Goal: Task Accomplishment & Management: Manage account settings

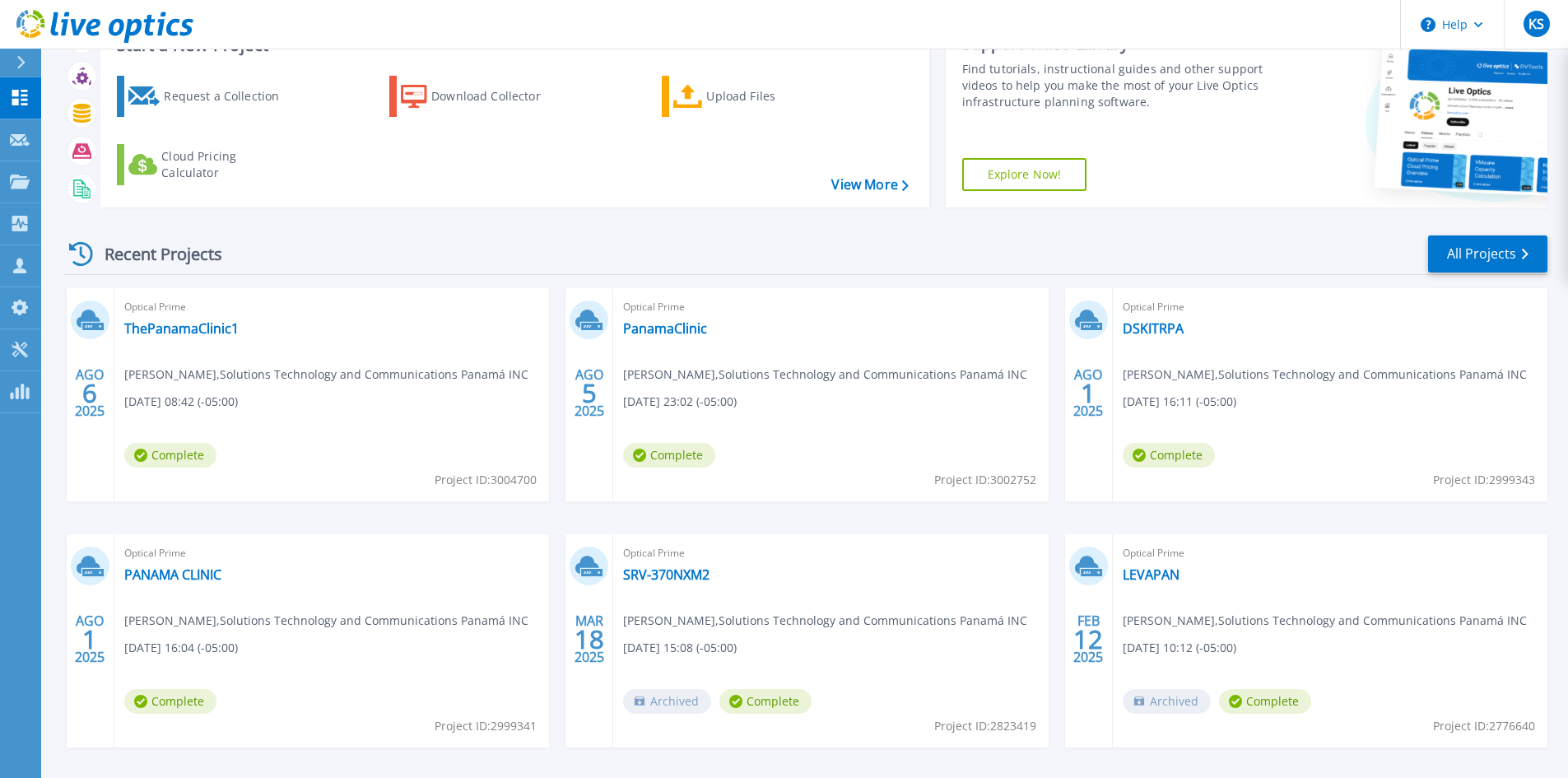
scroll to position [72, 0]
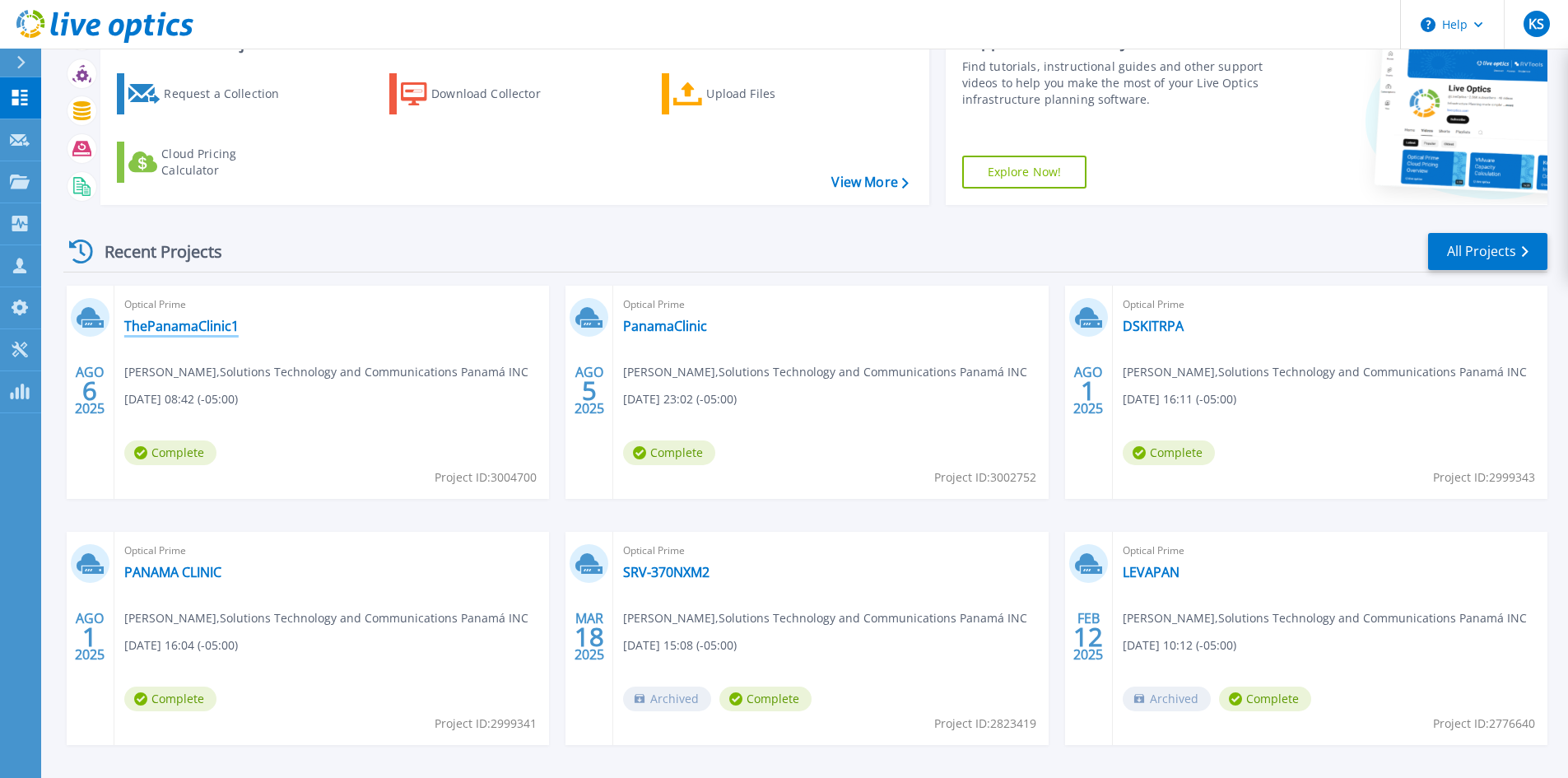
click at [218, 332] on link "ThePanamaClinic1" at bounding box center [181, 326] width 115 height 17
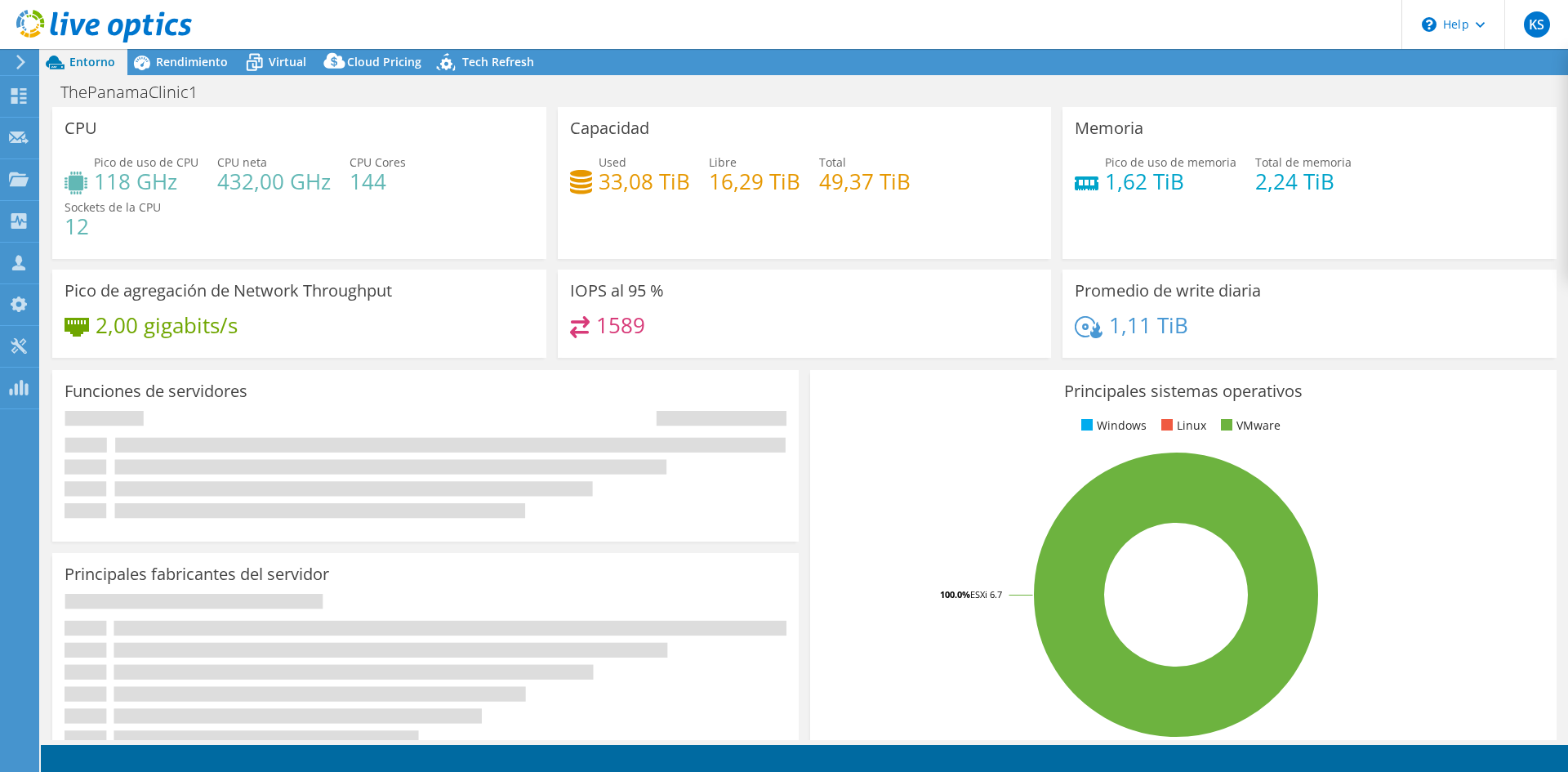
select select "USD"
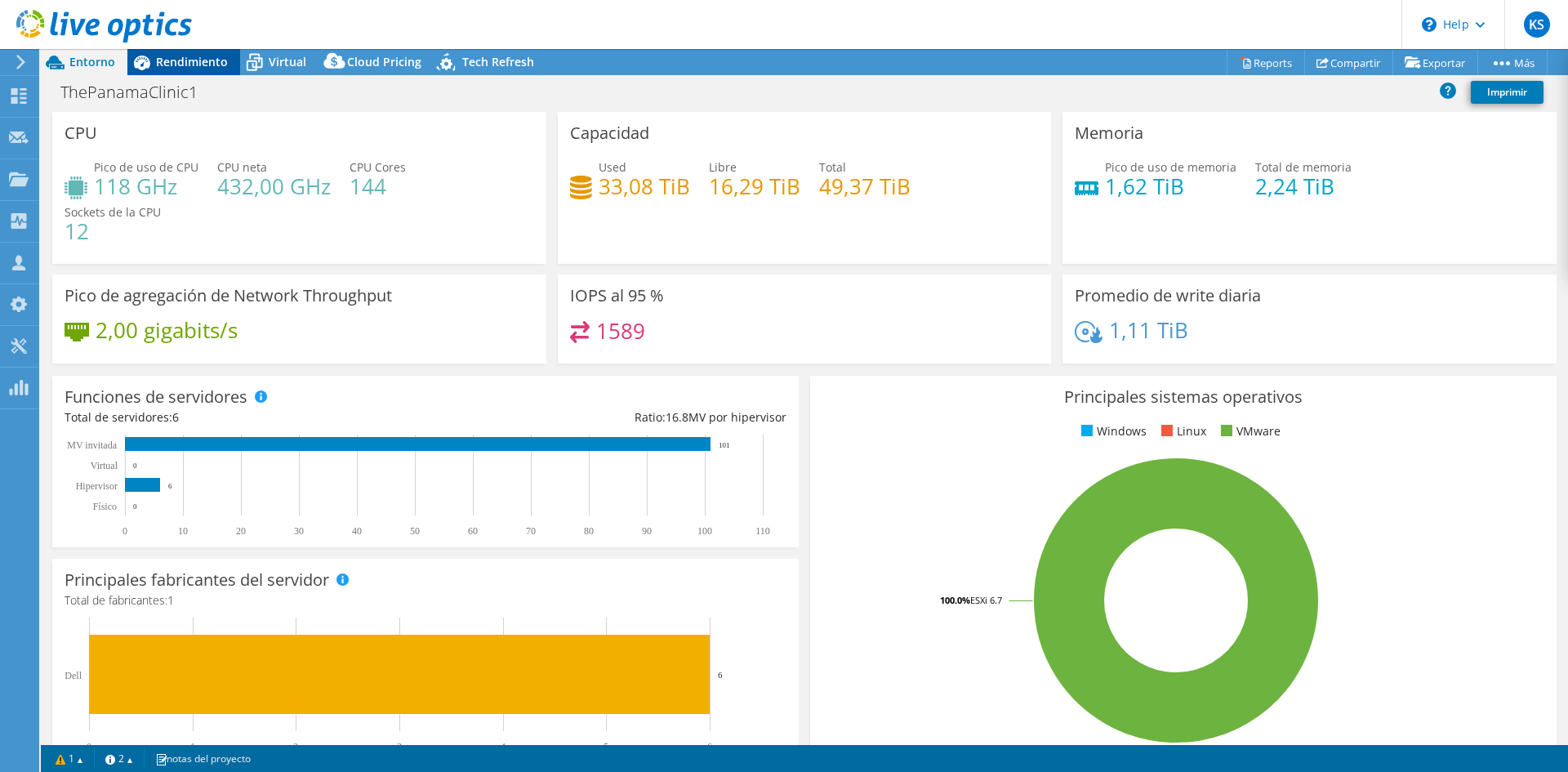
click at [158, 73] on div "Rendimiento" at bounding box center [184, 62] width 113 height 26
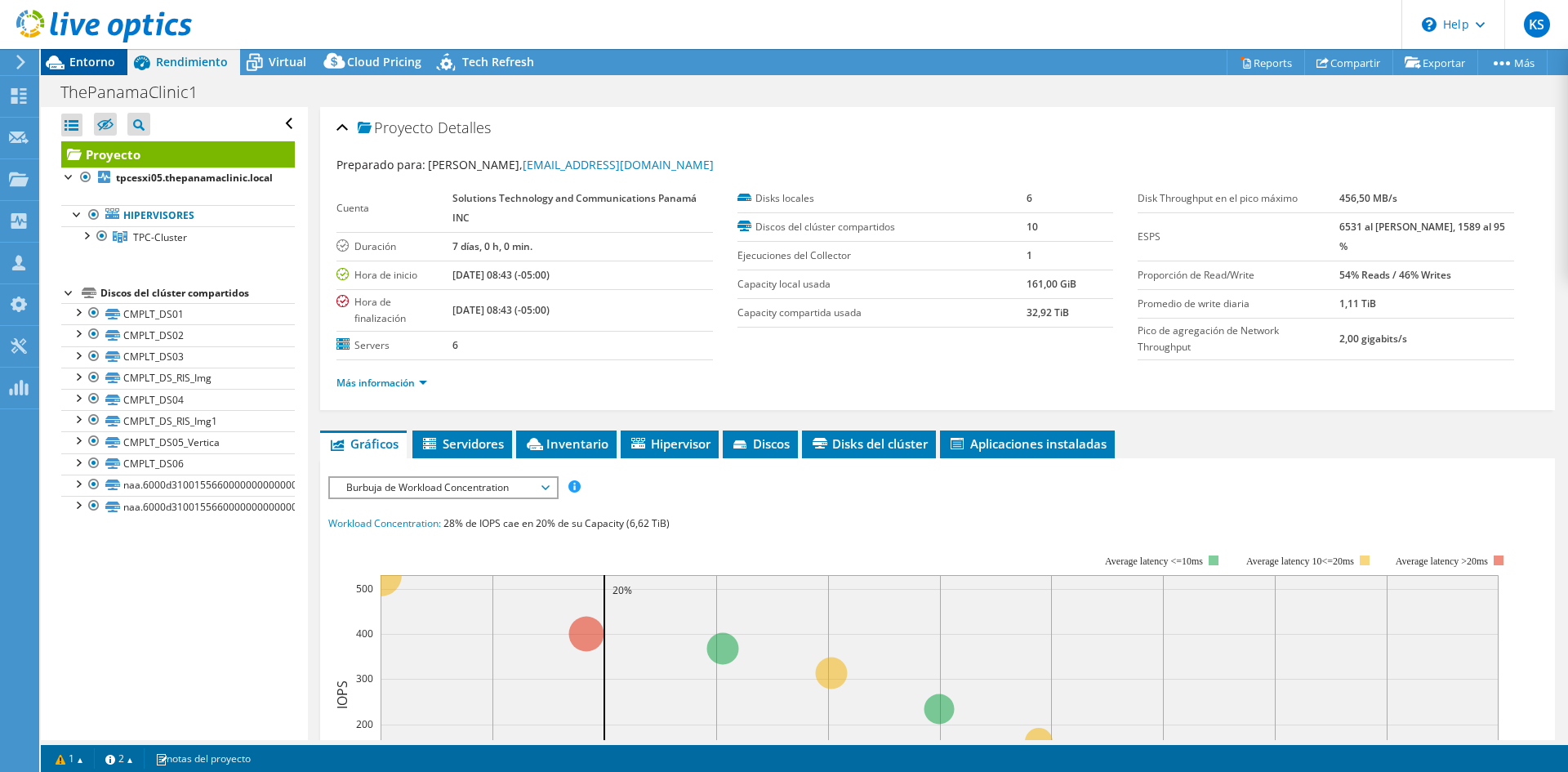
click at [102, 72] on div "Entorno" at bounding box center [84, 62] width 87 height 26
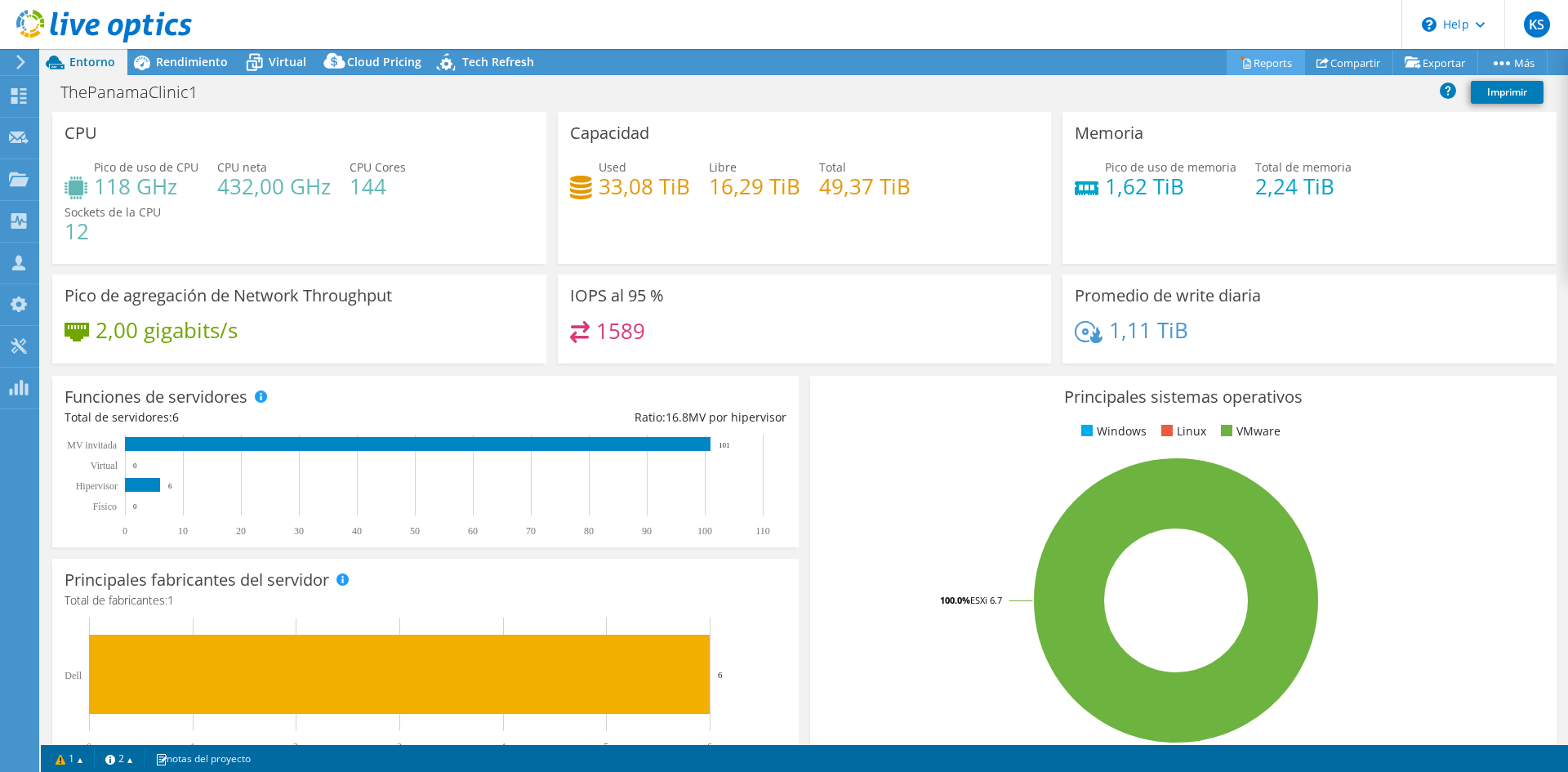
click at [1250, 67] on link "Reports" at bounding box center [1266, 63] width 78 height 26
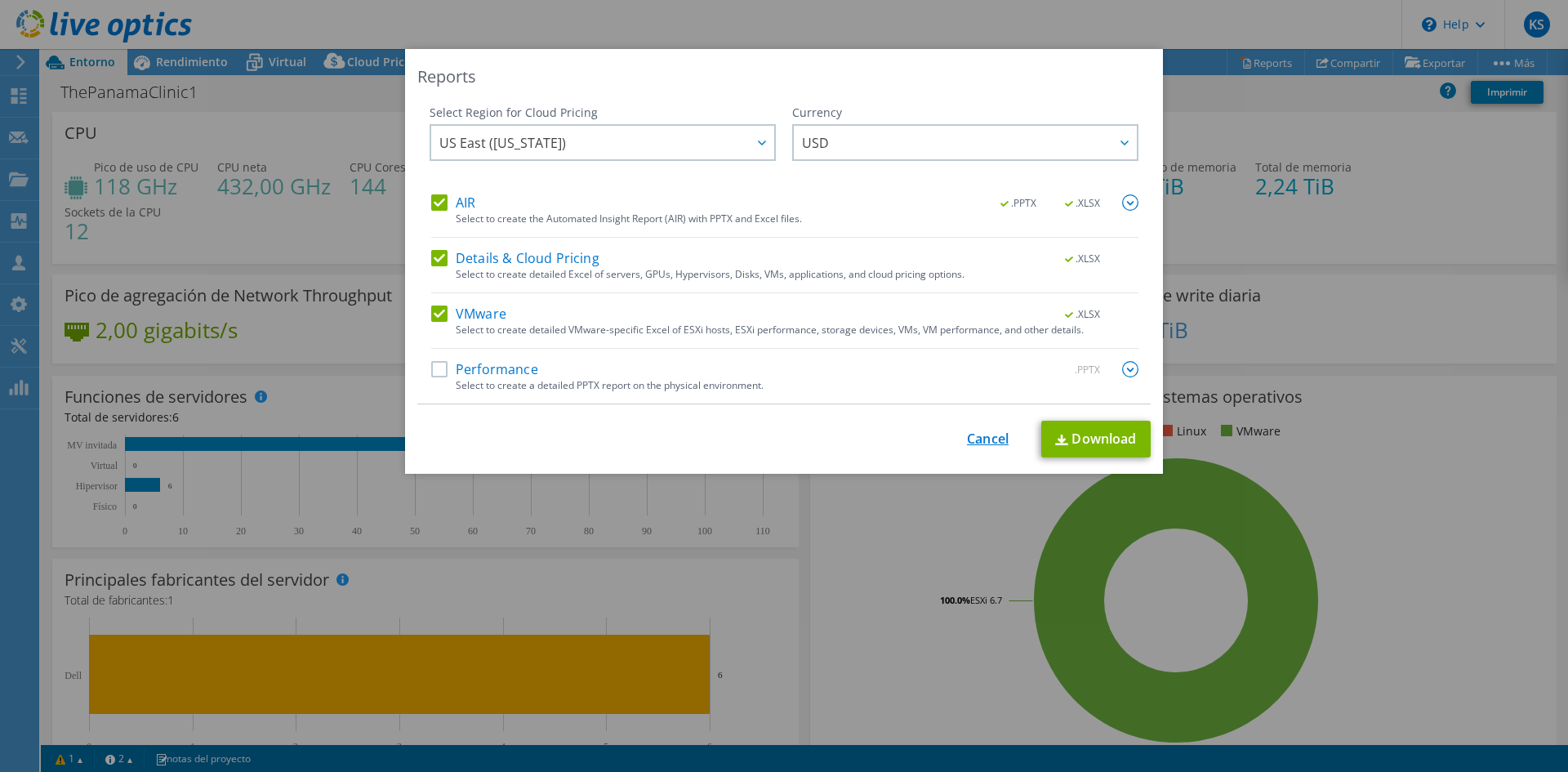
click at [967, 437] on link "Cancel" at bounding box center [988, 438] width 42 height 15
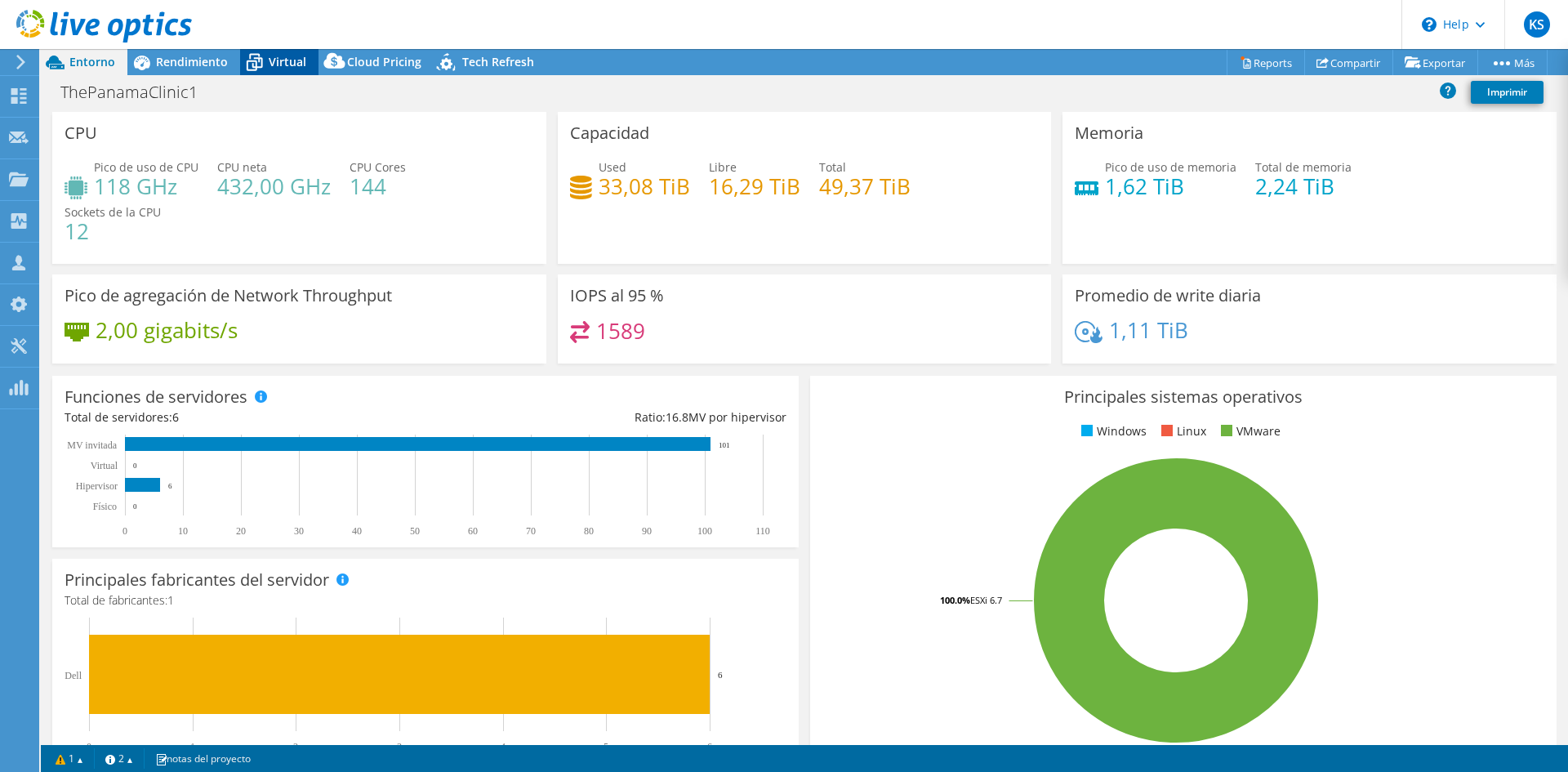
click at [282, 51] on div "Virtual" at bounding box center [280, 62] width 78 height 26
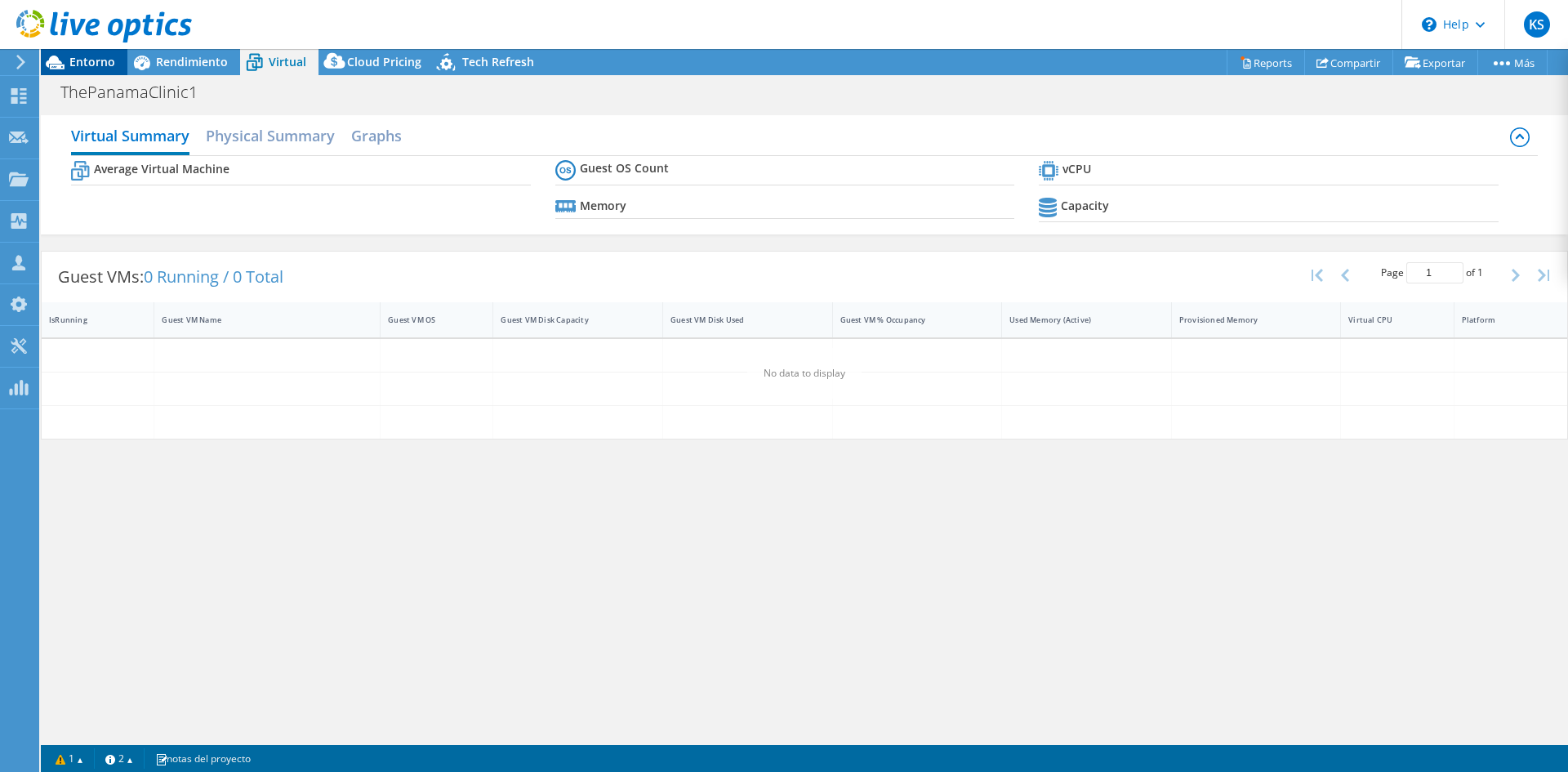
click at [90, 67] on span "Entorno" at bounding box center [92, 61] width 46 height 15
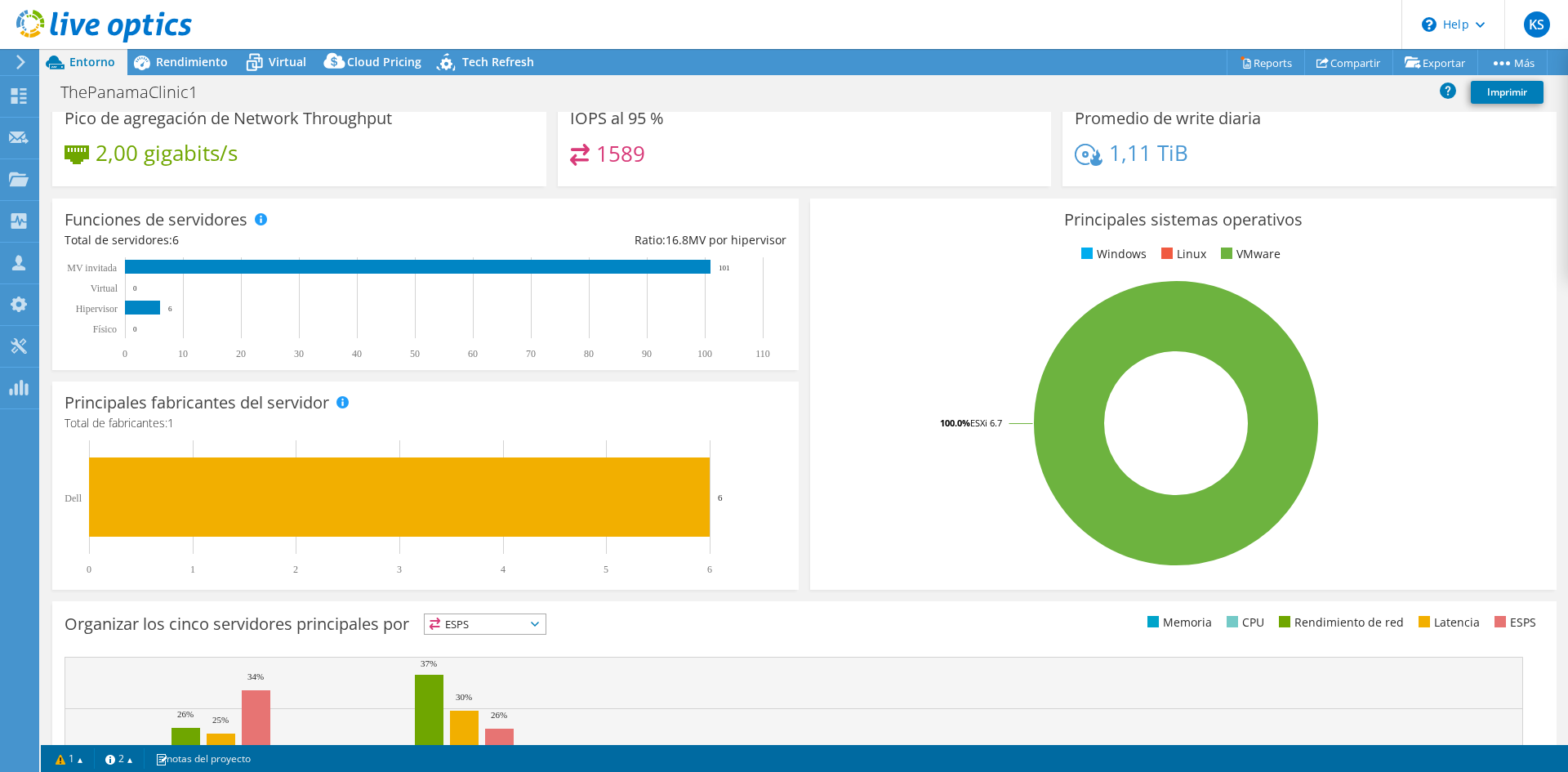
scroll to position [364, 0]
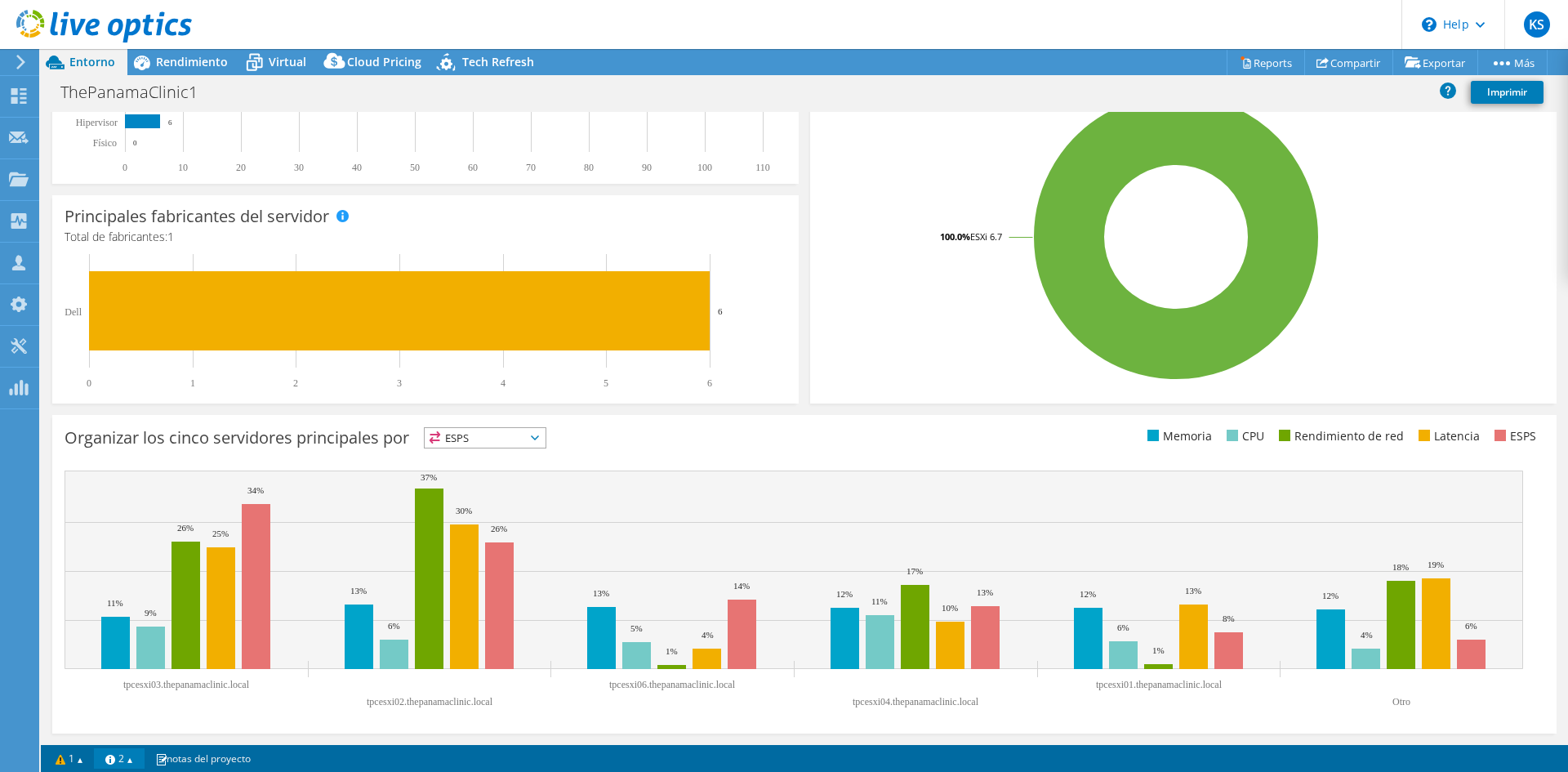
click at [140, 760] on link "2" at bounding box center [119, 758] width 51 height 20
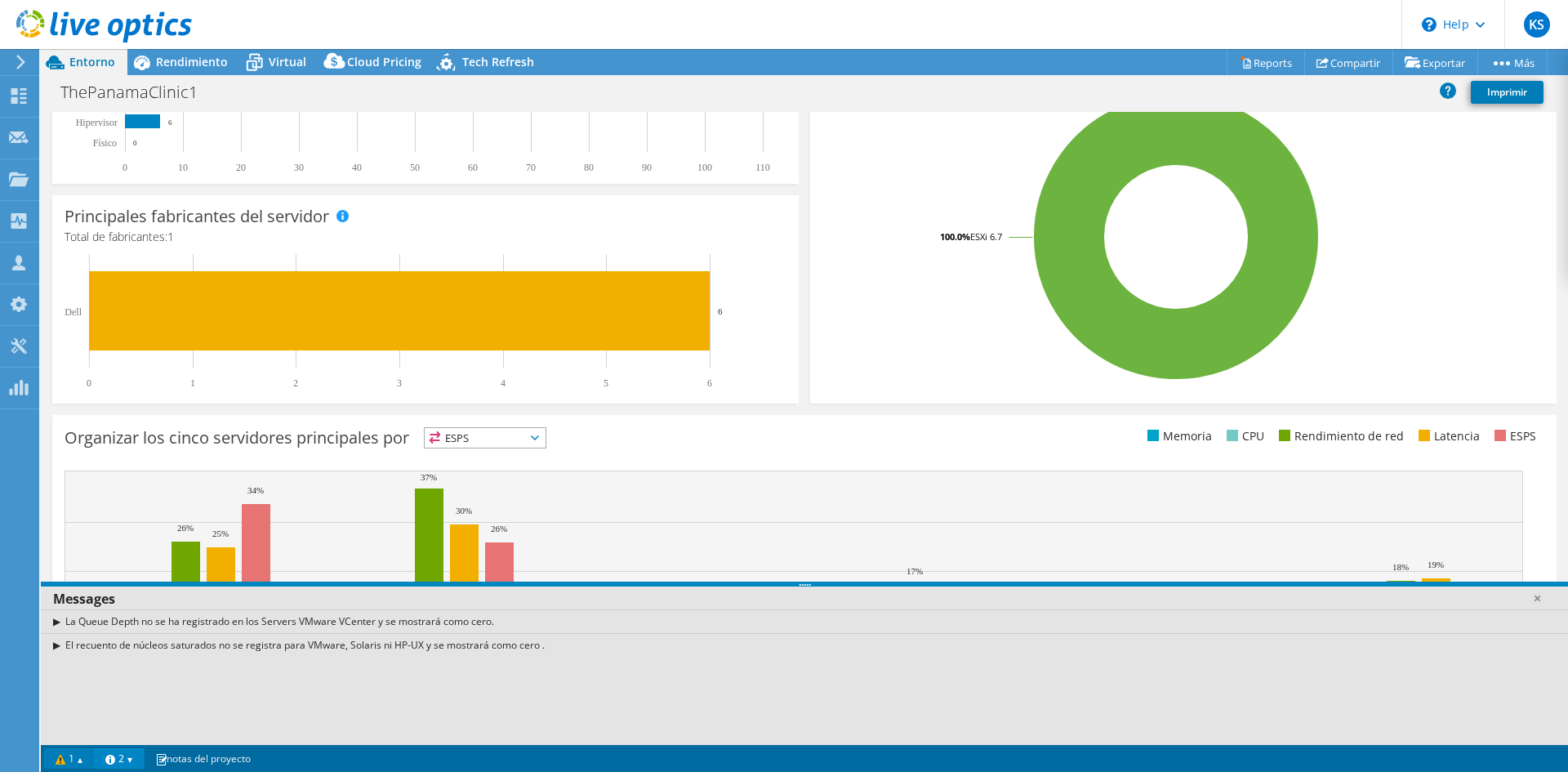
click at [78, 757] on link "1" at bounding box center [69, 758] width 51 height 20
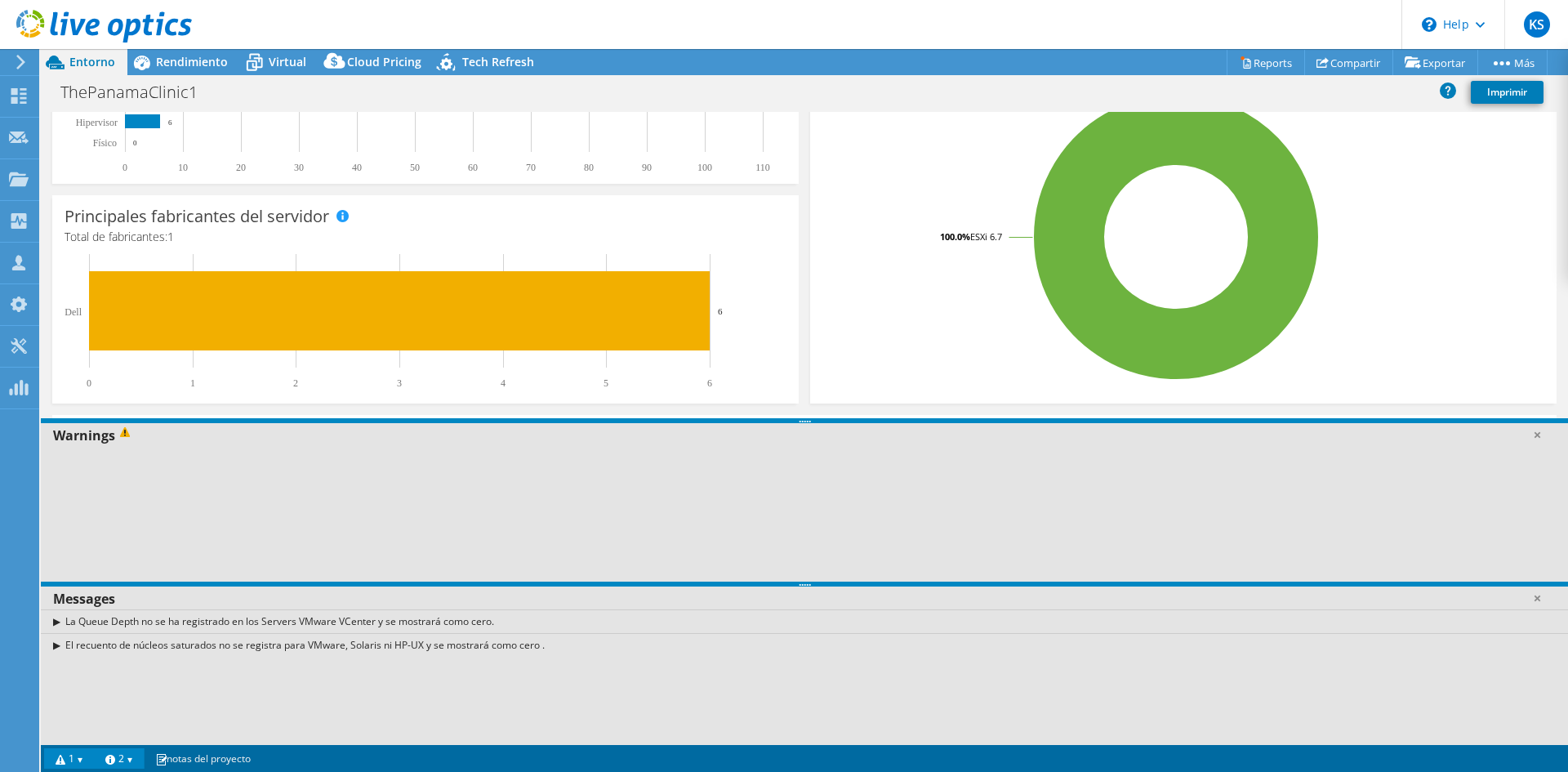
click at [124, 437] on span at bounding box center [127, 436] width 25 height 18
click at [411, 375] on rect at bounding box center [418, 322] width 707 height 135
click at [98, 632] on div "La Queue Depth no se ha registrado en los Servers VMware VCenter y se mostrará …" at bounding box center [804, 622] width 1527 height 24
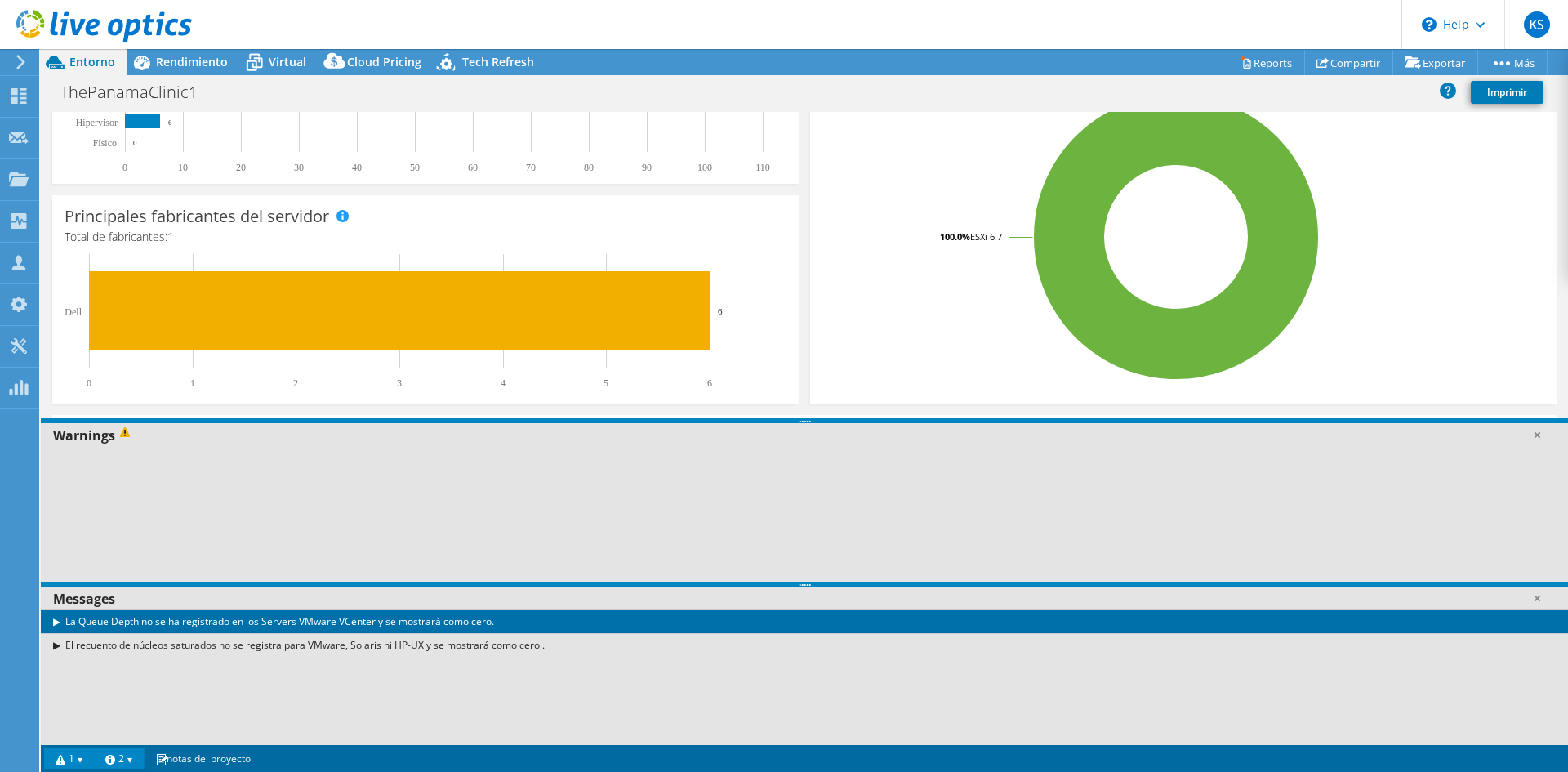
click at [59, 626] on div "La Queue Depth no se ha registrado en los Servers VMware VCenter y se mostrará …" at bounding box center [804, 622] width 1527 height 24
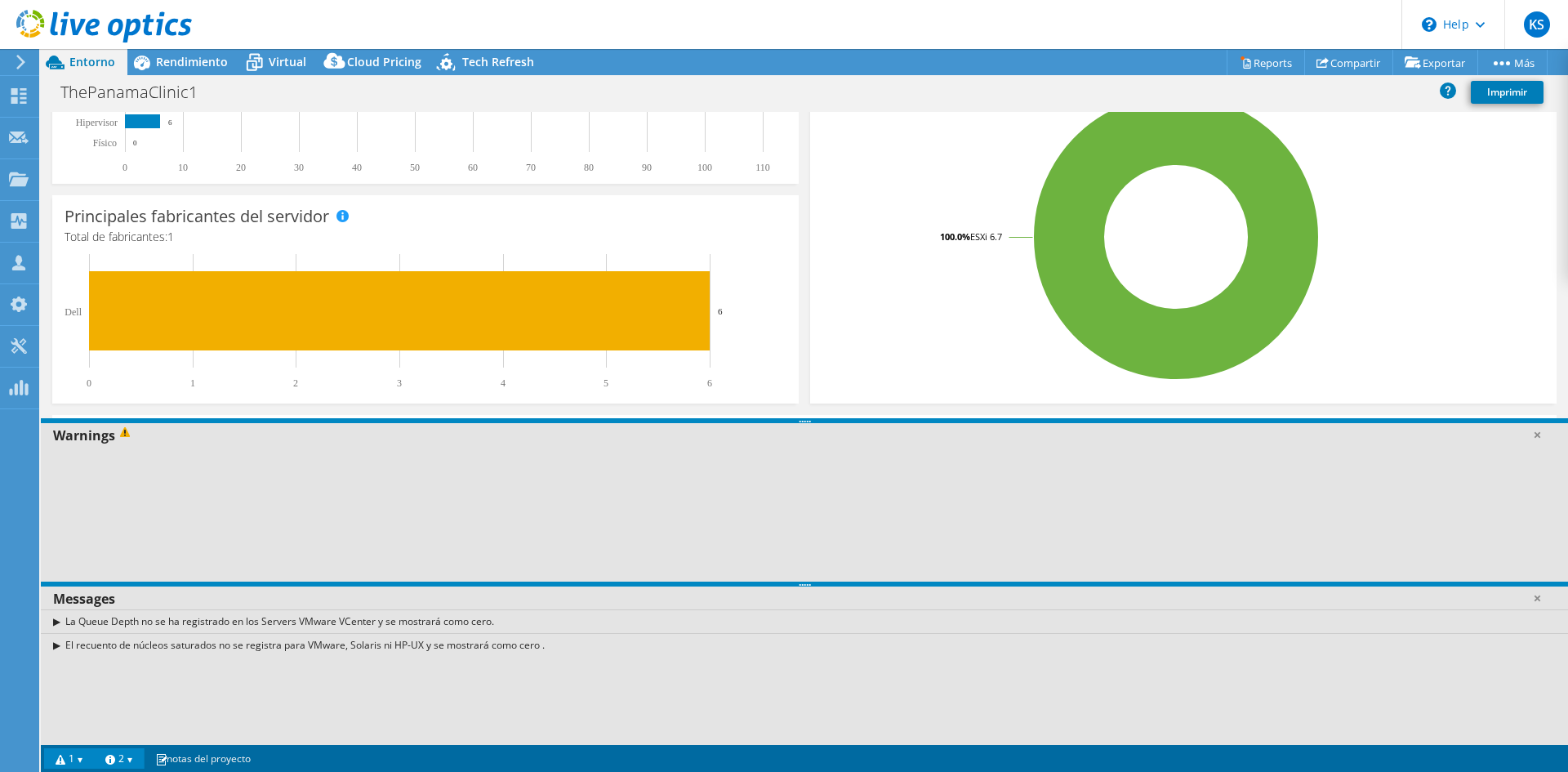
click at [55, 618] on div "La Queue Depth no se ha registrado en los Servers VMware VCenter y se mostrará …" at bounding box center [804, 622] width 1527 height 24
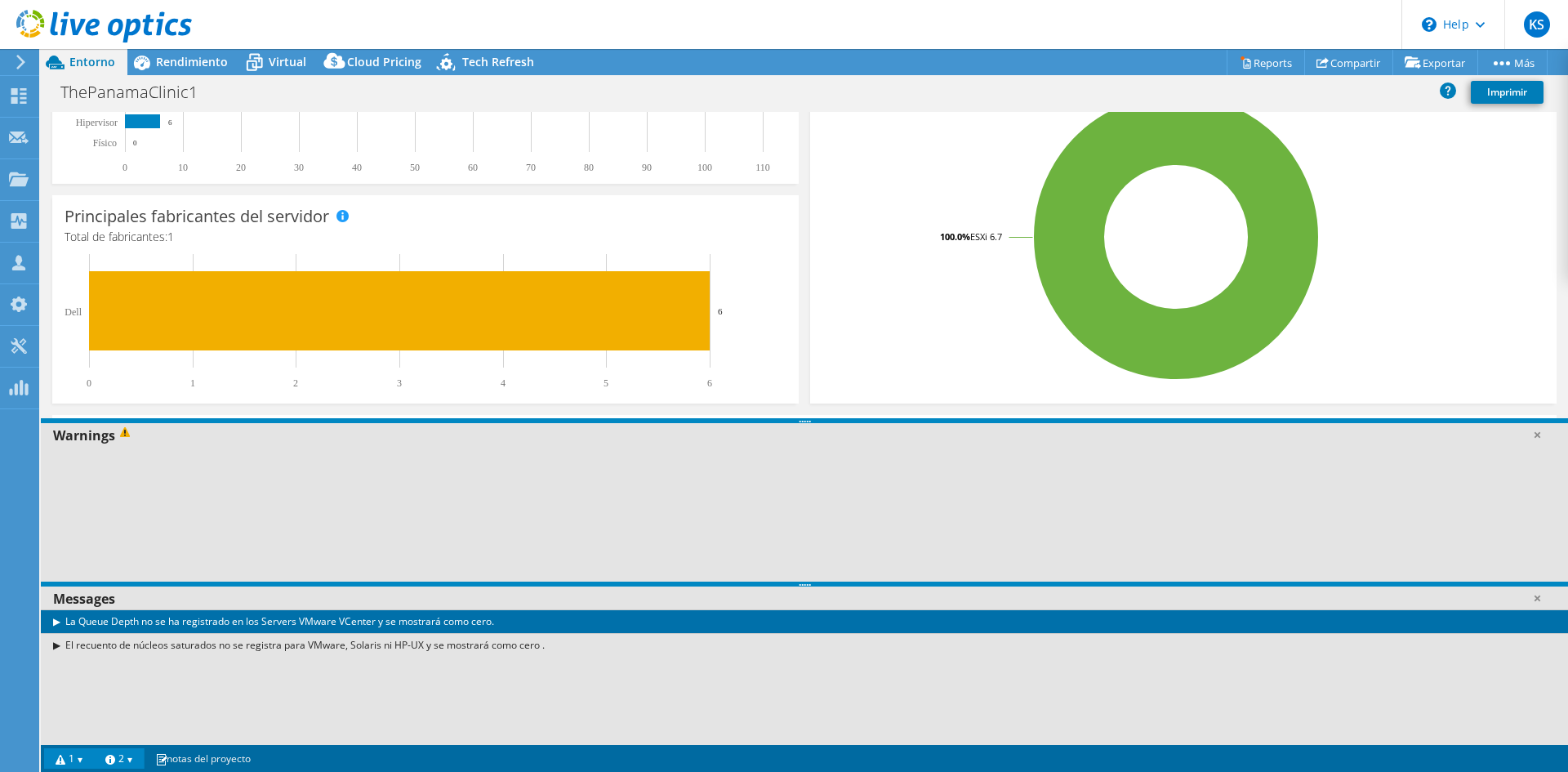
click at [58, 622] on div "La Queue Depth no se ha registrado en los Servers VMware VCenter y se mostrará …" at bounding box center [804, 622] width 1527 height 24
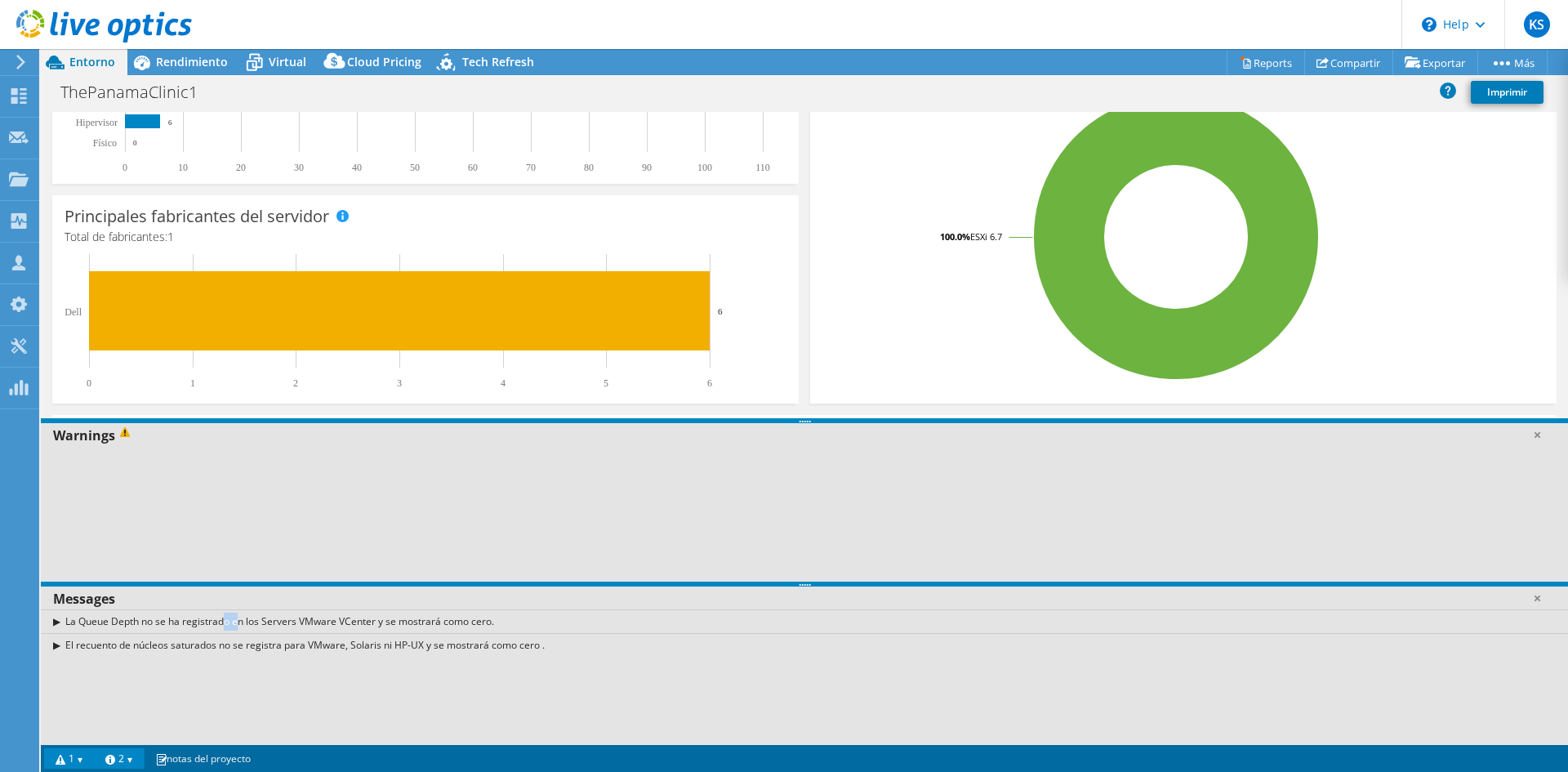
click at [58, 622] on div "La Queue Depth no se ha registrado en los Servers VMware VCenter y se mostrará …" at bounding box center [804, 622] width 1527 height 24
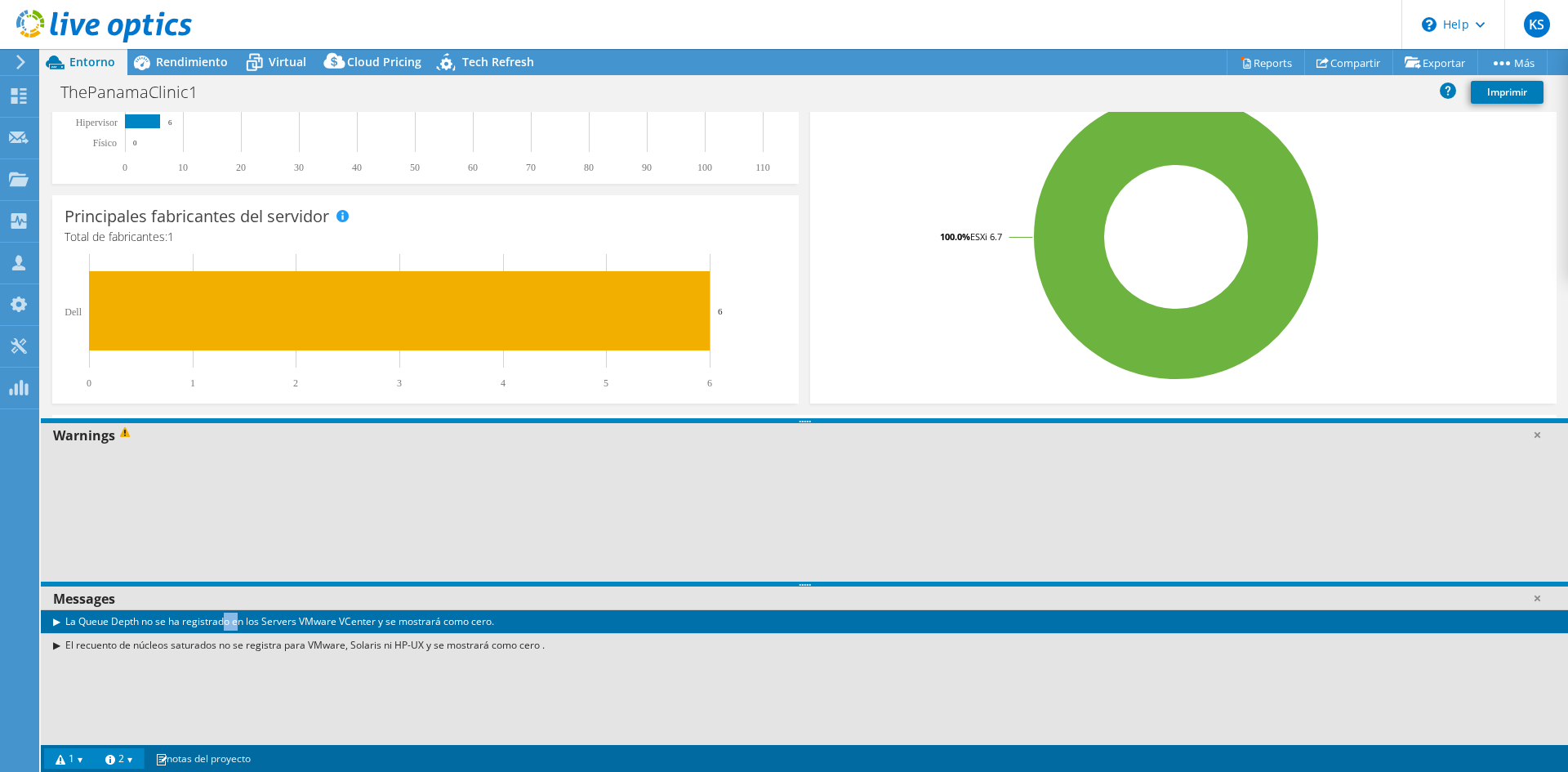
click at [133, 759] on link "2" at bounding box center [119, 758] width 51 height 20
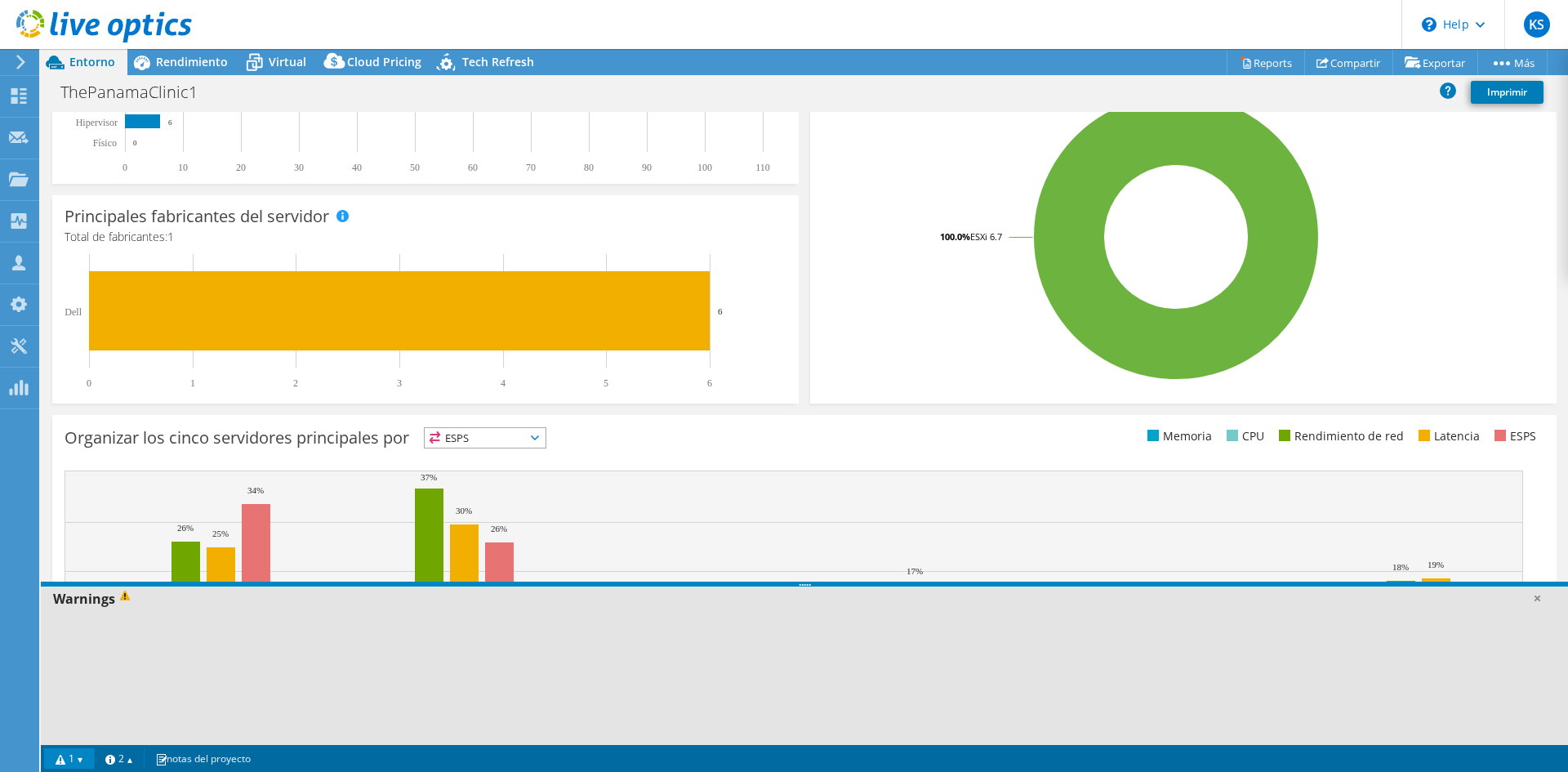
click at [91, 757] on link "1" at bounding box center [69, 758] width 51 height 20
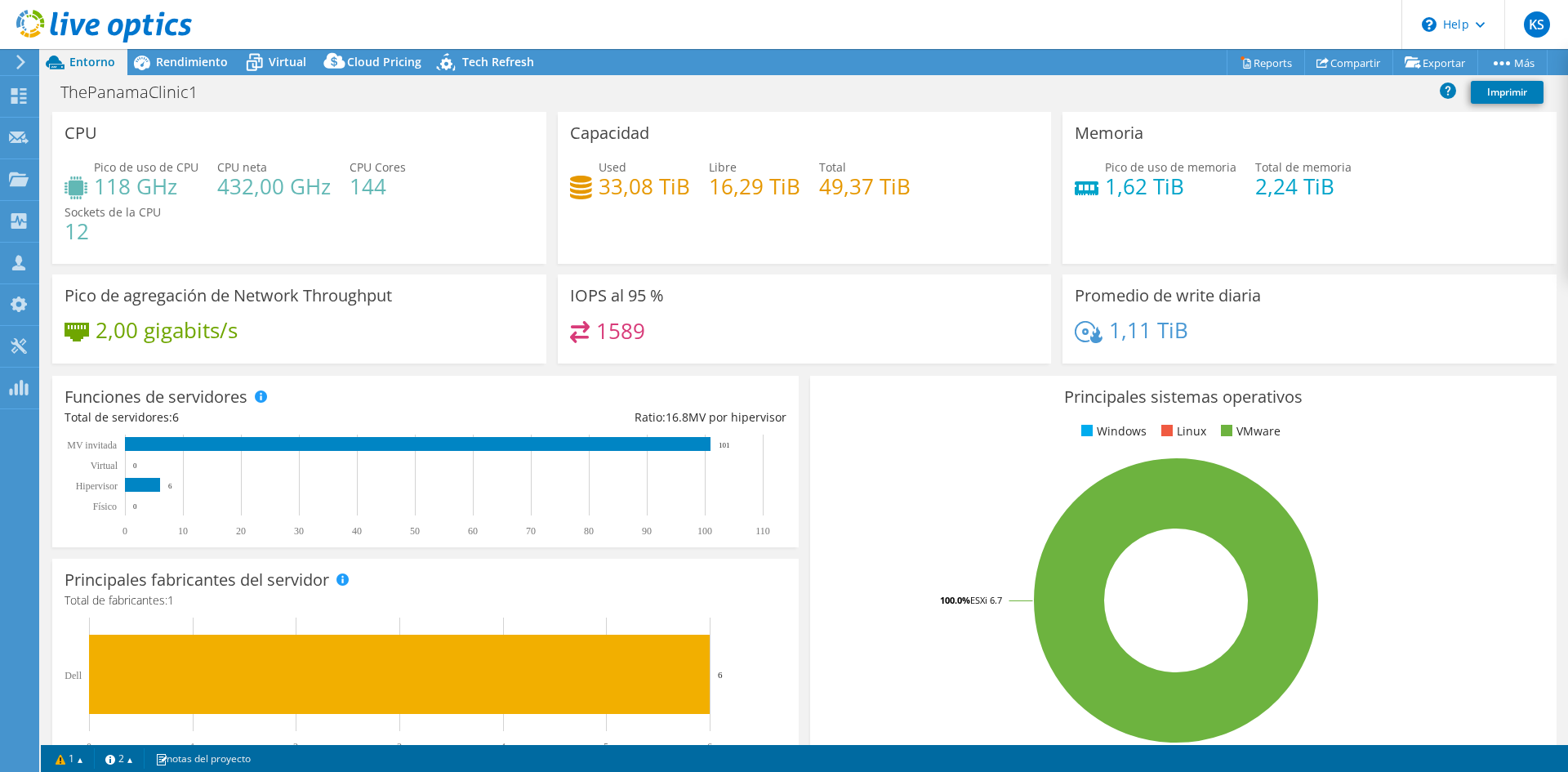
scroll to position [0, 0]
click at [87, 181] on div "Proyectos" at bounding box center [82, 180] width 87 height 41
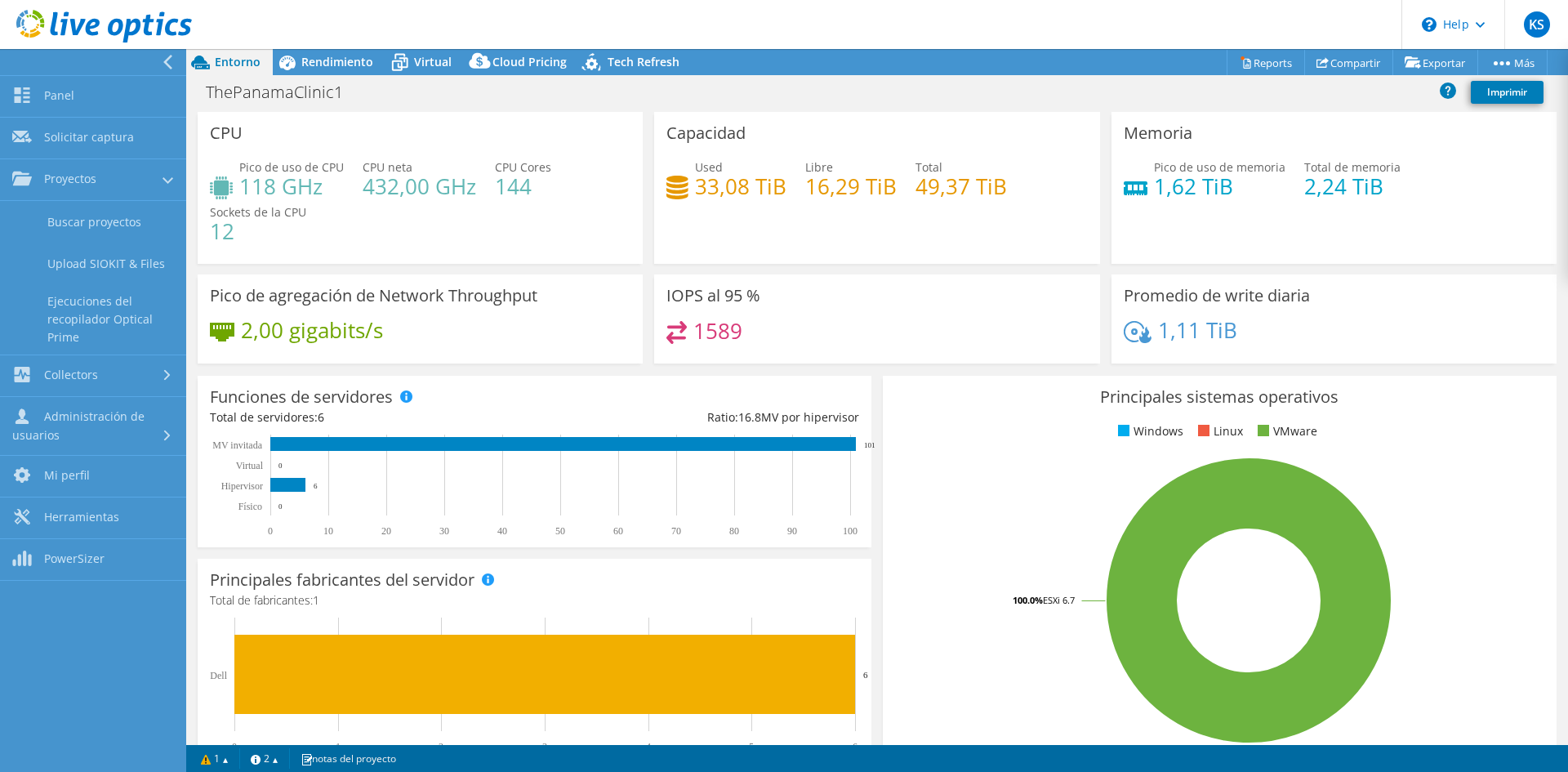
click at [405, 531] on rect at bounding box center [563, 486] width 707 height 102
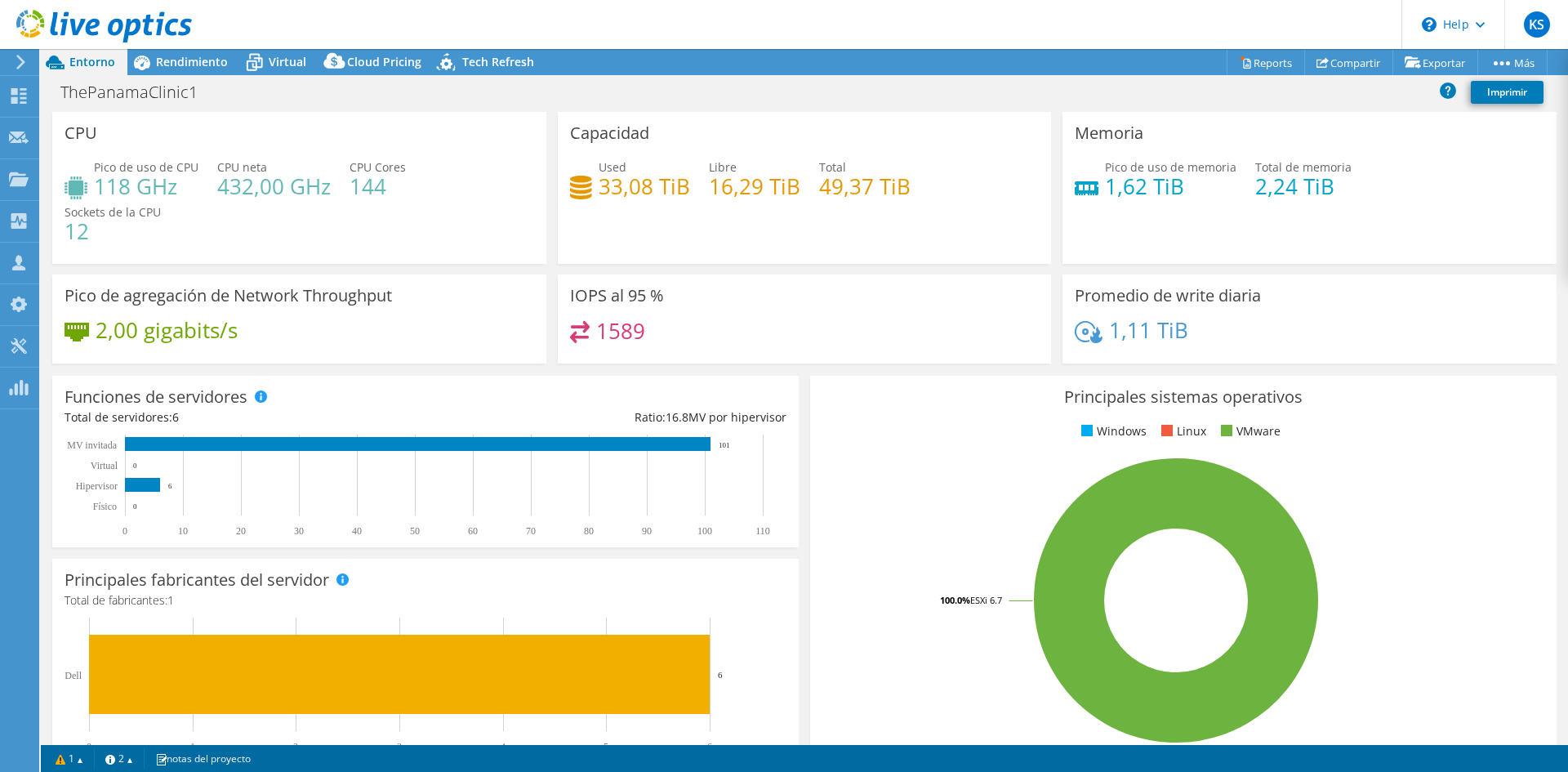
click at [87, 69] on div "Entorno" at bounding box center [84, 62] width 87 height 26
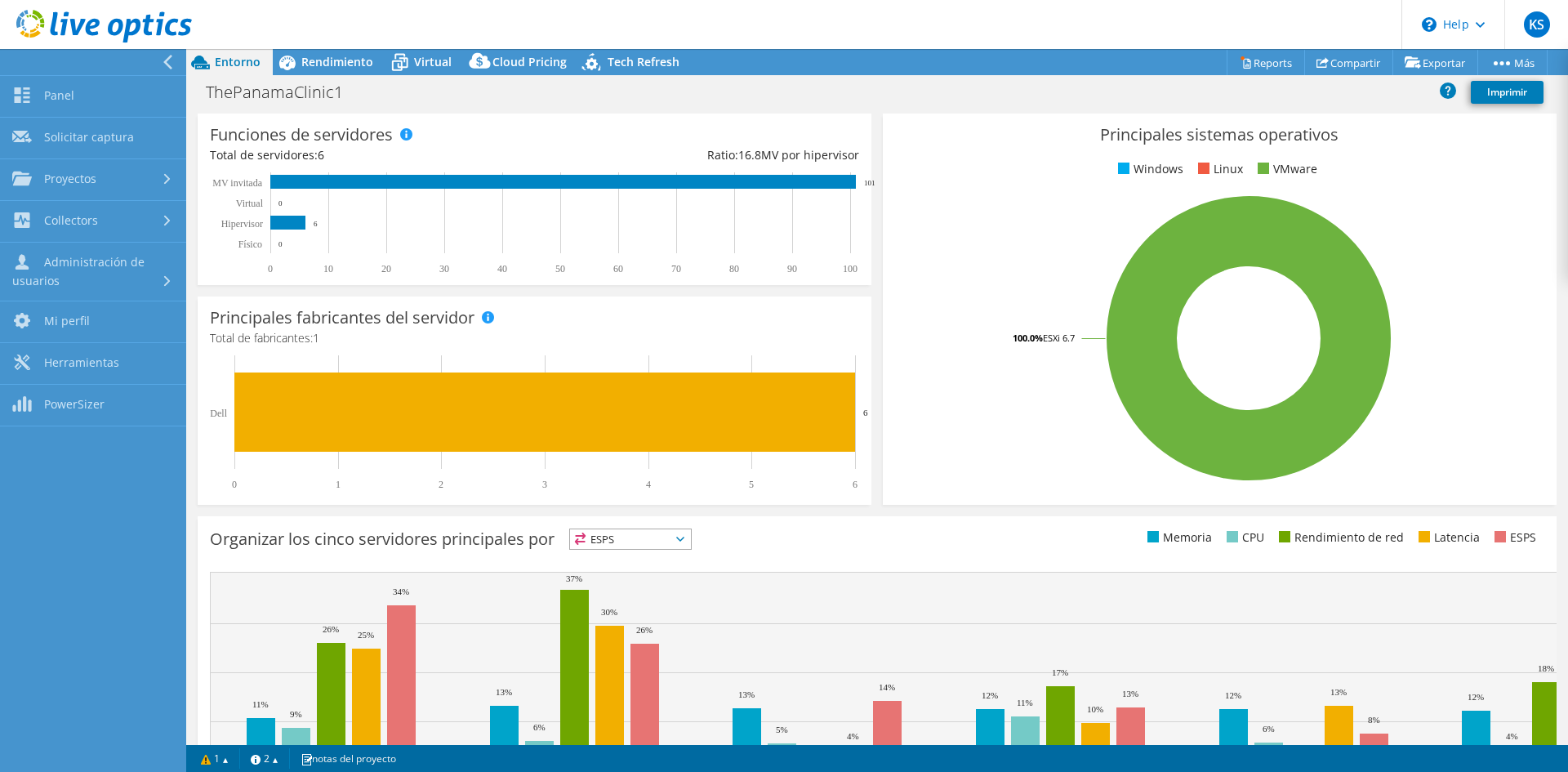
scroll to position [269, 0]
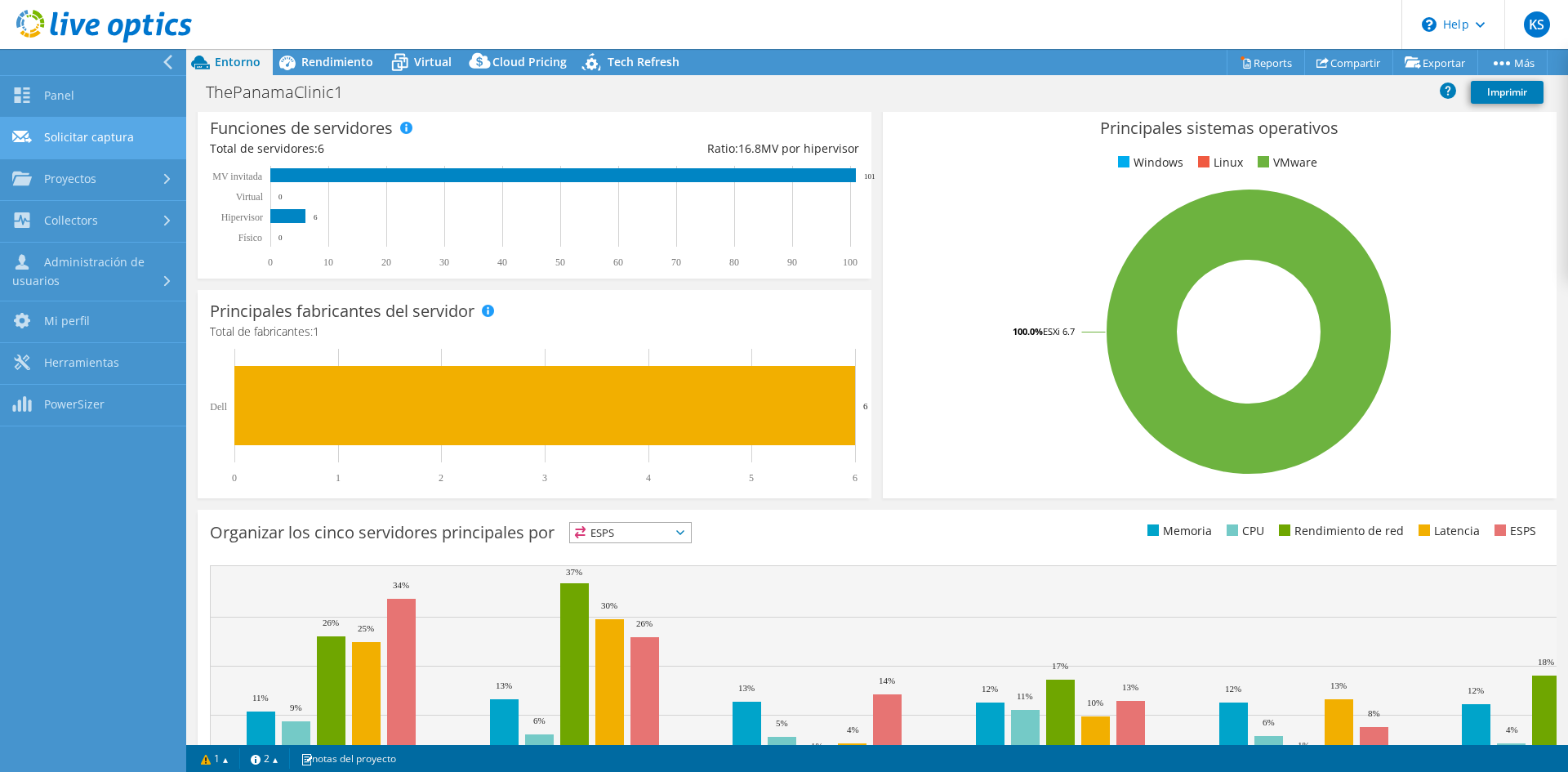
click at [125, 139] on link "Solicitar captura" at bounding box center [93, 139] width 186 height 42
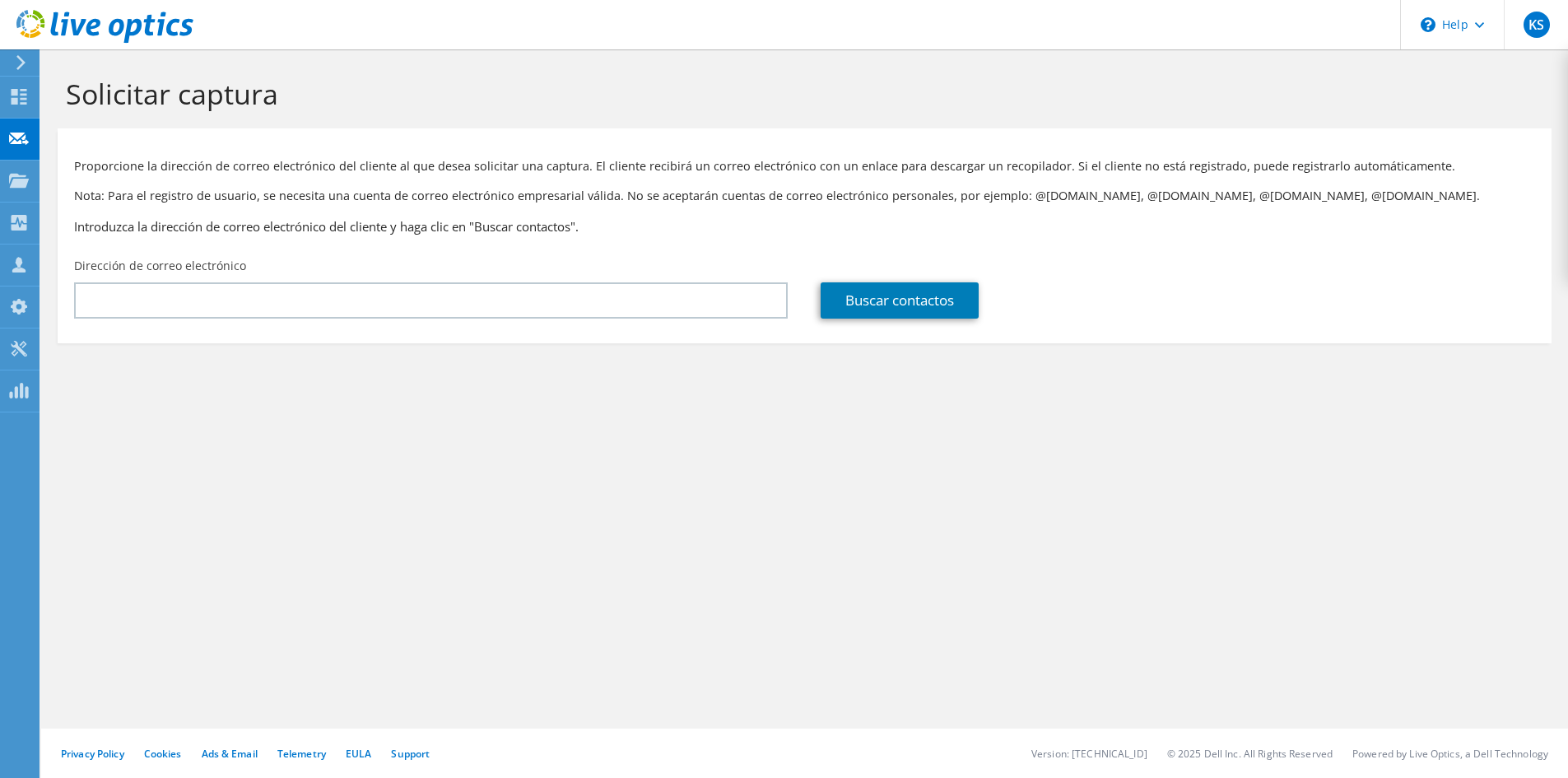
click at [19, 69] on icon at bounding box center [20, 62] width 12 height 15
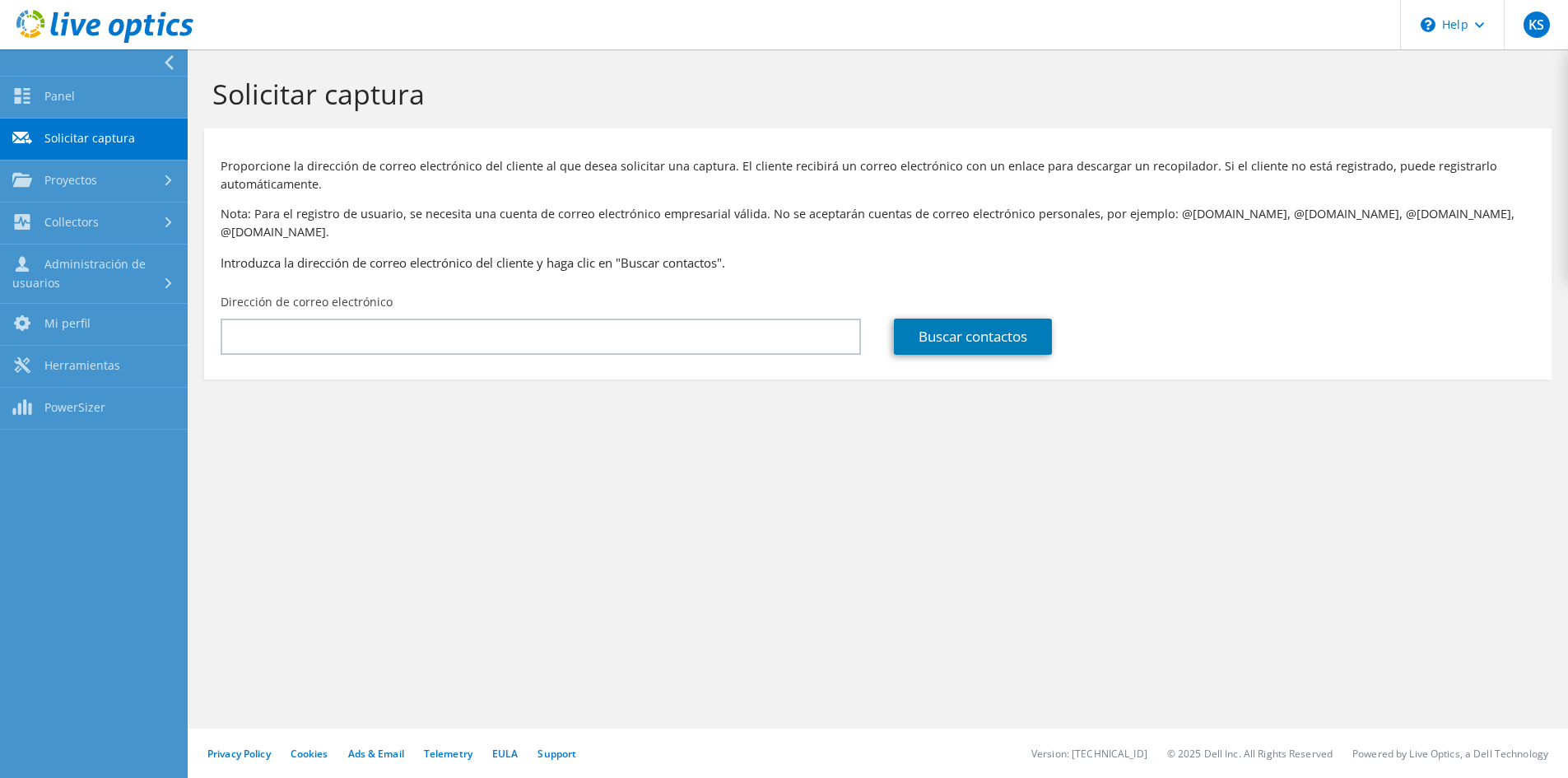
click at [65, 34] on use at bounding box center [105, 27] width 177 height 33
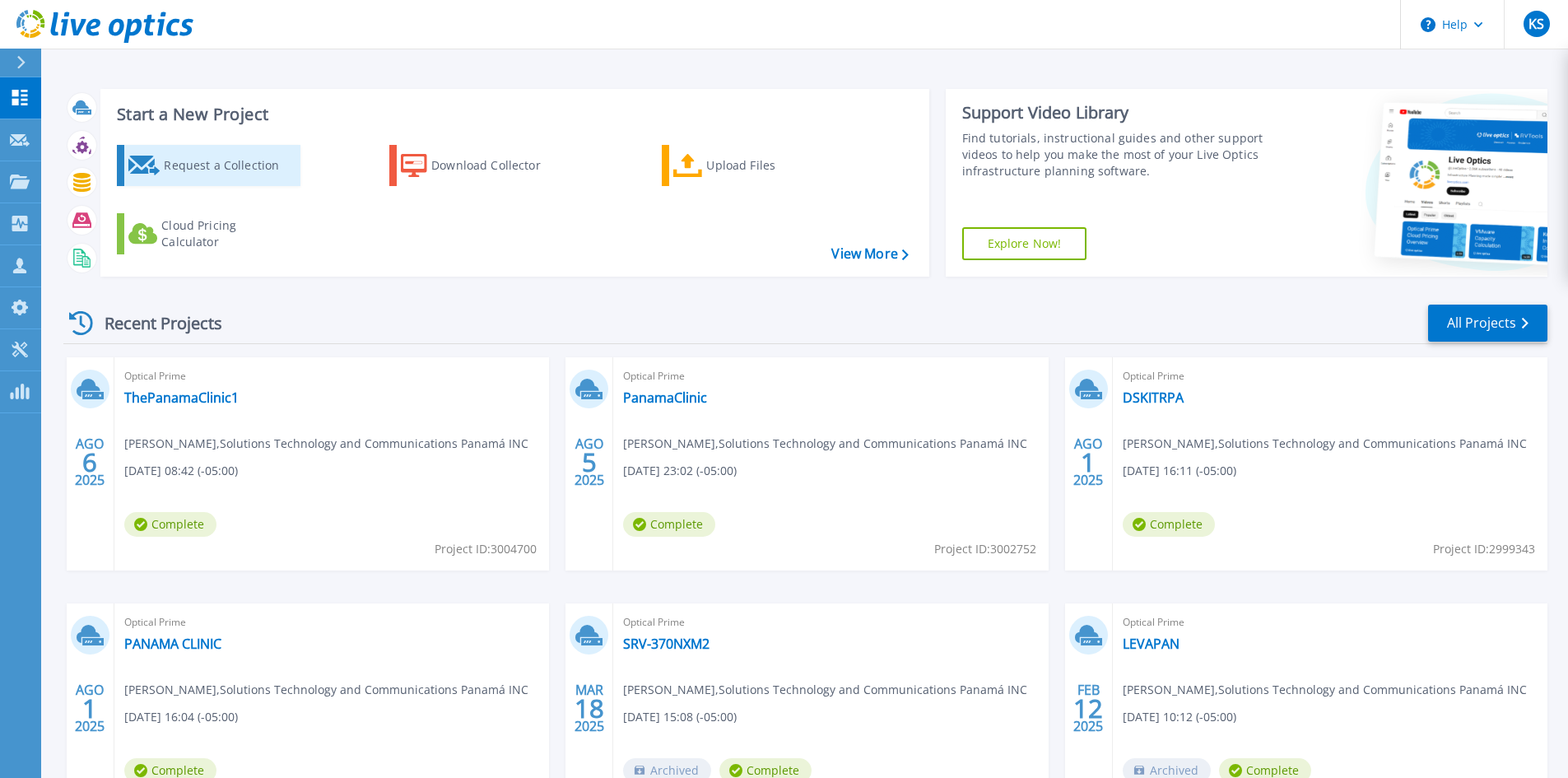
click at [211, 166] on div "Request a Collection" at bounding box center [229, 165] width 131 height 33
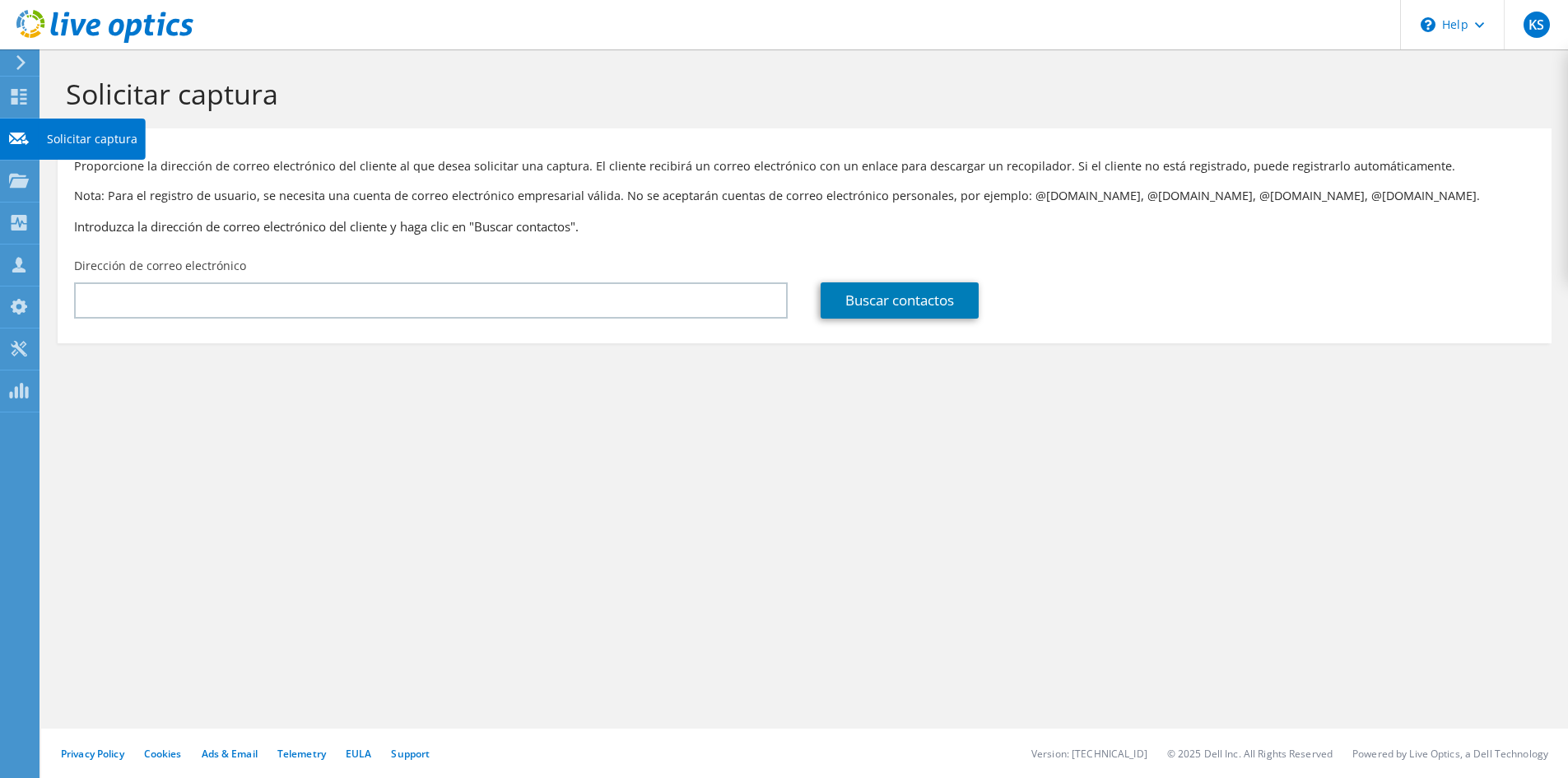
click at [24, 132] on use at bounding box center [19, 137] width 20 height 12
click at [23, 99] on use at bounding box center [19, 96] width 16 height 16
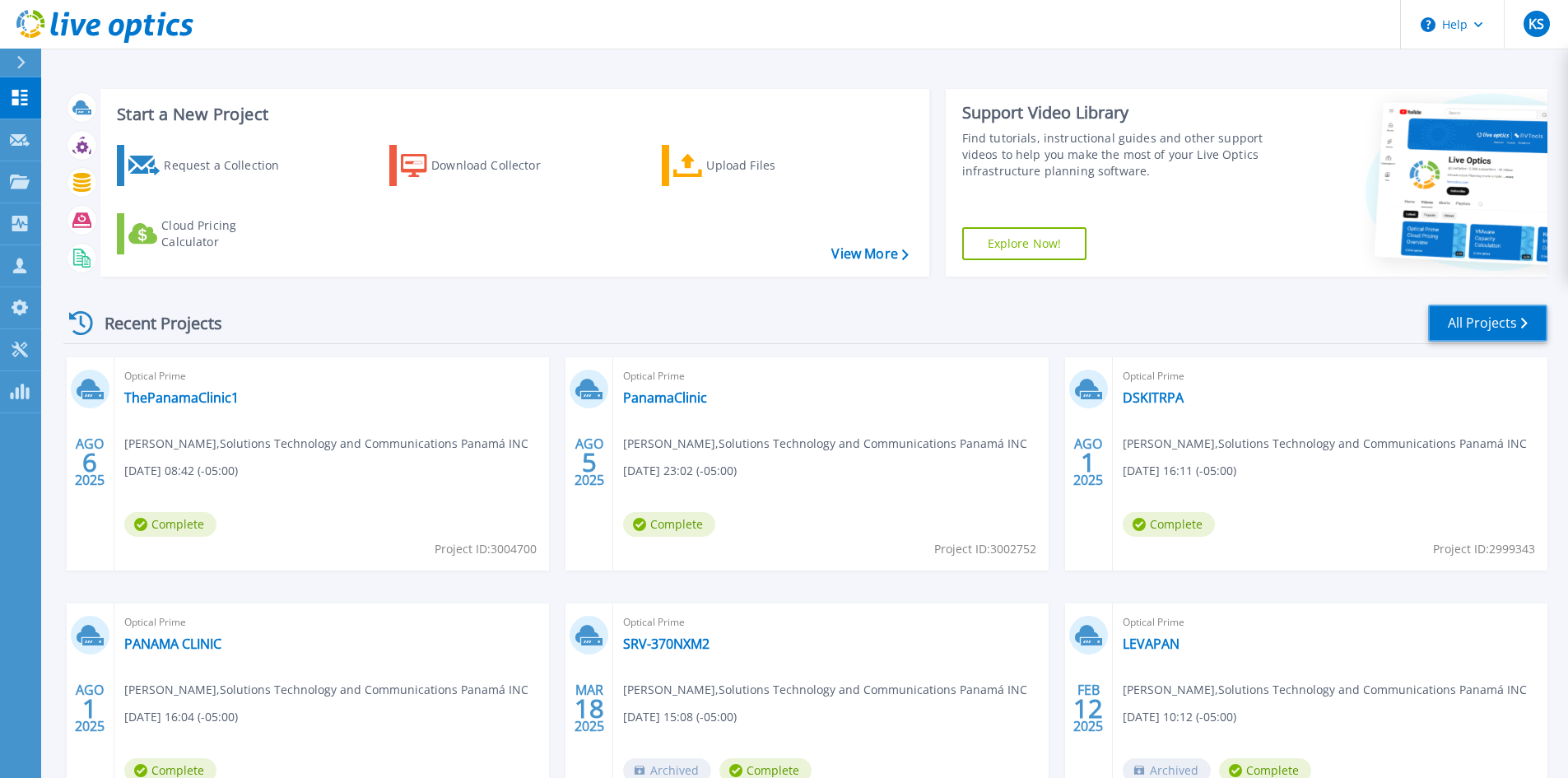
click at [1488, 333] on link "All Projects" at bounding box center [1487, 323] width 119 height 37
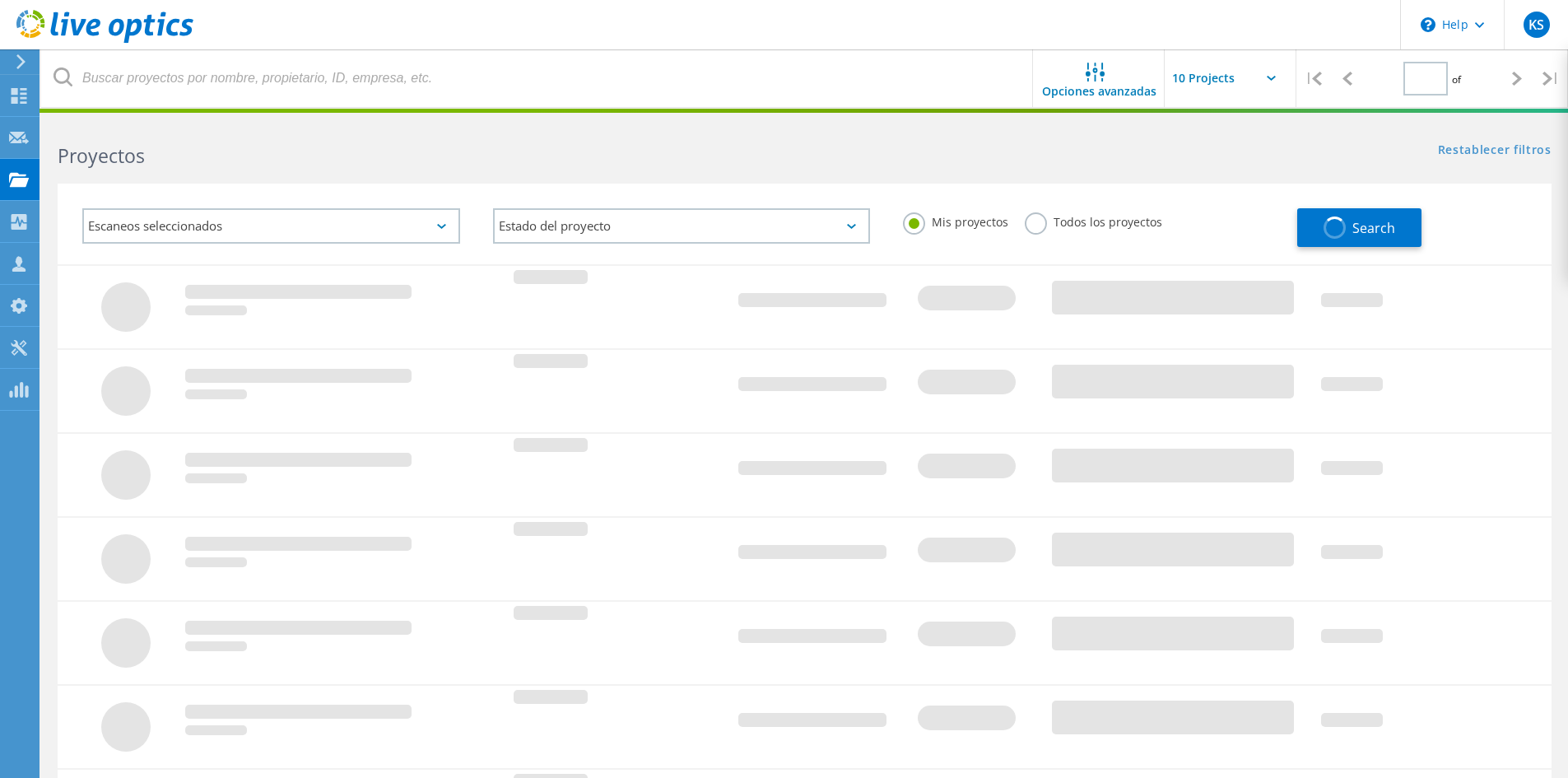
type input "1"
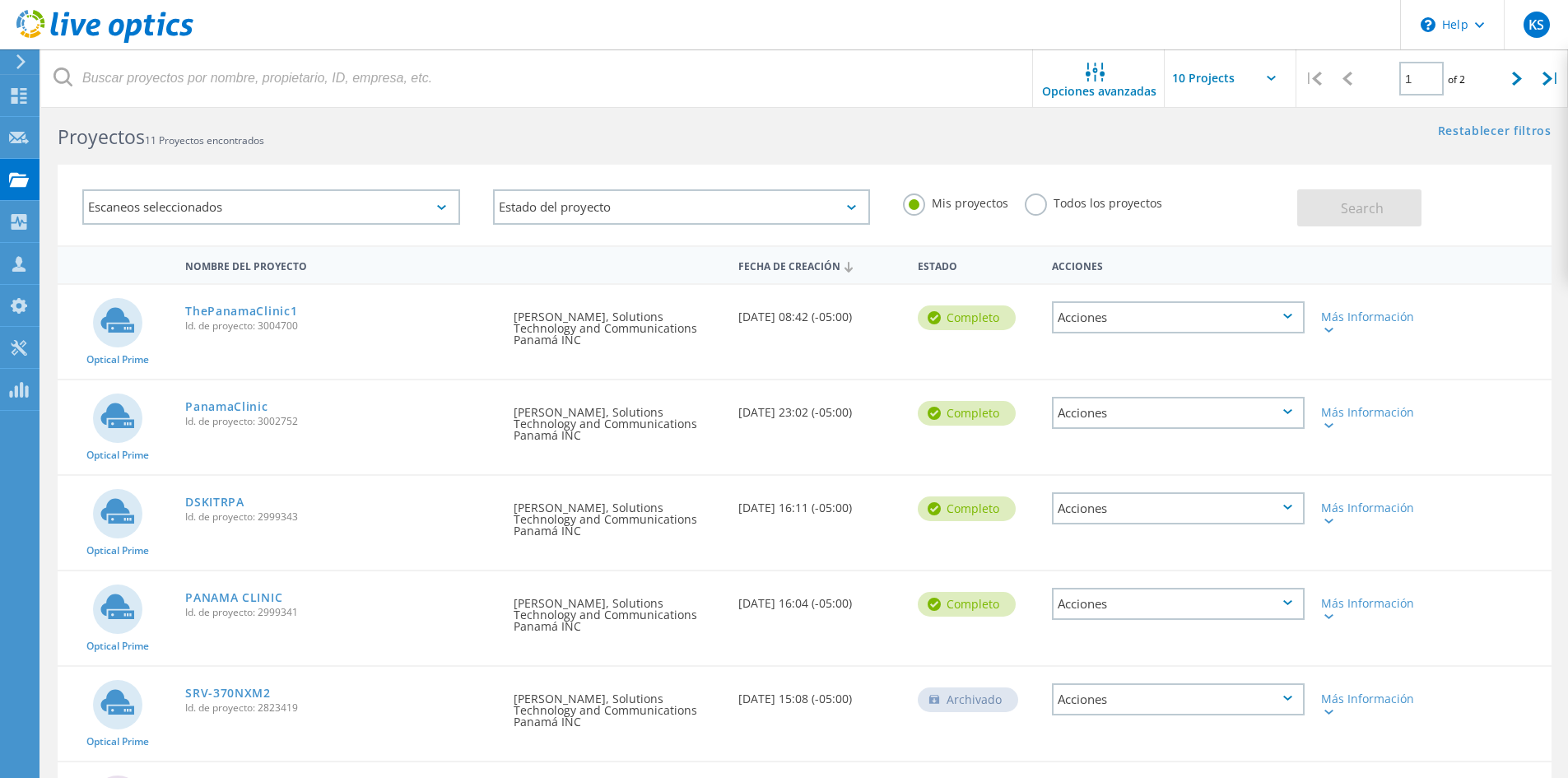
scroll to position [18, 0]
click at [1340, 324] on div "Más Información" at bounding box center [1372, 323] width 103 height 23
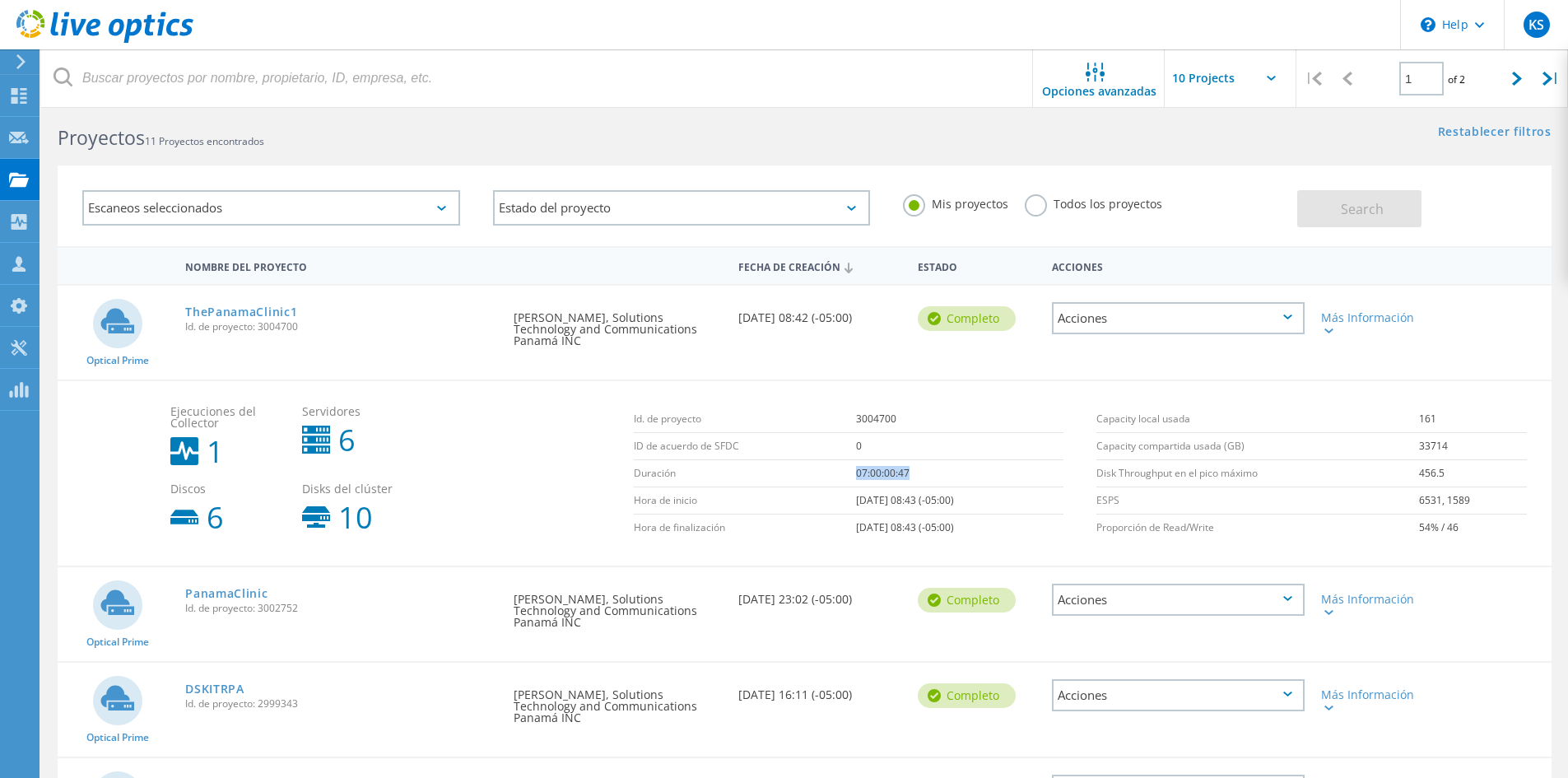
drag, startPoint x: 835, startPoint y: 464, endPoint x: 924, endPoint y: 465, distance: 89.0
click at [924, 465] on td "07:00:00:47" at bounding box center [959, 474] width 207 height 28
click at [647, 628] on div "Solicitado por Kevin Sanchez, Solutions Technology and Communications Panamá INC" at bounding box center [617, 615] width 224 height 94
click at [633, 605] on div "Solicitado por Kevin Sanchez, Solutions Technology and Communications Panamá INC" at bounding box center [617, 606] width 224 height 77
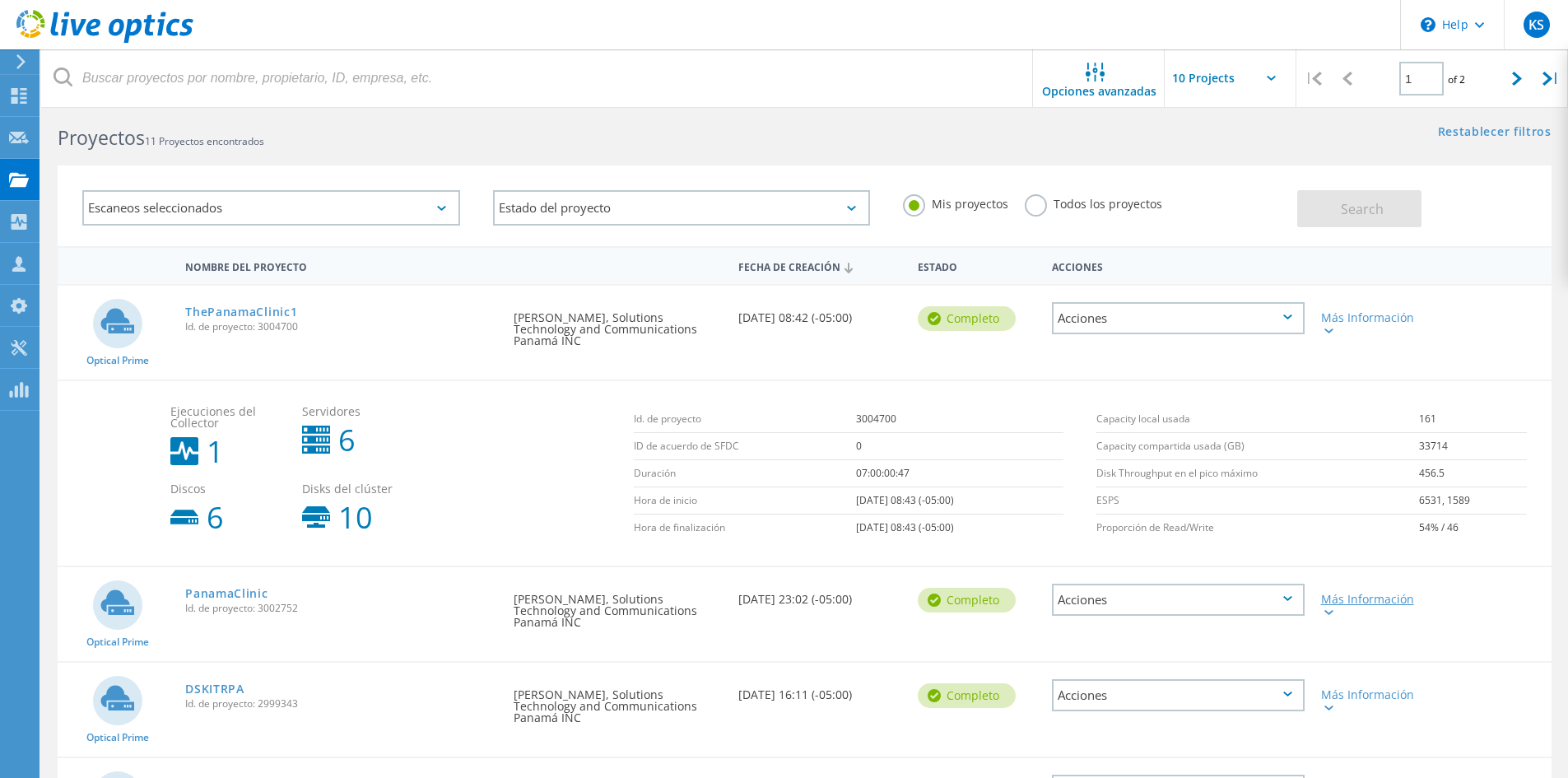
click at [1325, 593] on div "Más Información" at bounding box center [1372, 604] width 103 height 23
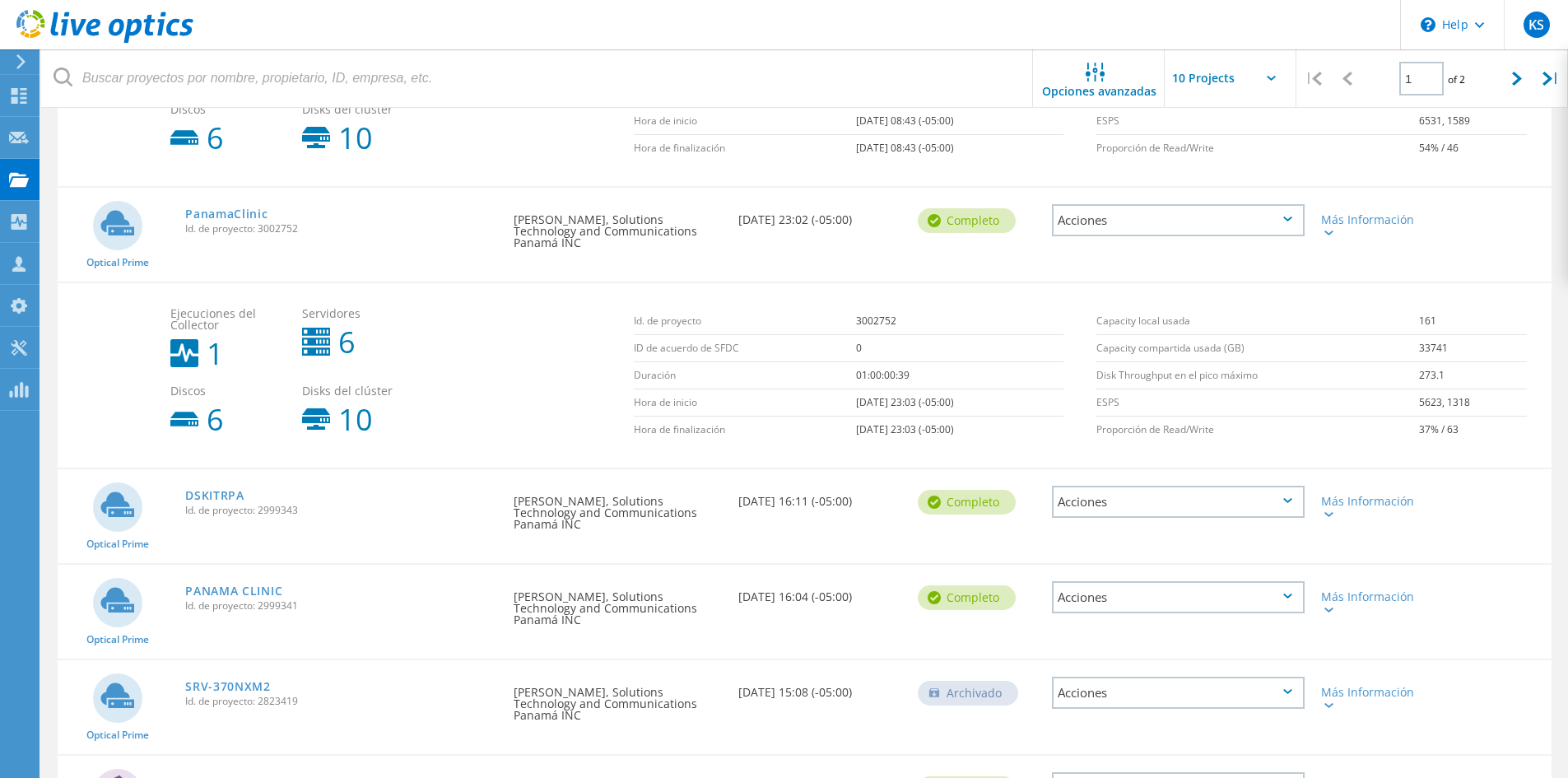
scroll to position [405, 0]
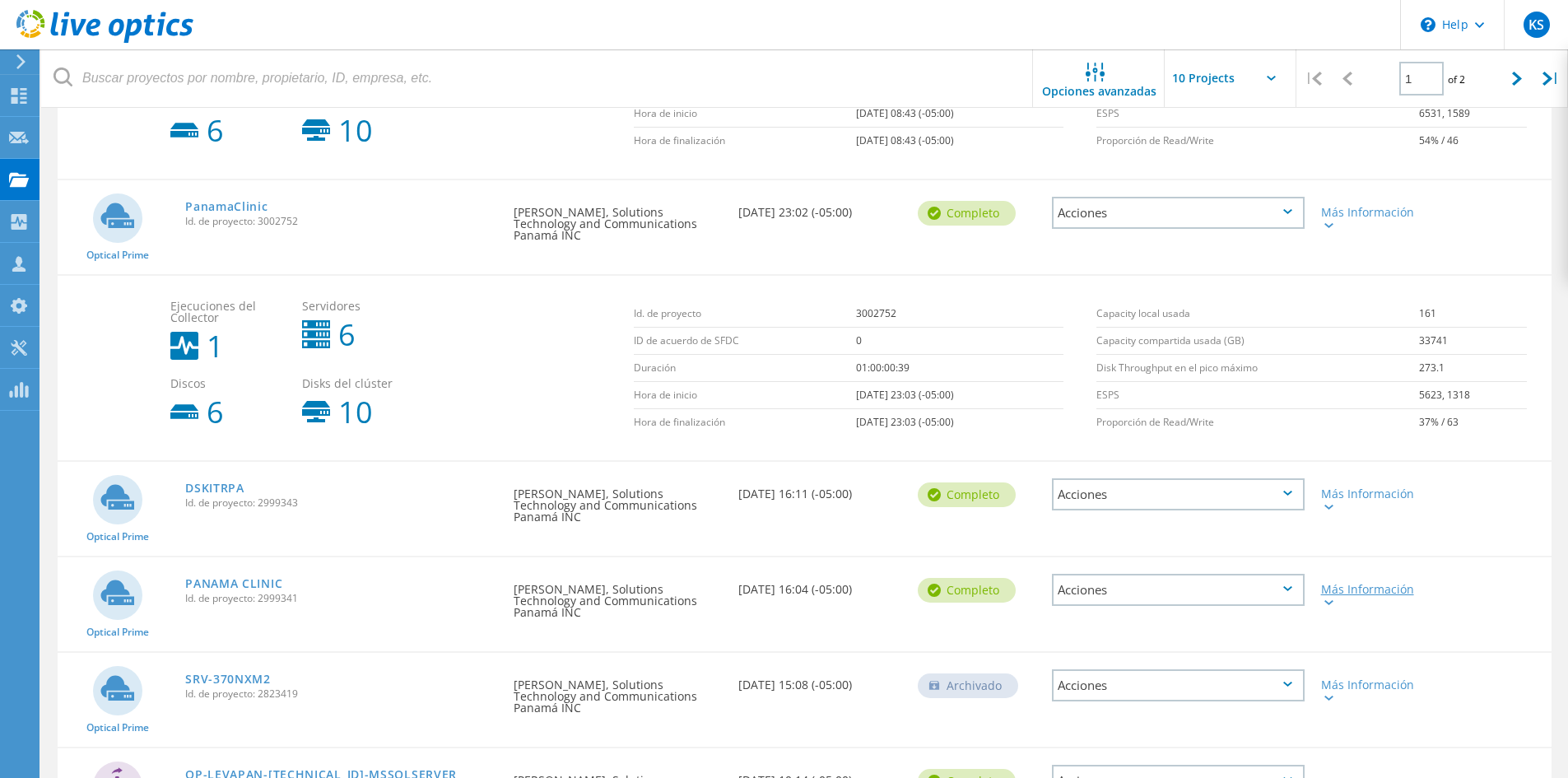
click at [1365, 584] on div "Más Información" at bounding box center [1372, 595] width 103 height 23
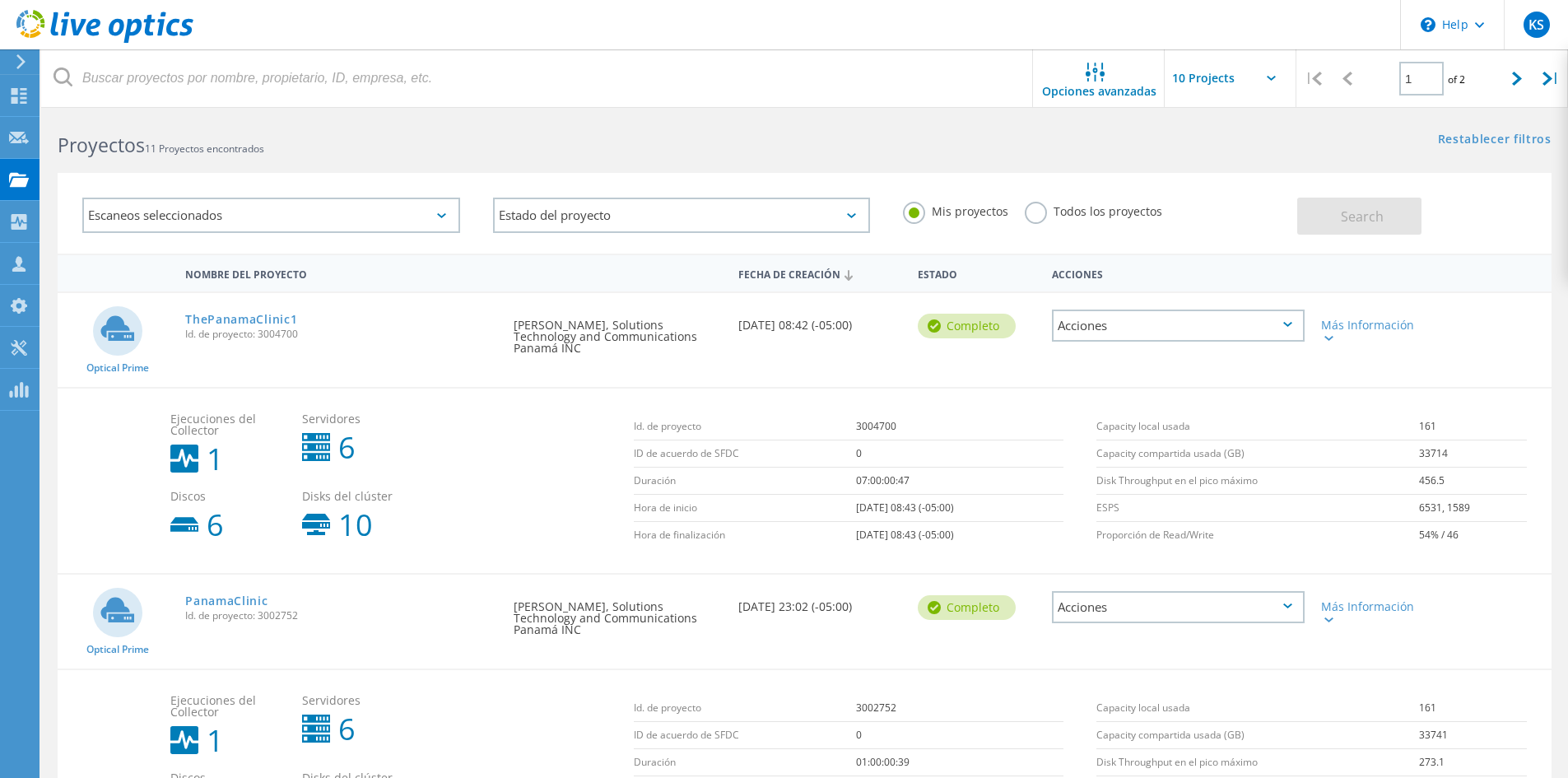
scroll to position [9, 0]
click at [1365, 333] on div "Más Información" at bounding box center [1372, 333] width 103 height 23
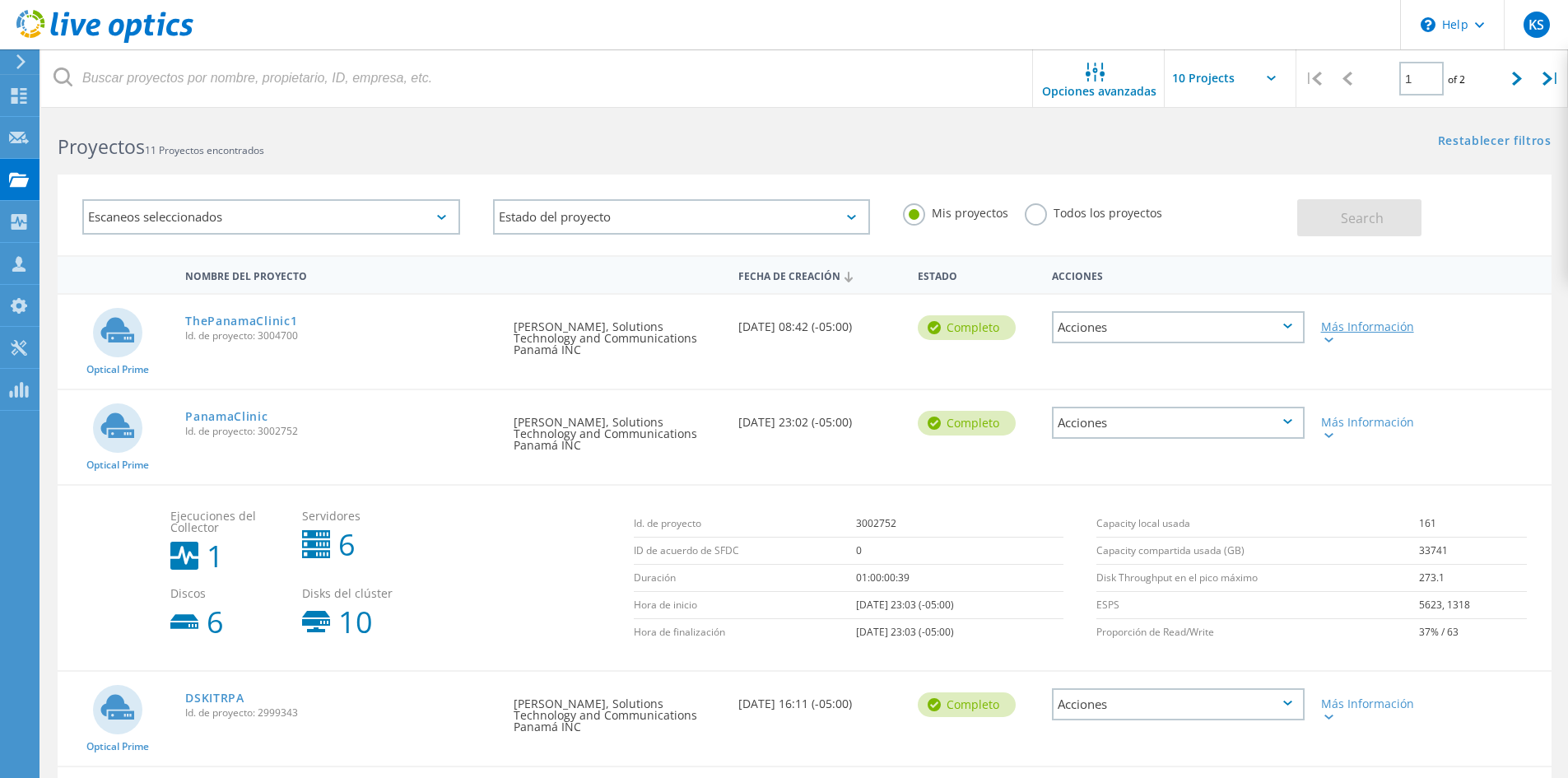
click at [1329, 341] on icon at bounding box center [1328, 340] width 9 height 5
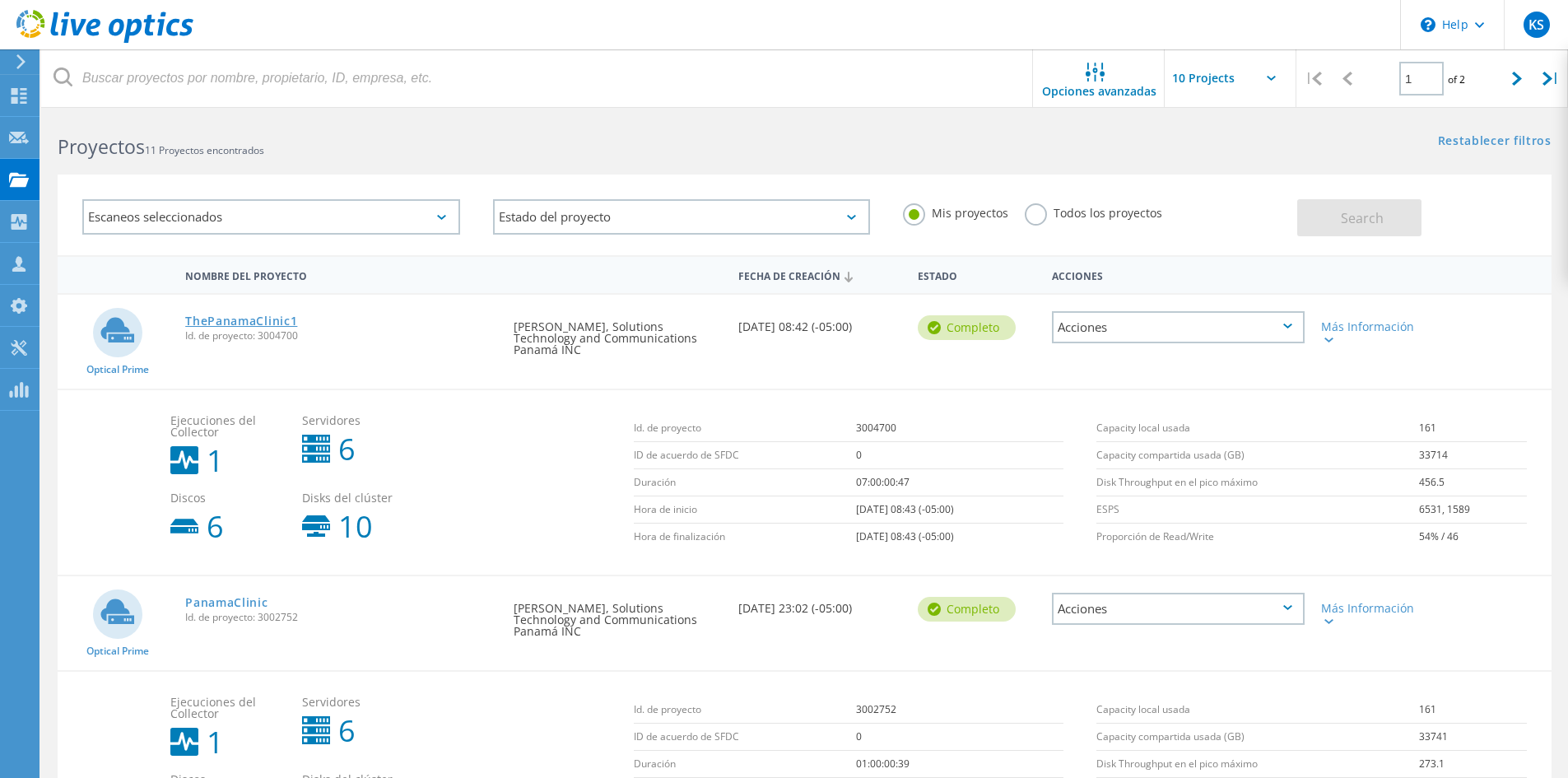
click at [230, 323] on link "ThePanamaClinic1" at bounding box center [241, 321] width 112 height 12
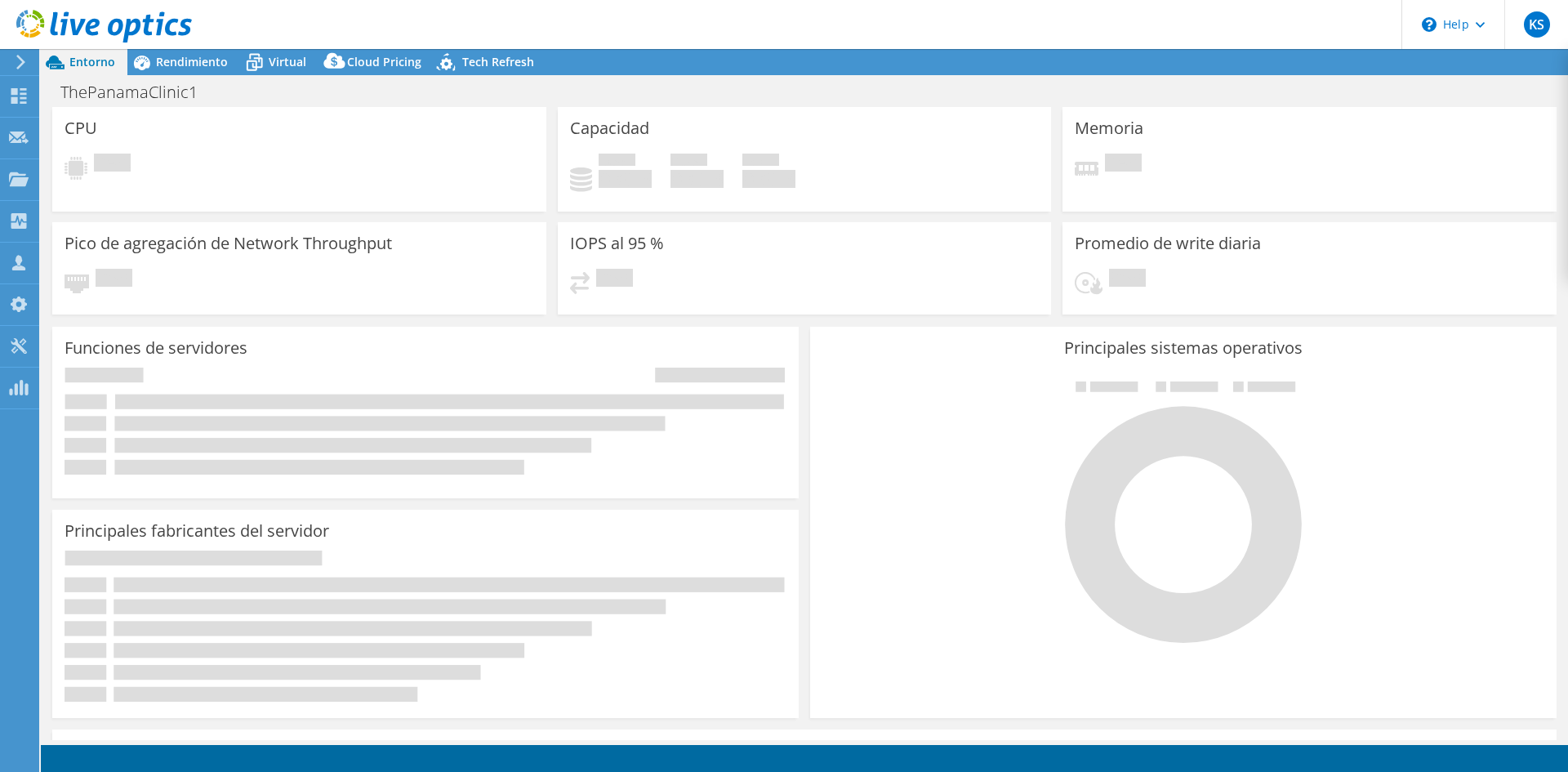
select select "USD"
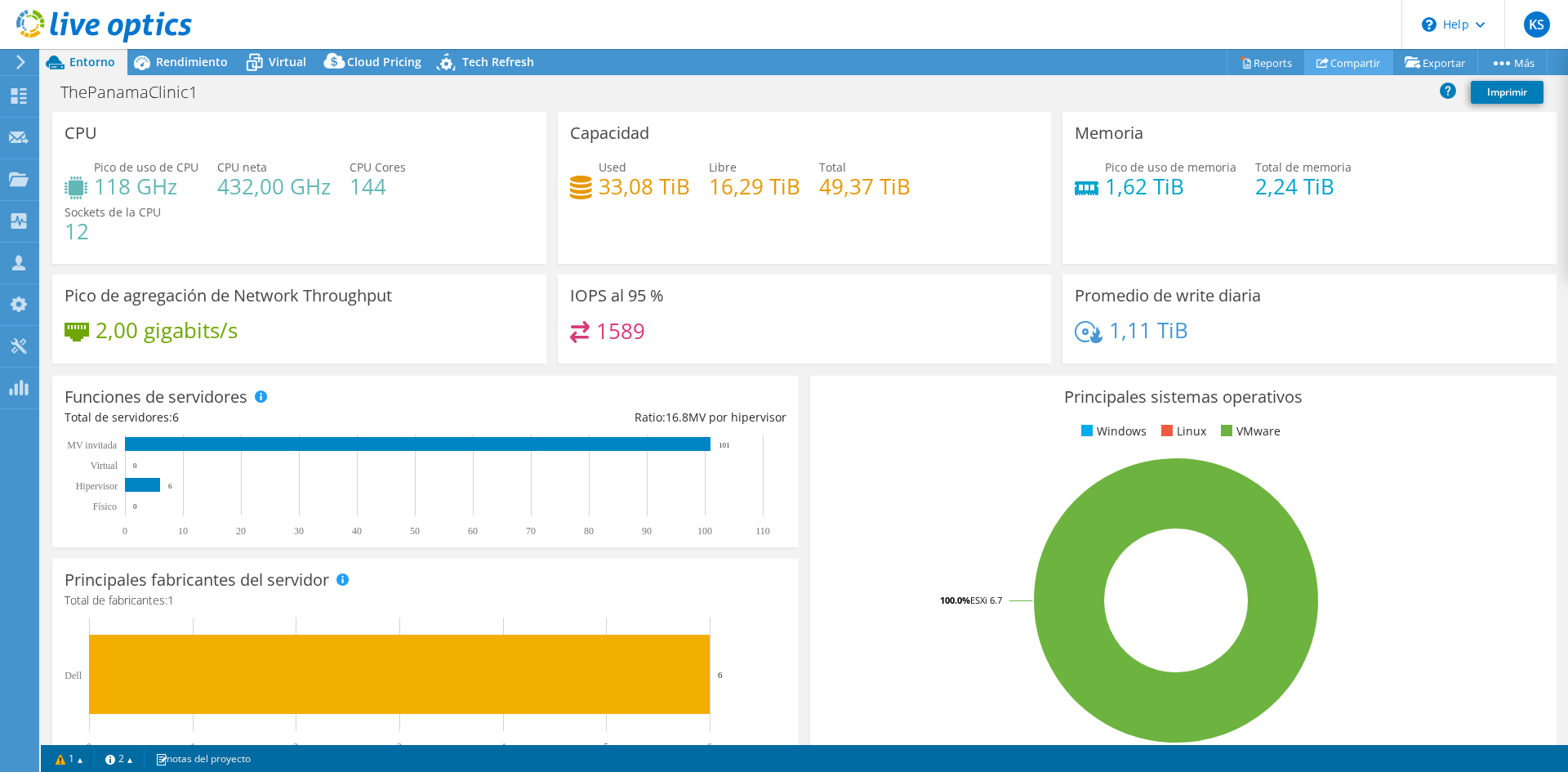
click at [1365, 59] on link "Compartir" at bounding box center [1348, 63] width 89 height 26
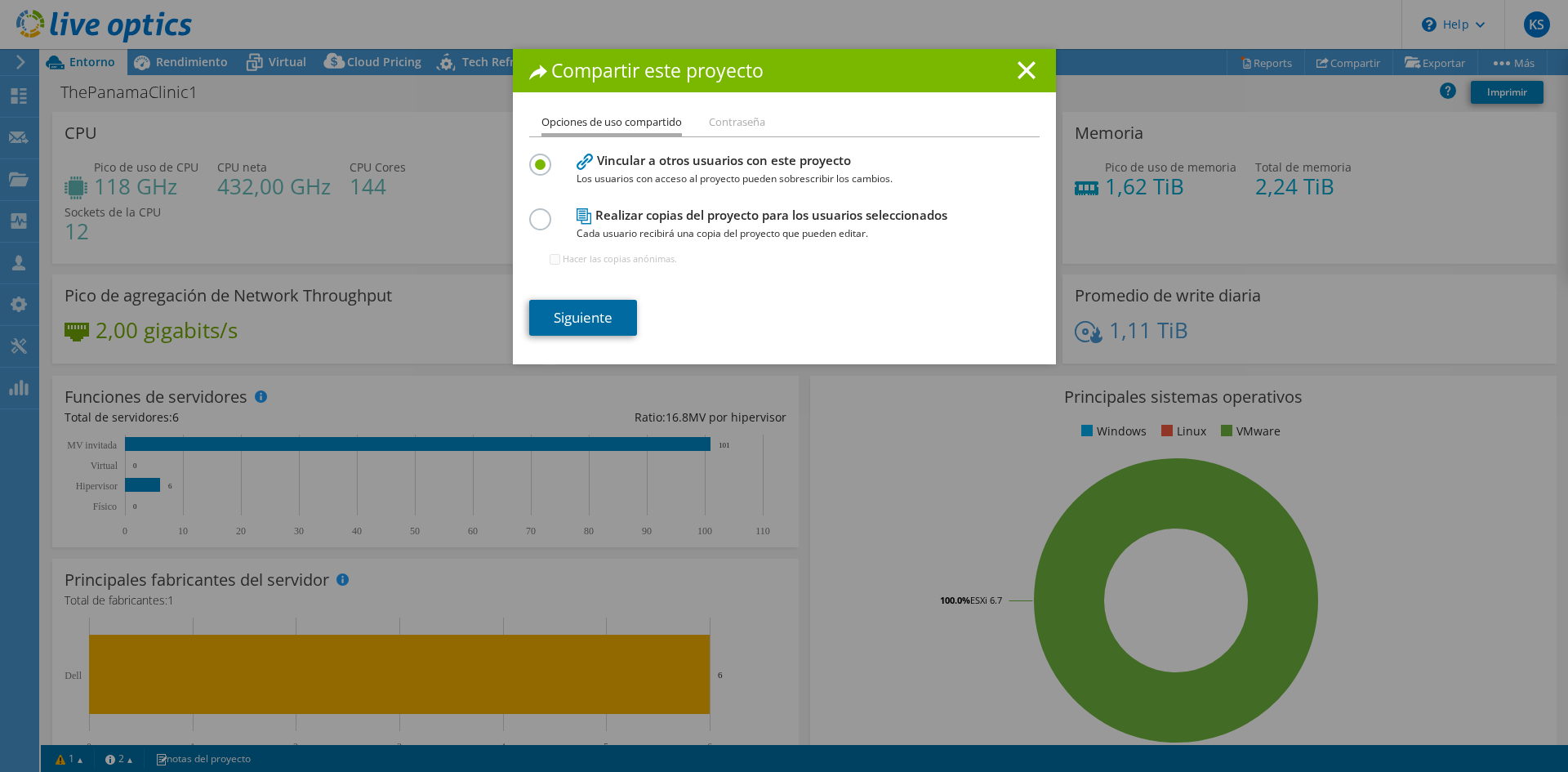
click at [601, 319] on link "Siguiente" at bounding box center [583, 317] width 108 height 36
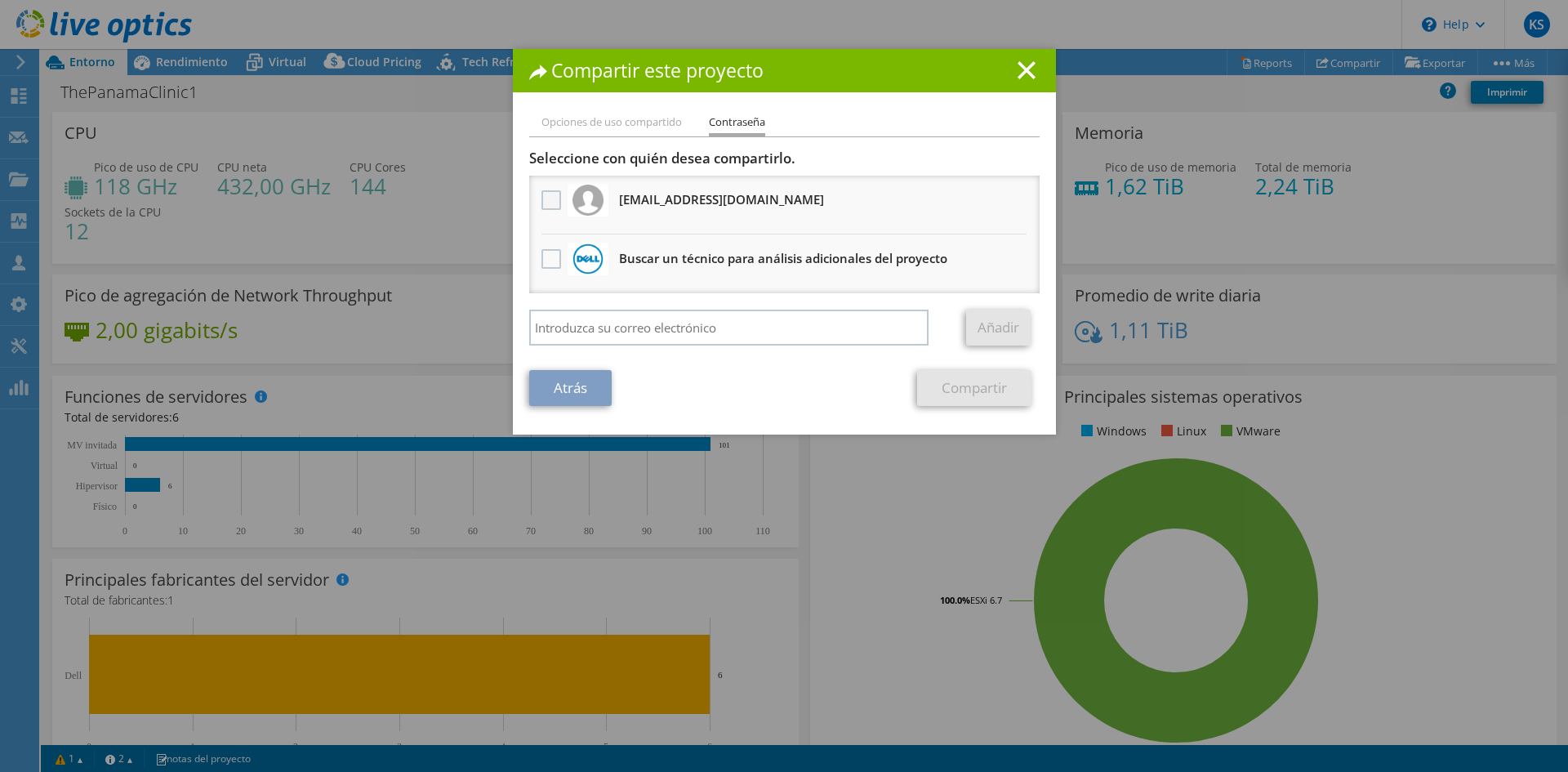
click at [541, 197] on label at bounding box center [553, 201] width 24 height 20
click at [0, 0] on input "checkbox" at bounding box center [0, 0] width 0 height 0
click at [961, 387] on link "Compartir" at bounding box center [974, 387] width 114 height 36
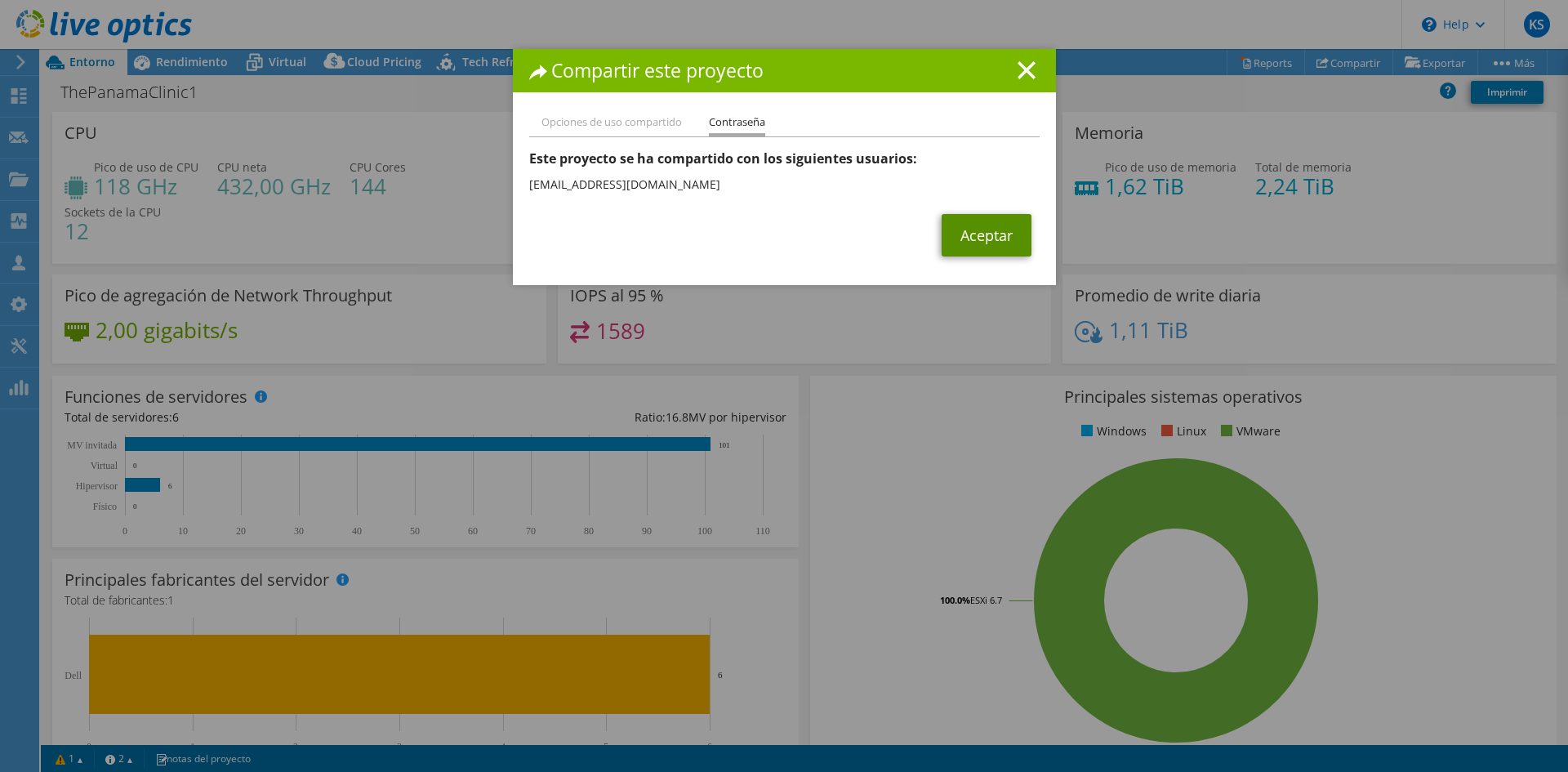
click at [973, 232] on link "Aceptar" at bounding box center [986, 235] width 90 height 43
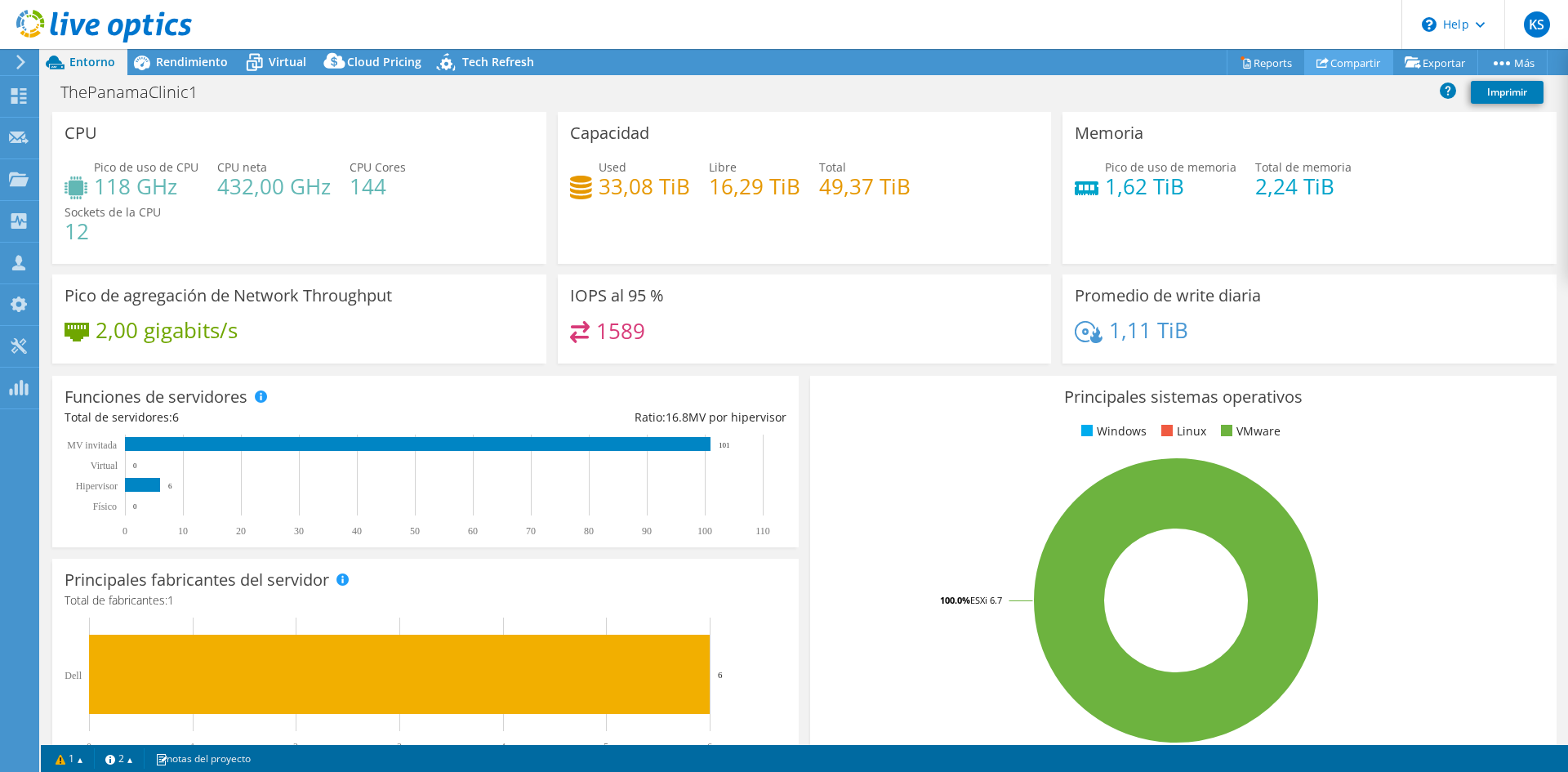
click at [1365, 67] on link "Compartir" at bounding box center [1348, 63] width 89 height 26
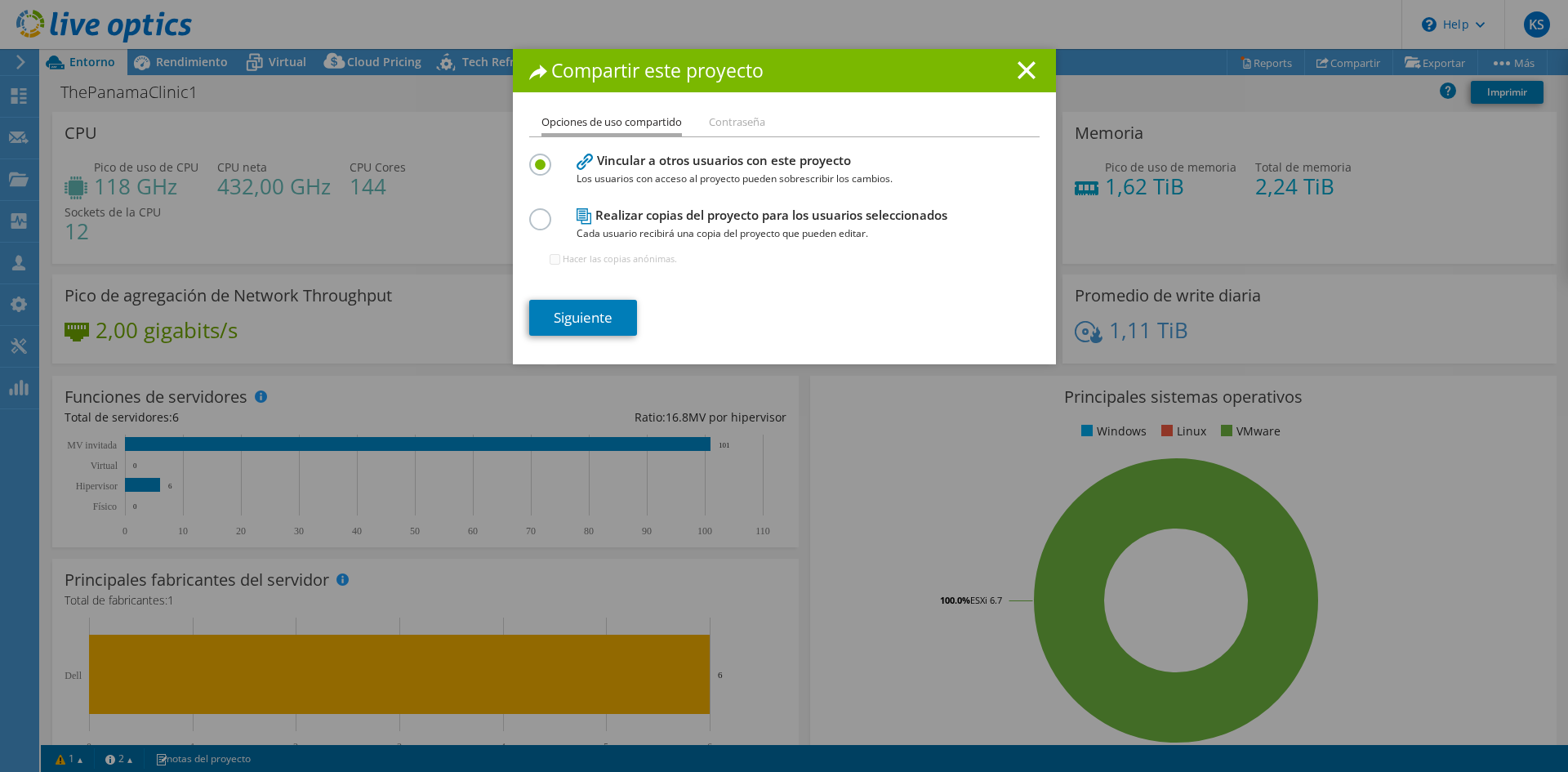
click at [716, 124] on li "Contraseña" at bounding box center [737, 123] width 56 height 20
click at [1021, 73] on line at bounding box center [1027, 70] width 16 height 16
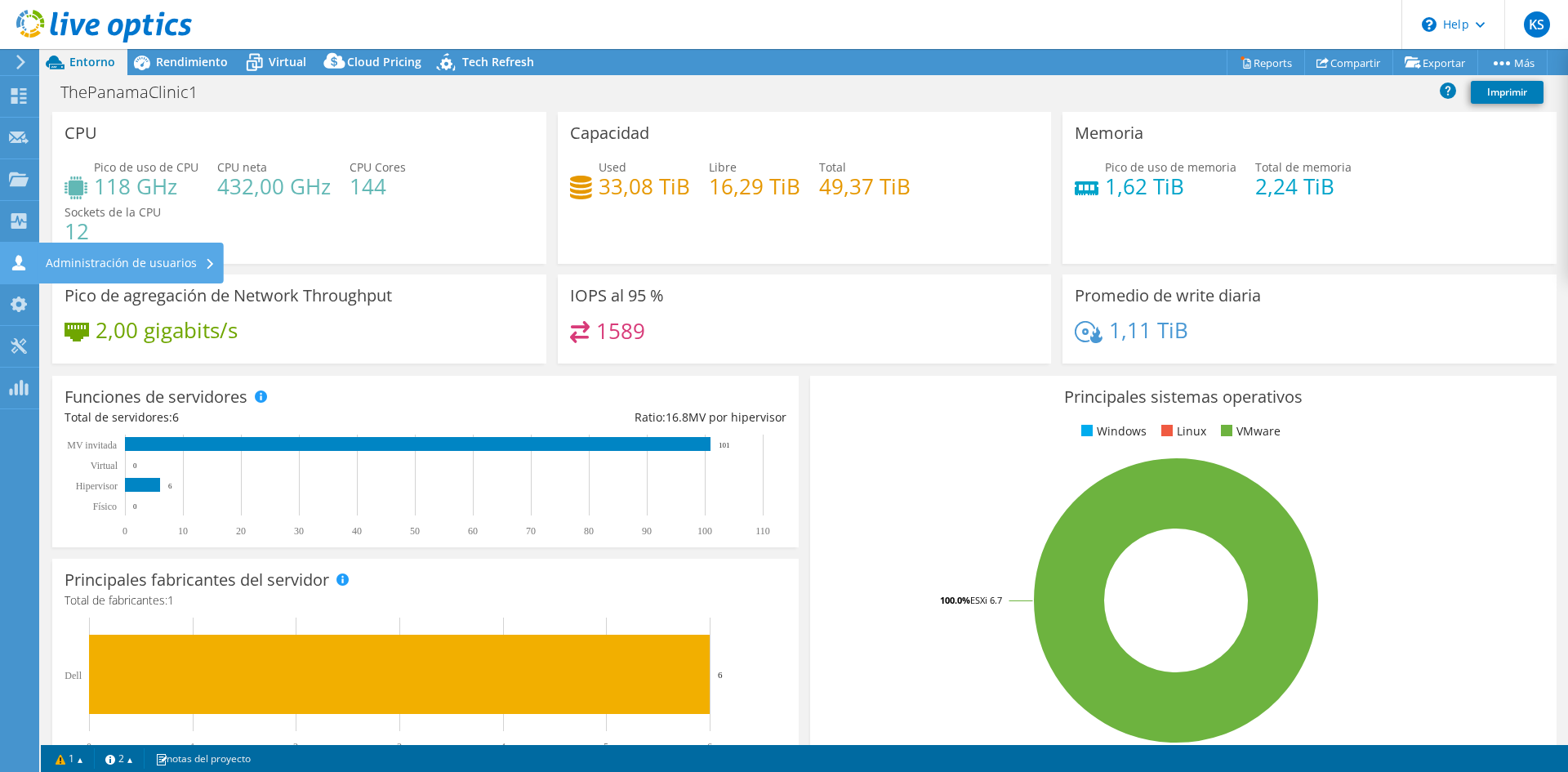
click at [150, 264] on div "Administración de usuarios" at bounding box center [130, 262] width 186 height 41
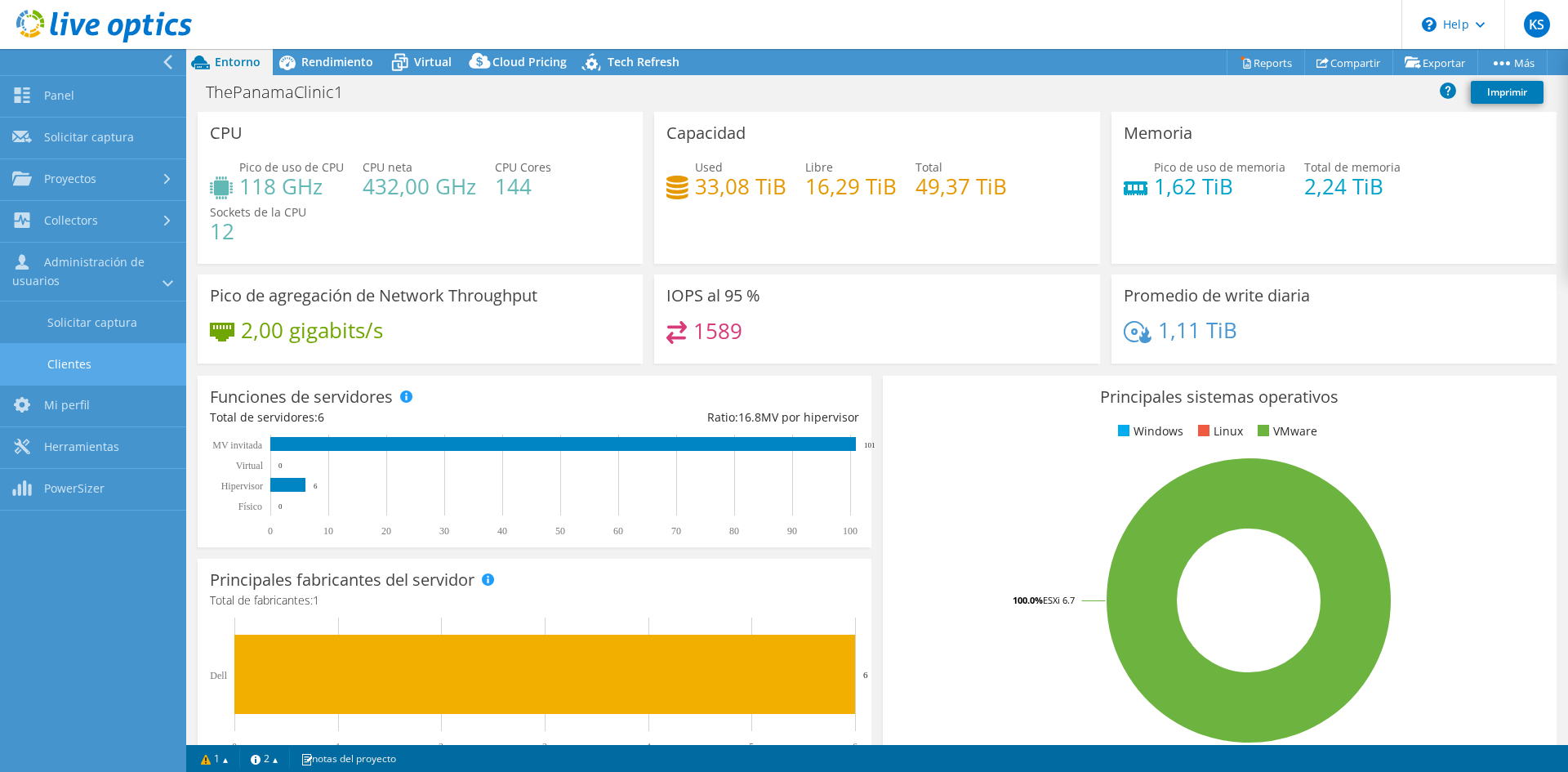
click at [99, 382] on link "Clientes" at bounding box center [93, 364] width 186 height 42
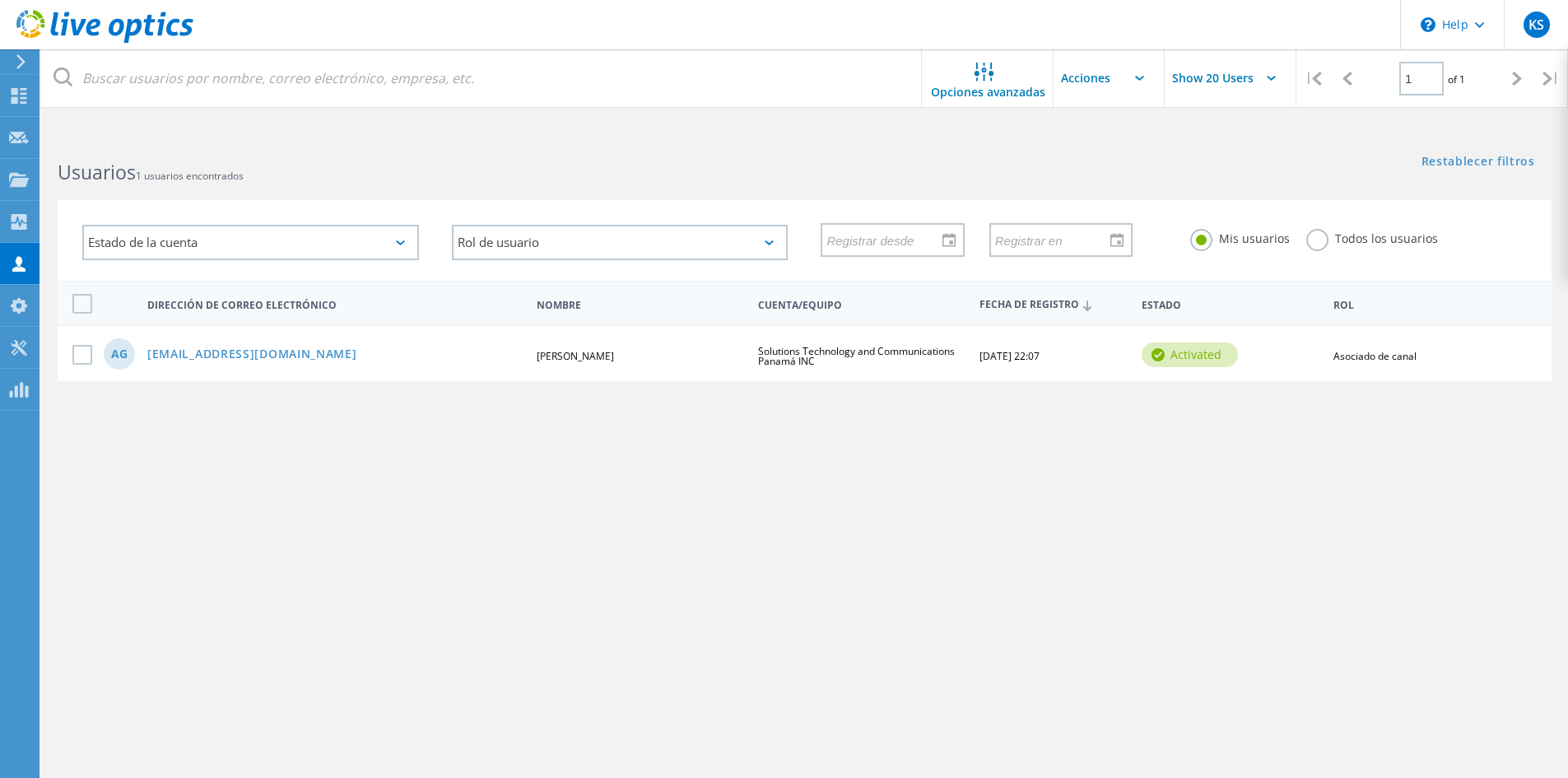
click at [1149, 91] on input "text" at bounding box center [1135, 78] width 164 height 58
click at [1138, 193] on div "Estado de la cuenta Activado Activación pendiente Restablecimiento de contraseñ…" at bounding box center [804, 230] width 1527 height 101
click at [1280, 84] on input "Show 20 Users" at bounding box center [1246, 78] width 164 height 58
click at [978, 62] on icon at bounding box center [983, 72] width 19 height 19
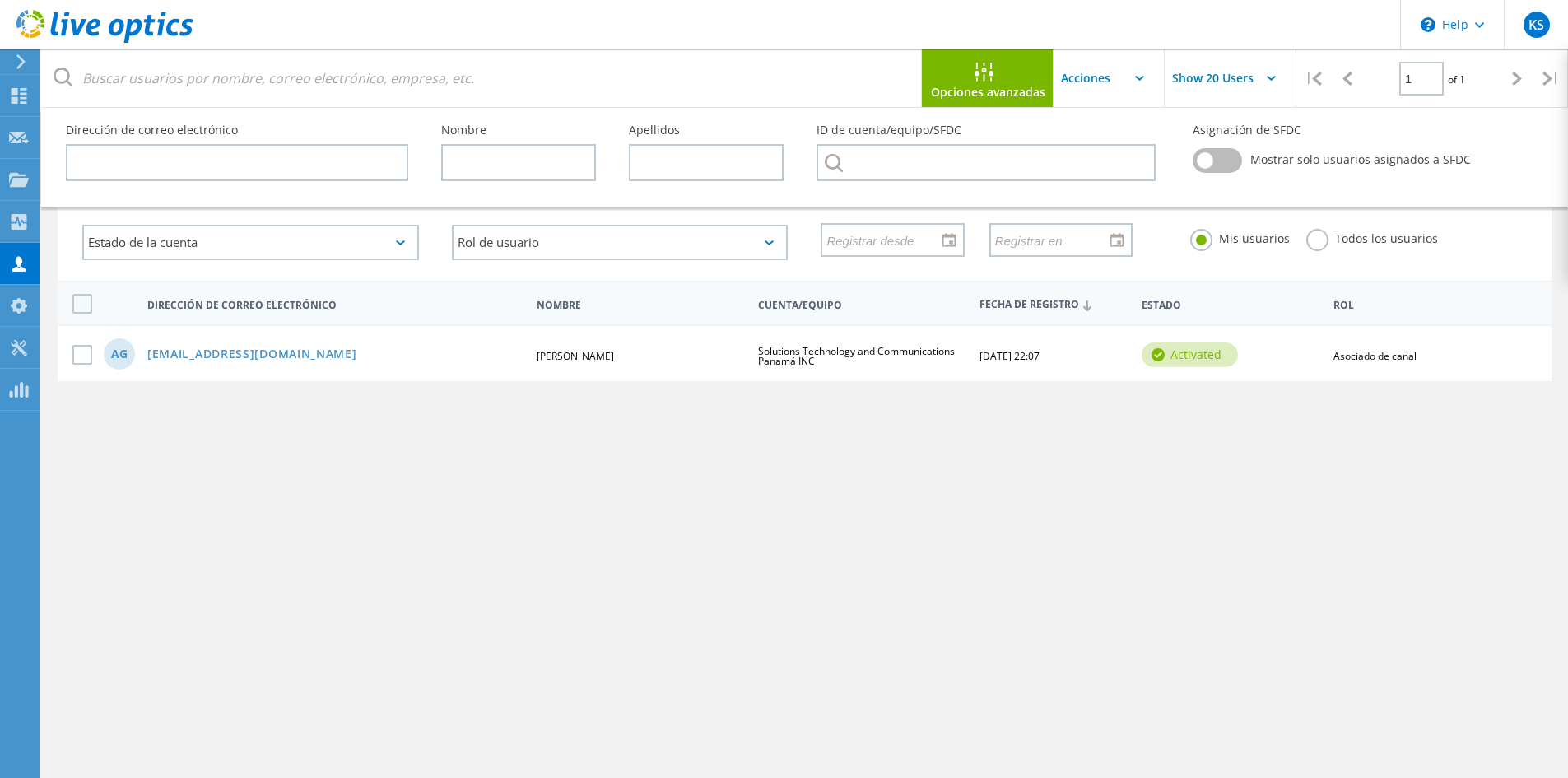
click at [978, 62] on icon at bounding box center [983, 72] width 19 height 19
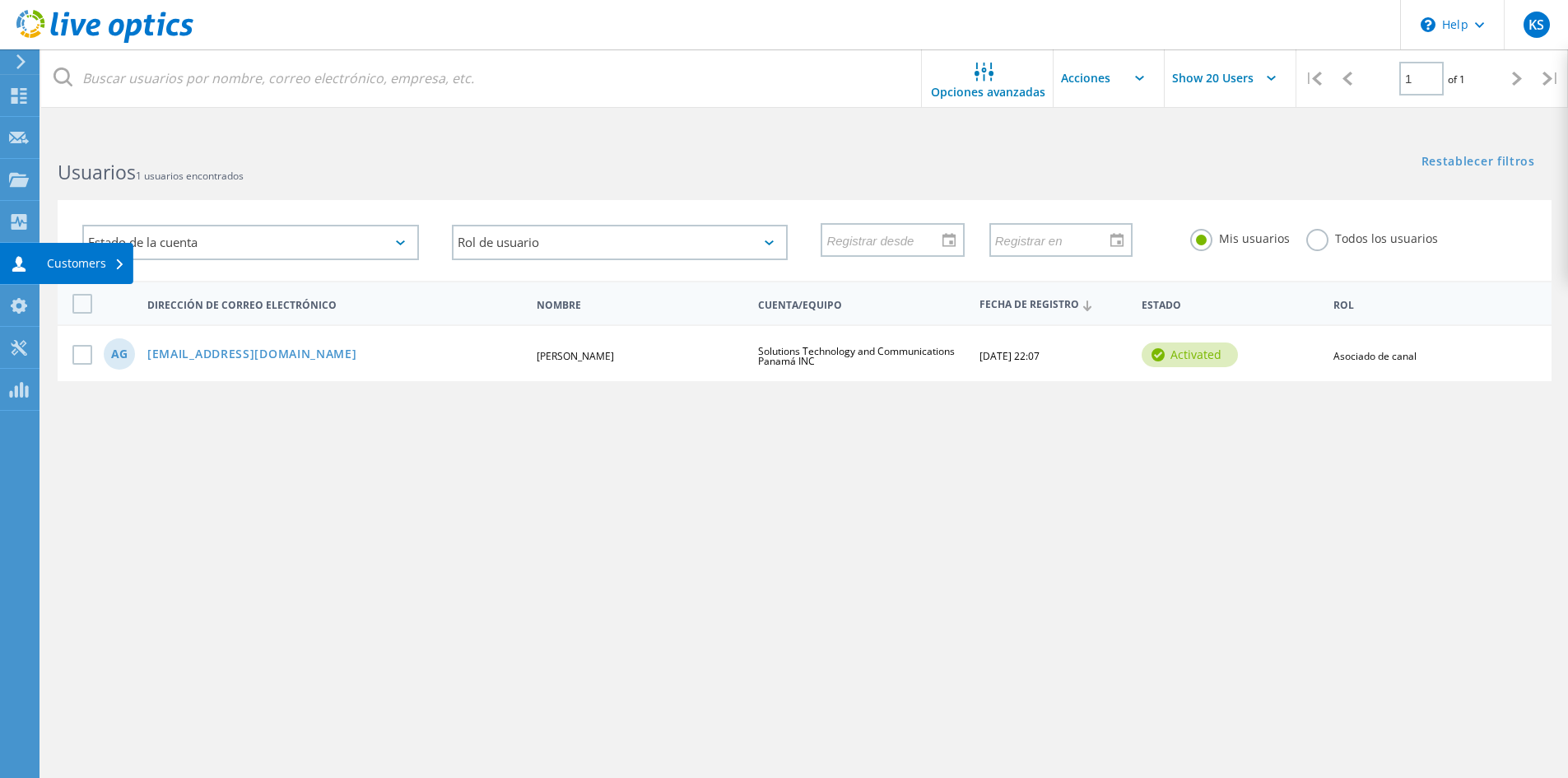
click at [22, 274] on div at bounding box center [19, 266] width 20 height 18
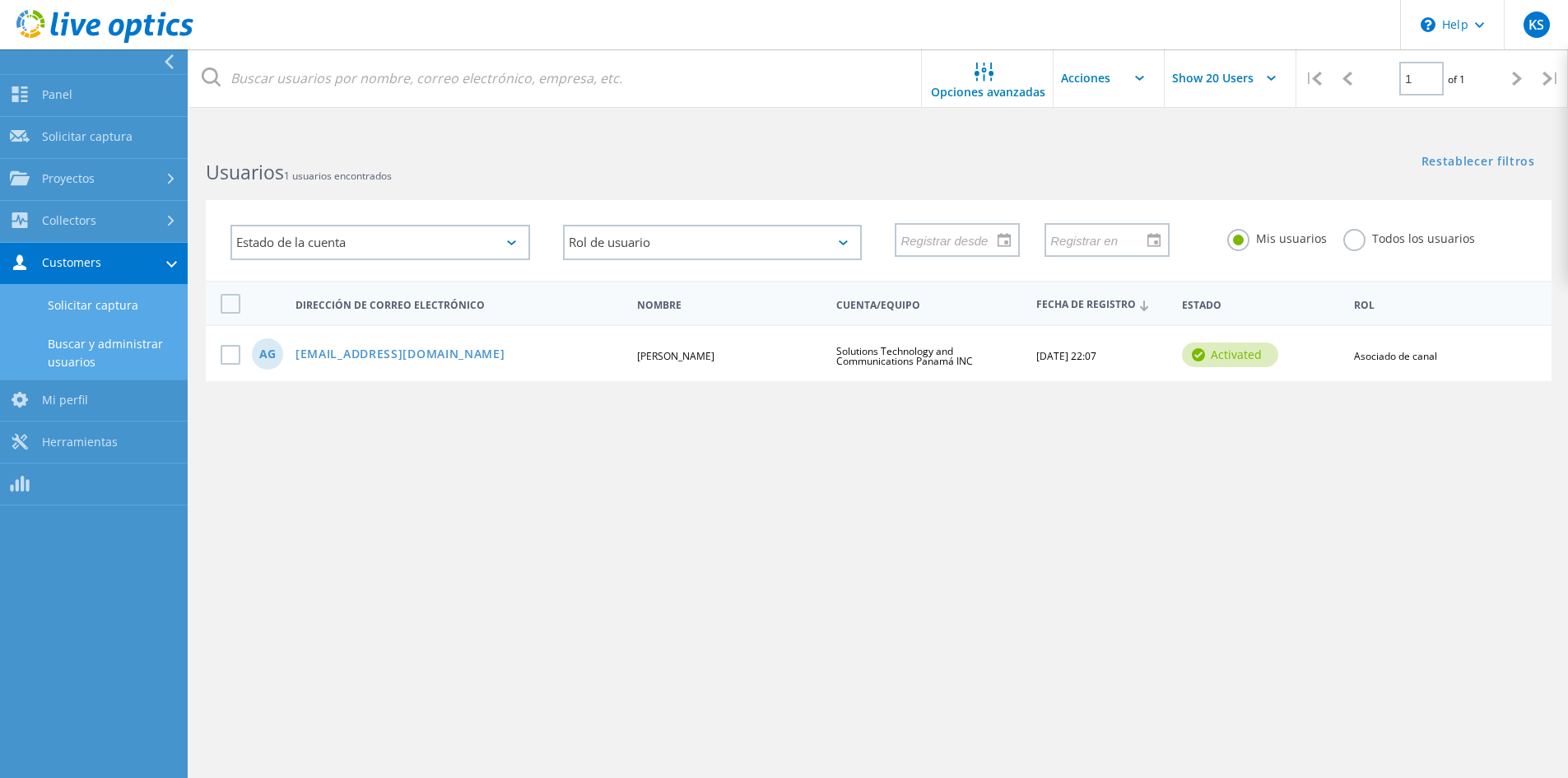
click at [119, 299] on link "Solicitar captura" at bounding box center [94, 306] width 187 height 42
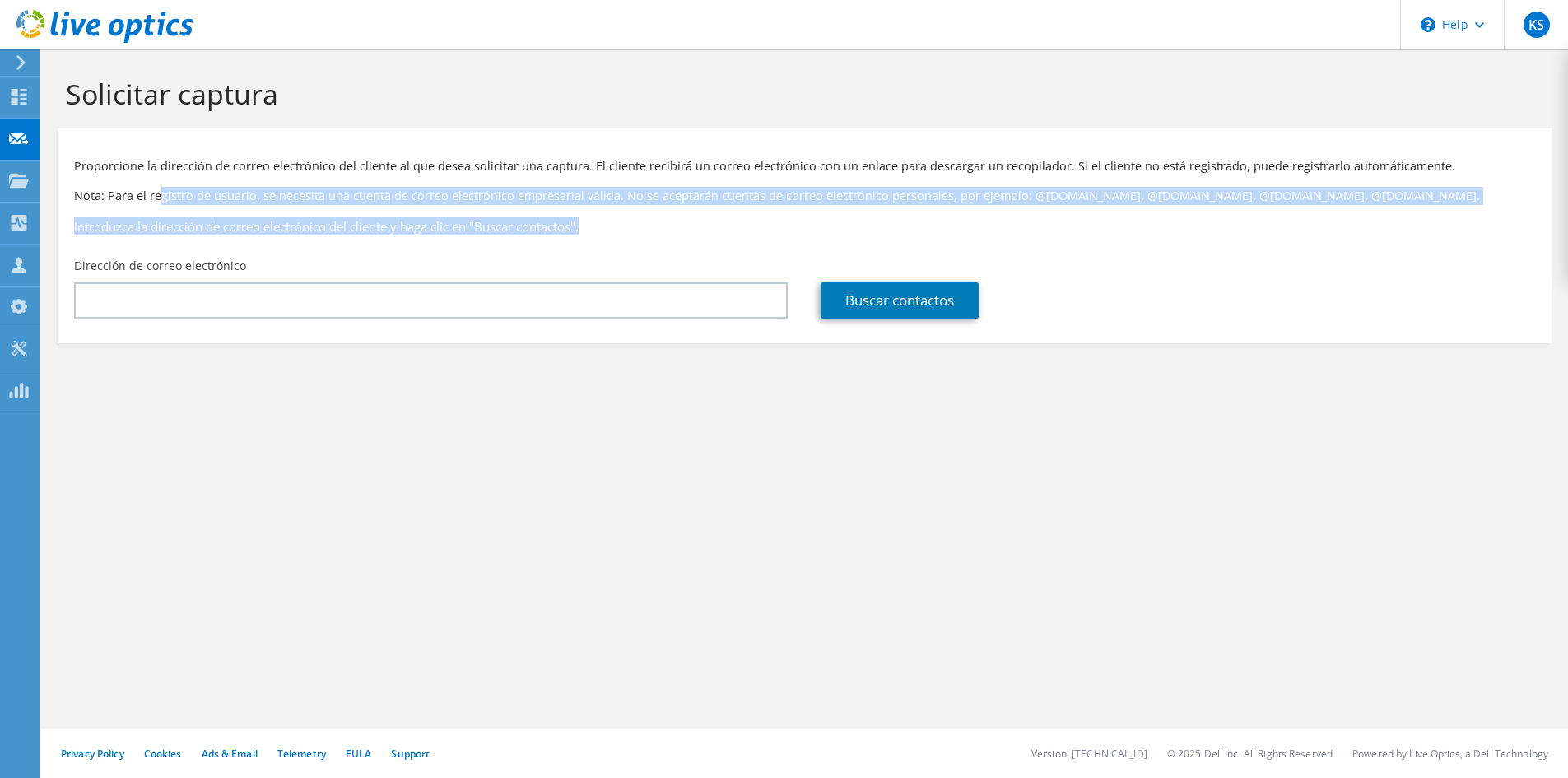
drag, startPoint x: 160, startPoint y: 195, endPoint x: 773, endPoint y: 203, distance: 613.1
click at [773, 203] on p "Nota: Para el registro de usuario, se necesita una cuenta de correo electrónico…" at bounding box center [804, 196] width 1461 height 18
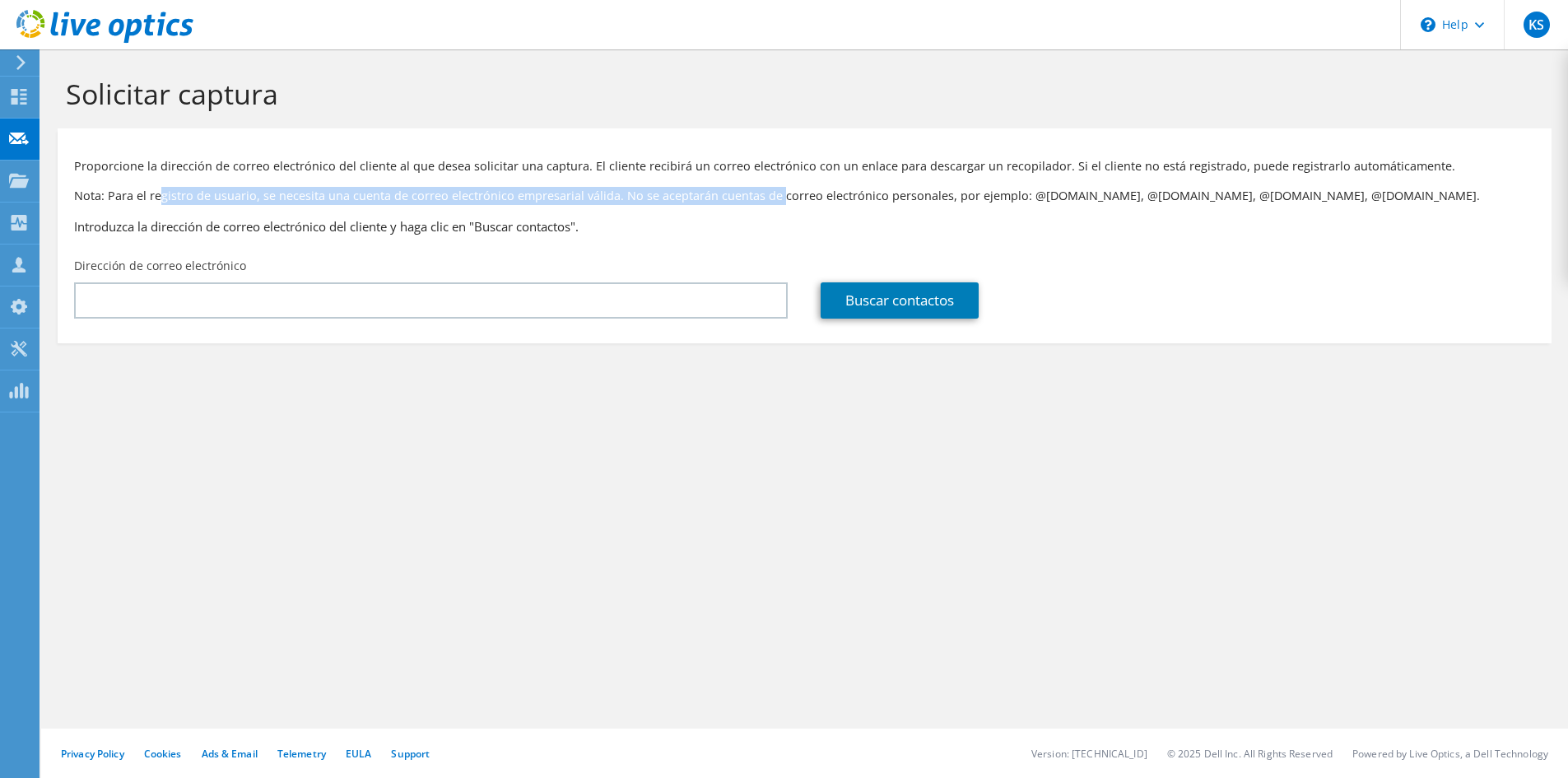
click at [773, 203] on p "Nota: Para el registro de usuario, se necesita una cuenta de correo electrónico…" at bounding box center [804, 196] width 1461 height 18
drag, startPoint x: 773, startPoint y: 203, endPoint x: 675, endPoint y: 199, distance: 98.1
click at [675, 199] on p "Nota: Para el registro de usuario, se necesita una cuenta de correo electrónico…" at bounding box center [804, 196] width 1461 height 18
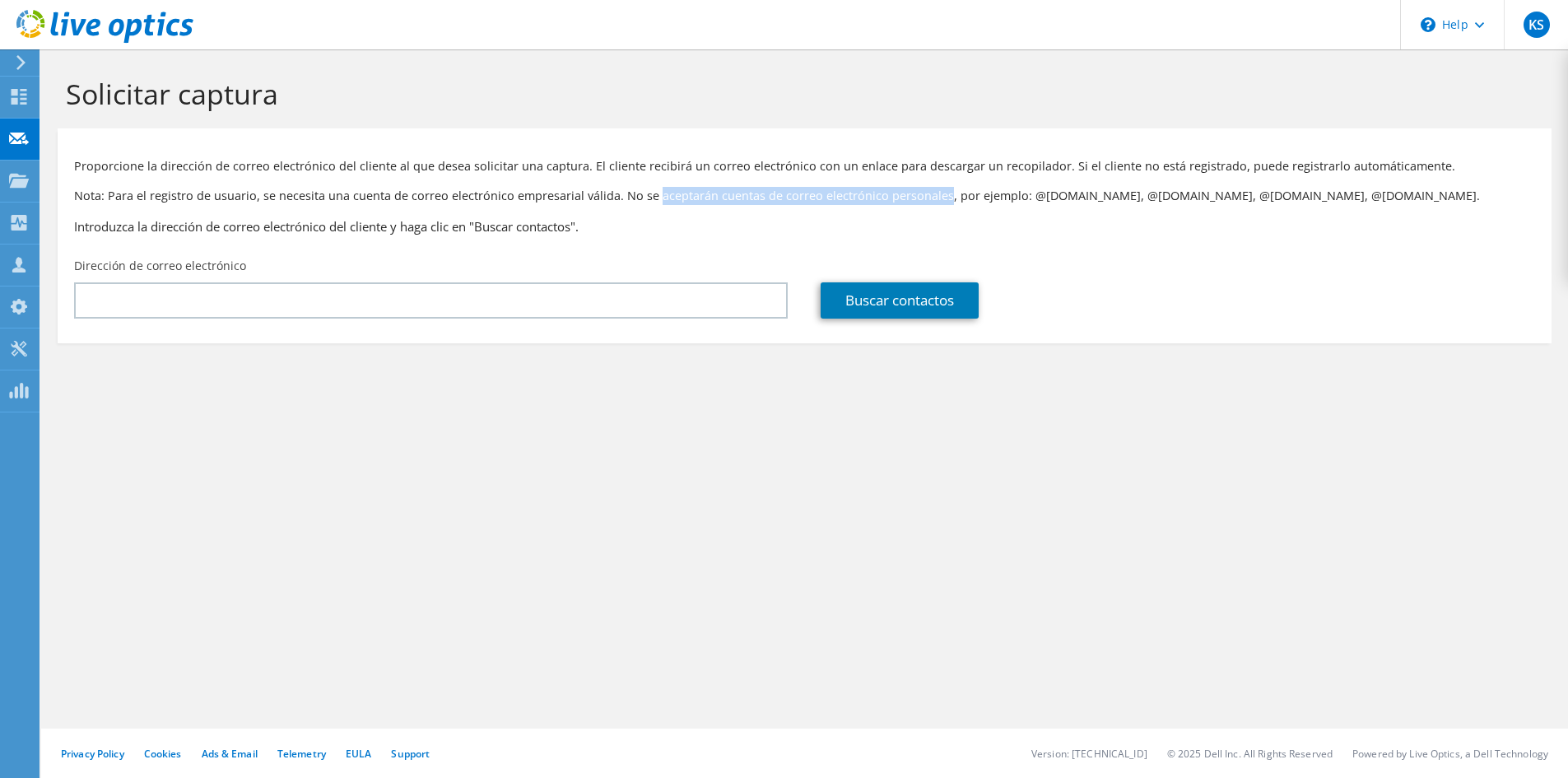
drag, startPoint x: 675, startPoint y: 199, endPoint x: 899, endPoint y: 178, distance: 225.0
click at [899, 178] on div "Proporcione la dirección de correo electrónico del cliente al que desea solicit…" at bounding box center [804, 193] width 1494 height 113
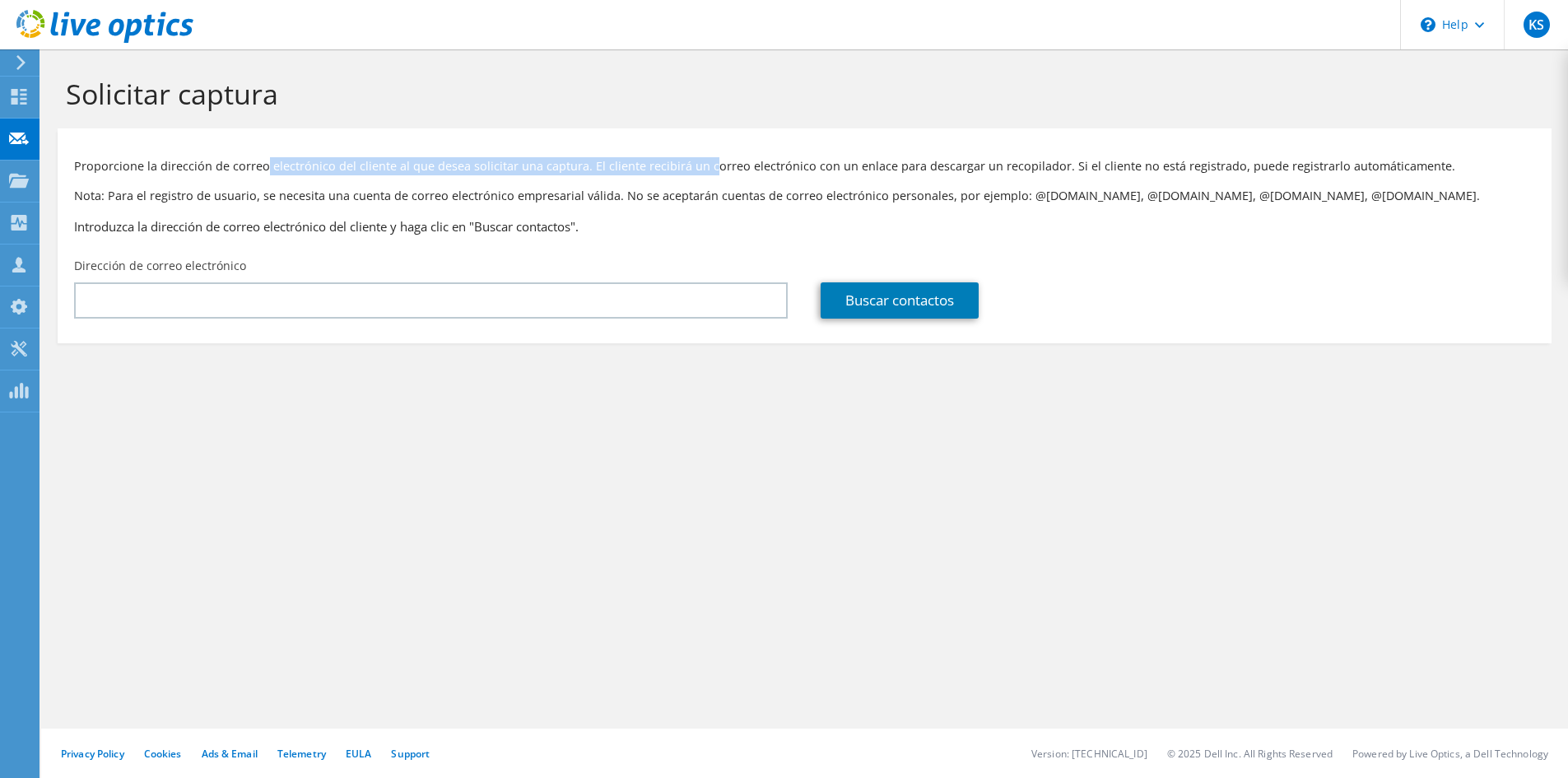
drag, startPoint x: 263, startPoint y: 168, endPoint x: 709, endPoint y: 139, distance: 446.9
click at [709, 139] on div "Proporcione la dirección de correo electrónico del cliente al que desea solicit…" at bounding box center [804, 193] width 1494 height 113
drag, startPoint x: 479, startPoint y: 166, endPoint x: 588, endPoint y: 152, distance: 109.9
click at [588, 152] on div "Proporcione la dirección de correo electrónico del cliente al que desea solicit…" at bounding box center [804, 193] width 1494 height 113
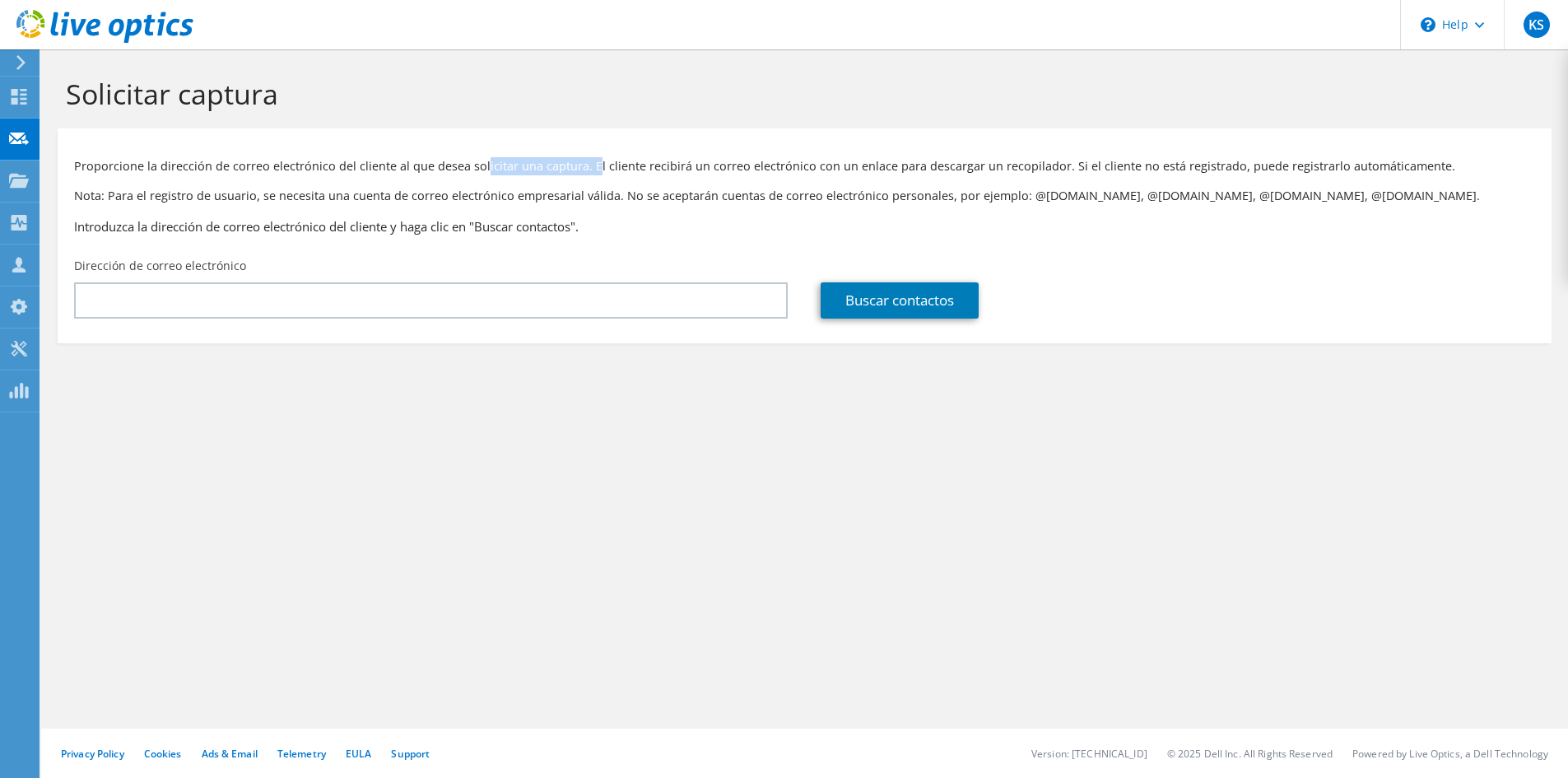
click at [588, 152] on div "Proporcione la dirección de correo electrónico del cliente al que desea solicit…" at bounding box center [804, 193] width 1494 height 113
drag, startPoint x: 590, startPoint y: 161, endPoint x: 1100, endPoint y: 99, distance: 513.8
click at [1100, 99] on section "Solicitar captura Proporcione la dirección de correo electrónico del cliente al…" at bounding box center [804, 238] width 1527 height 377
click at [1107, 155] on div "Proporcione la dirección de correo electrónico del cliente al que desea solicit…" at bounding box center [804, 193] width 1494 height 113
drag, startPoint x: 1108, startPoint y: 163, endPoint x: 1267, endPoint y: 141, distance: 160.5
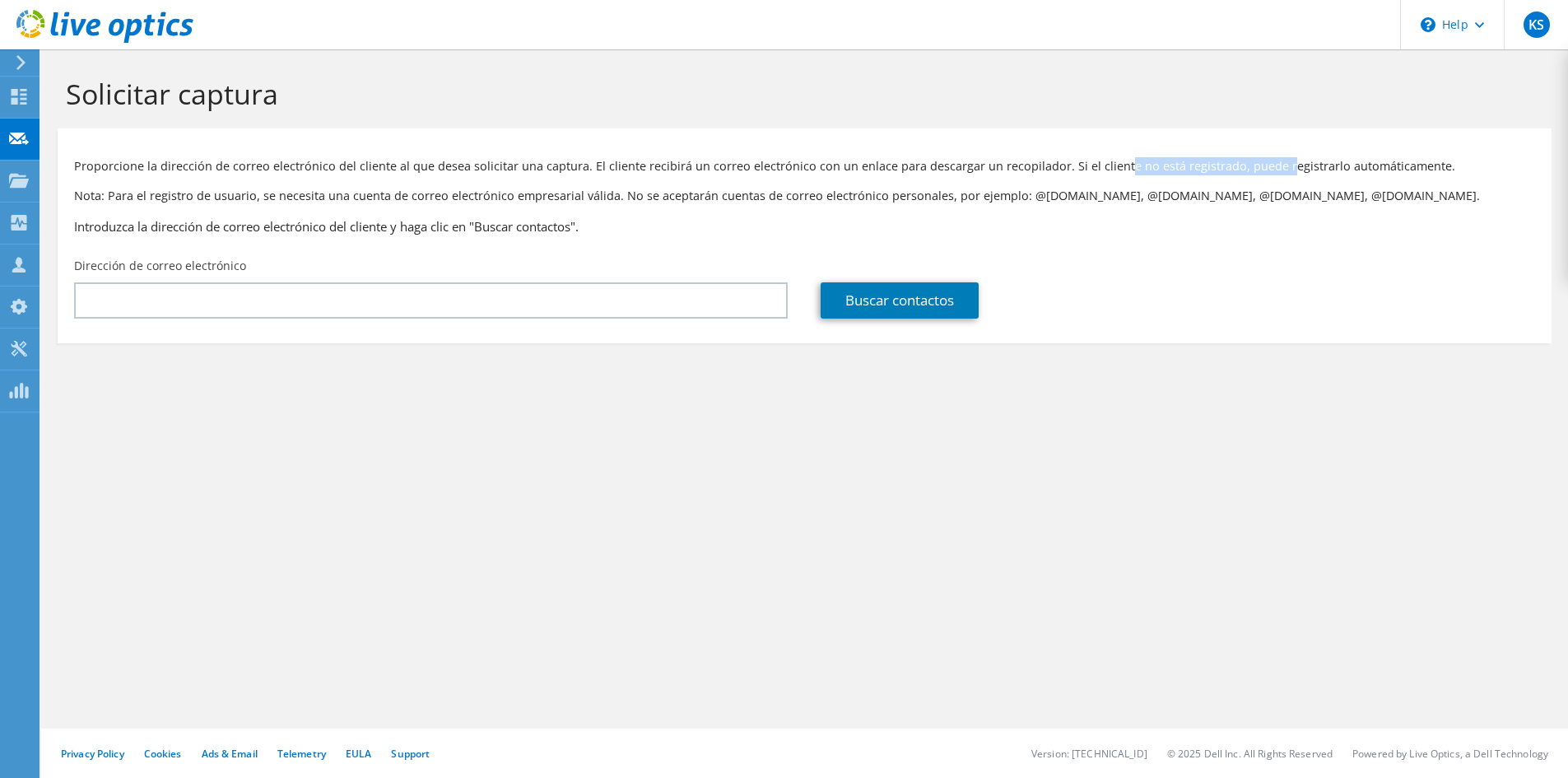
click at [1267, 141] on div "Proporcione la dirección de correo electrónico del cliente al que desea solicit…" at bounding box center [804, 193] width 1494 height 113
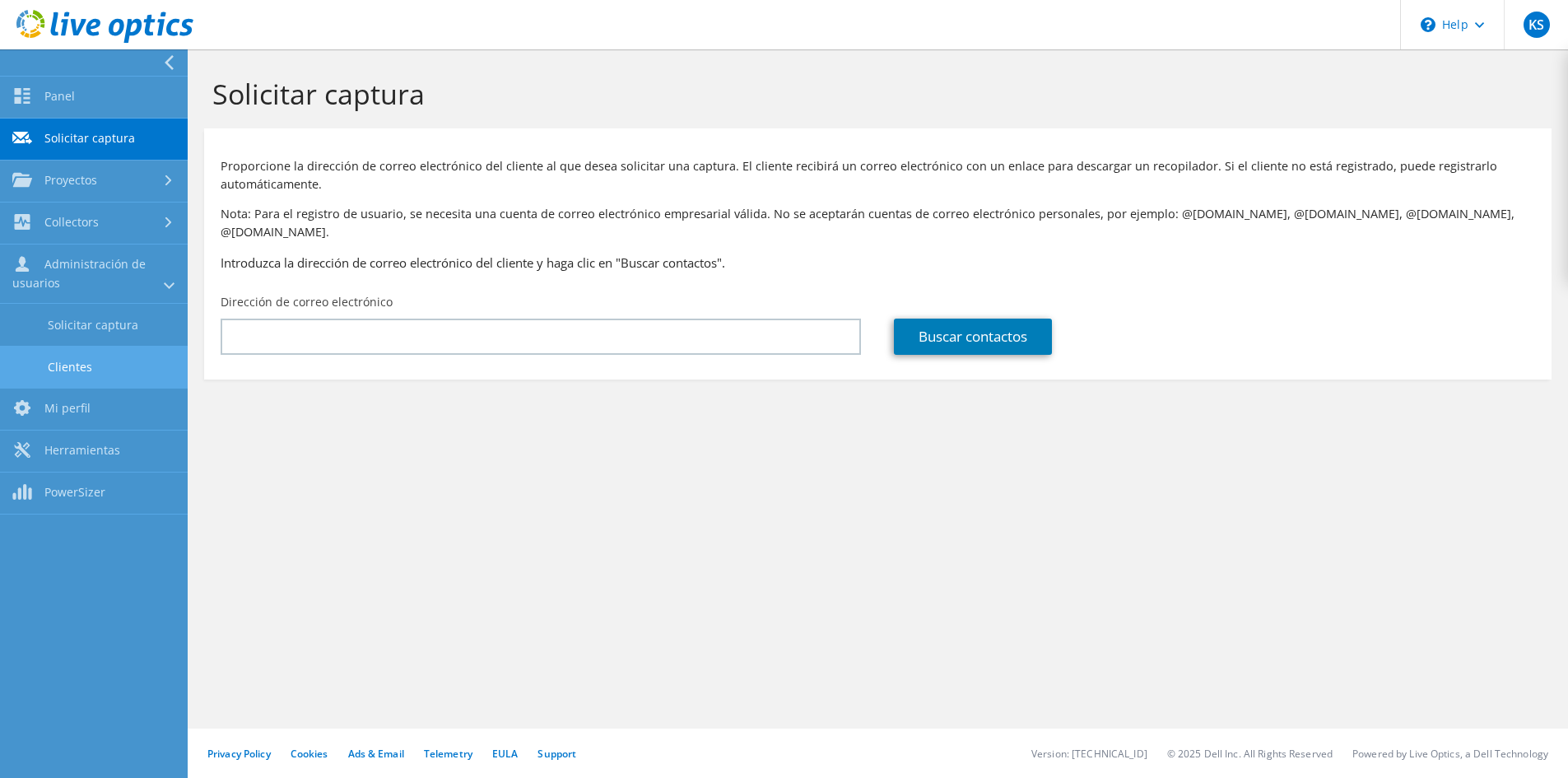
click at [80, 361] on link "Clientes" at bounding box center [94, 366] width 187 height 42
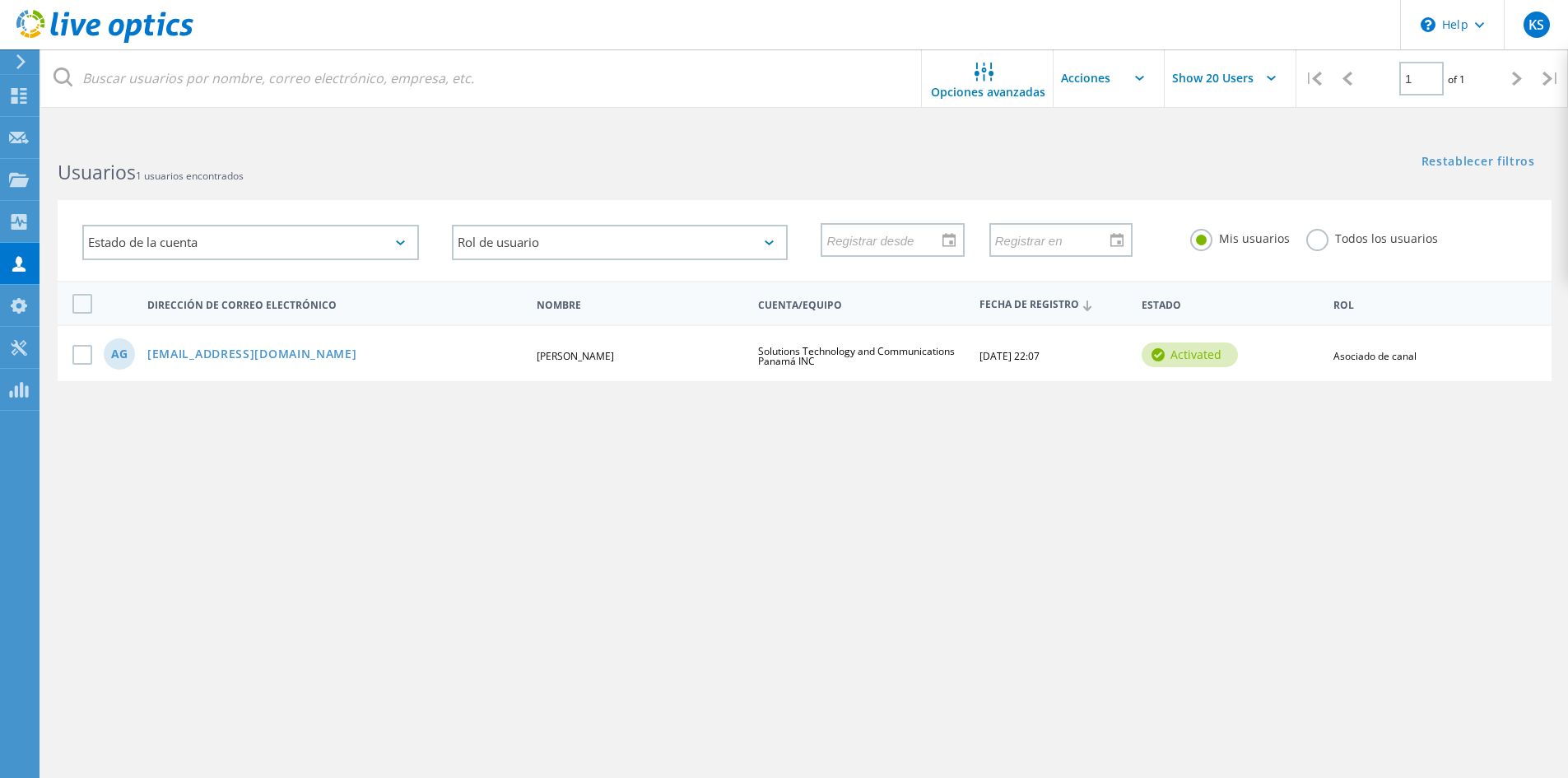
click at [1306, 239] on label "Todos los usuarios" at bounding box center [1372, 236] width 131 height 16
click at [0, 0] on input "Todos los usuarios" at bounding box center [0, 0] width 0 height 0
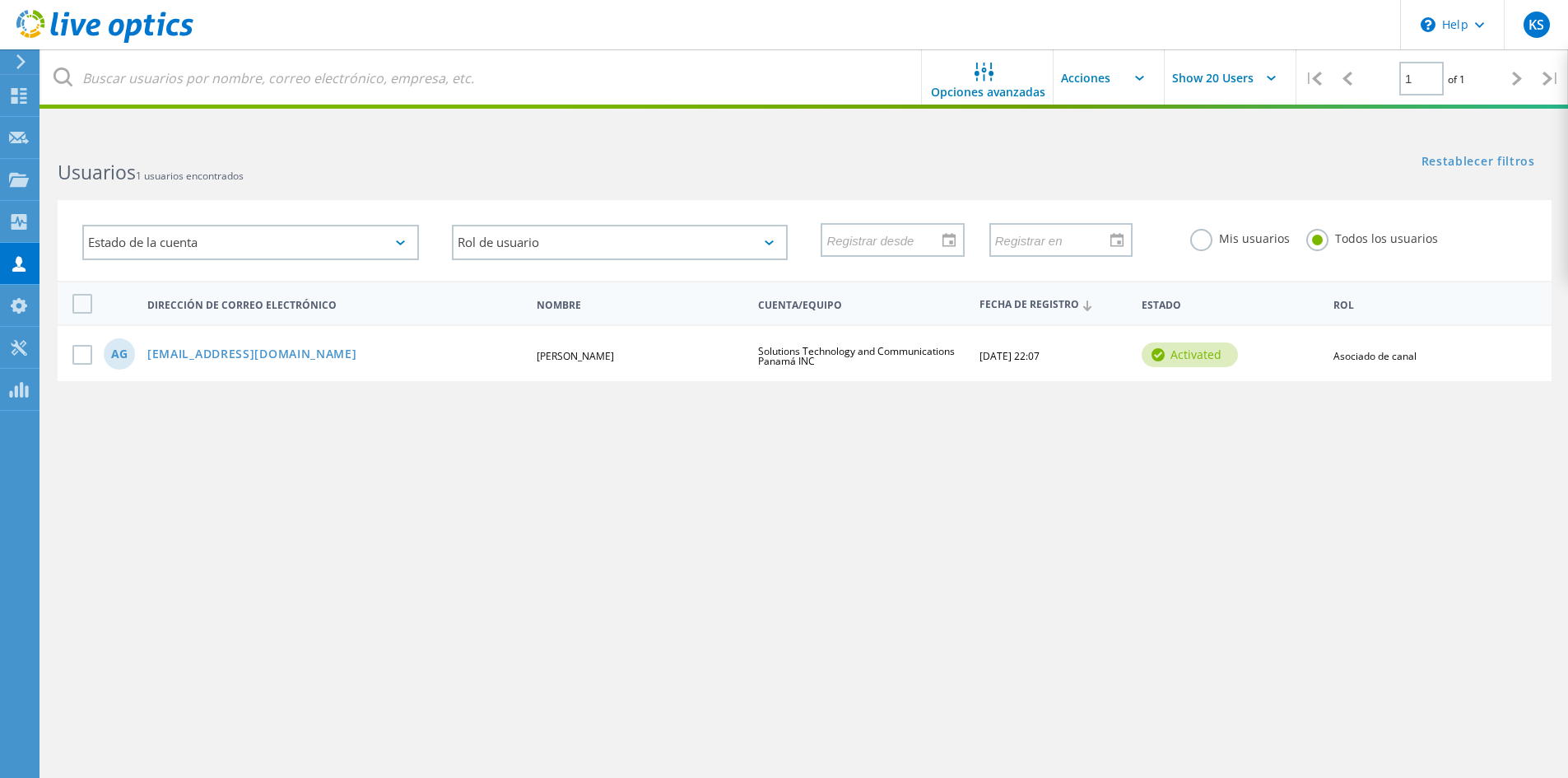
click at [1306, 239] on label "Todos los usuarios" at bounding box center [1372, 236] width 131 height 16
click at [0, 0] on input "Todos los usuarios" at bounding box center [0, 0] width 0 height 0
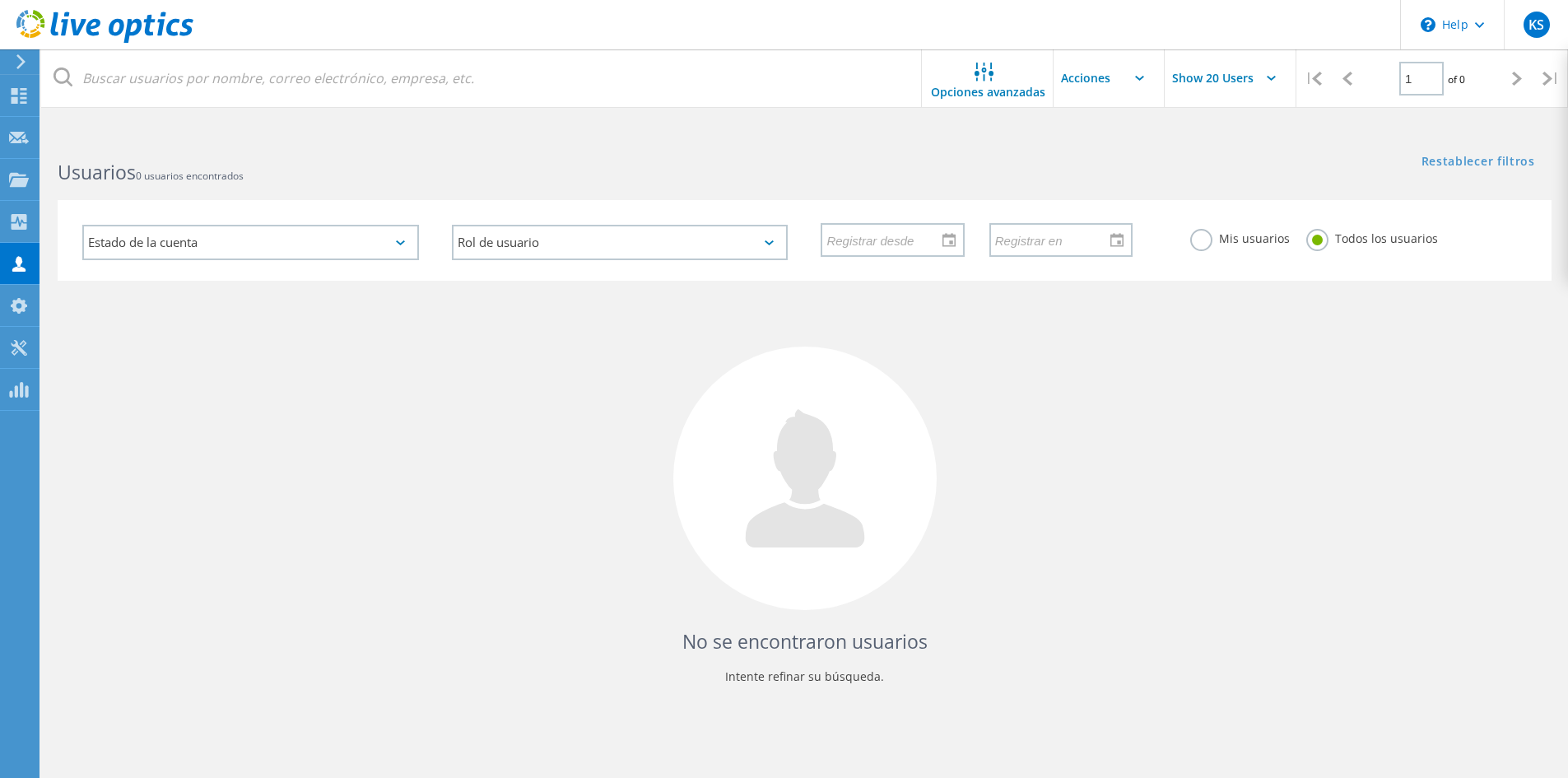
click at [1208, 242] on label "Mis usuarios" at bounding box center [1239, 236] width 99 height 16
click at [0, 0] on input "Mis usuarios" at bounding box center [0, 0] width 0 height 0
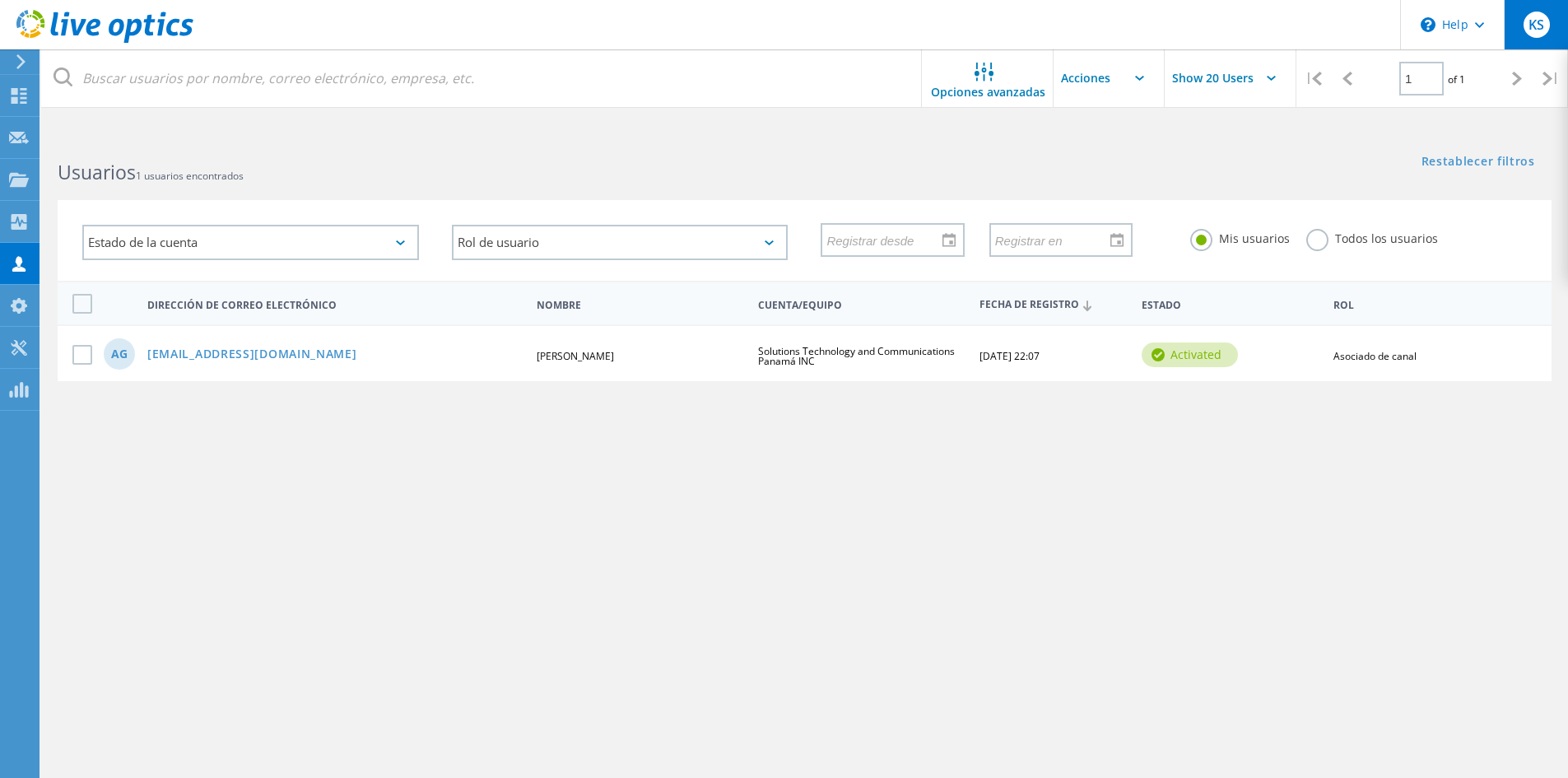
click at [1530, 41] on div "KS" at bounding box center [1536, 25] width 64 height 50
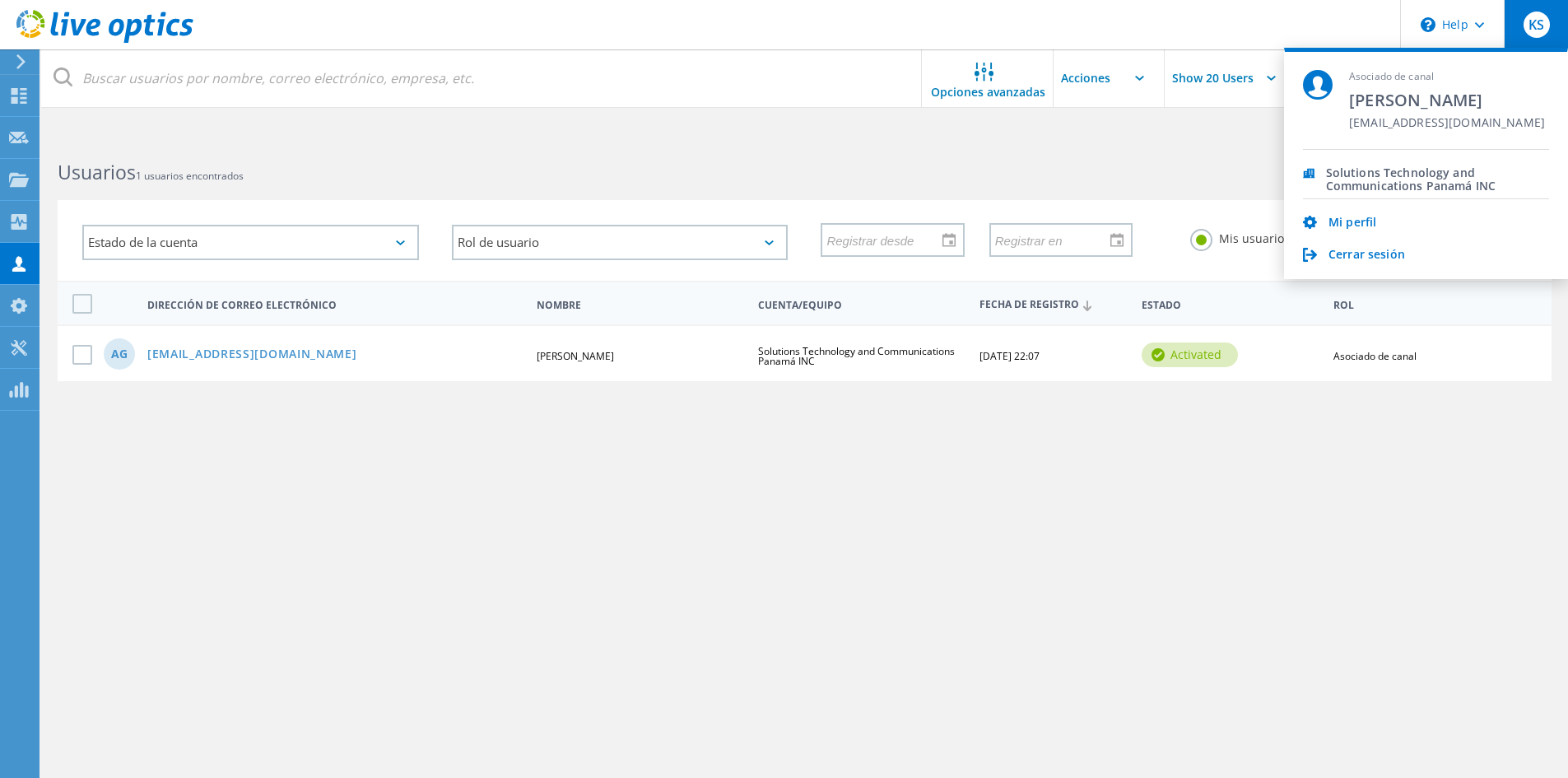
drag, startPoint x: 389, startPoint y: 254, endPoint x: 308, endPoint y: 521, distance: 279.0
drag, startPoint x: 1175, startPoint y: 121, endPoint x: 947, endPoint y: 186, distance: 237.1
drag, startPoint x: 947, startPoint y: 186, endPoint x: 856, endPoint y: 341, distance: 179.7
click at [856, 341] on div "AG agonzalez@stcommunication.net Angel Gonzalez Solutions Technology and Commun…" at bounding box center [804, 353] width 1494 height 57
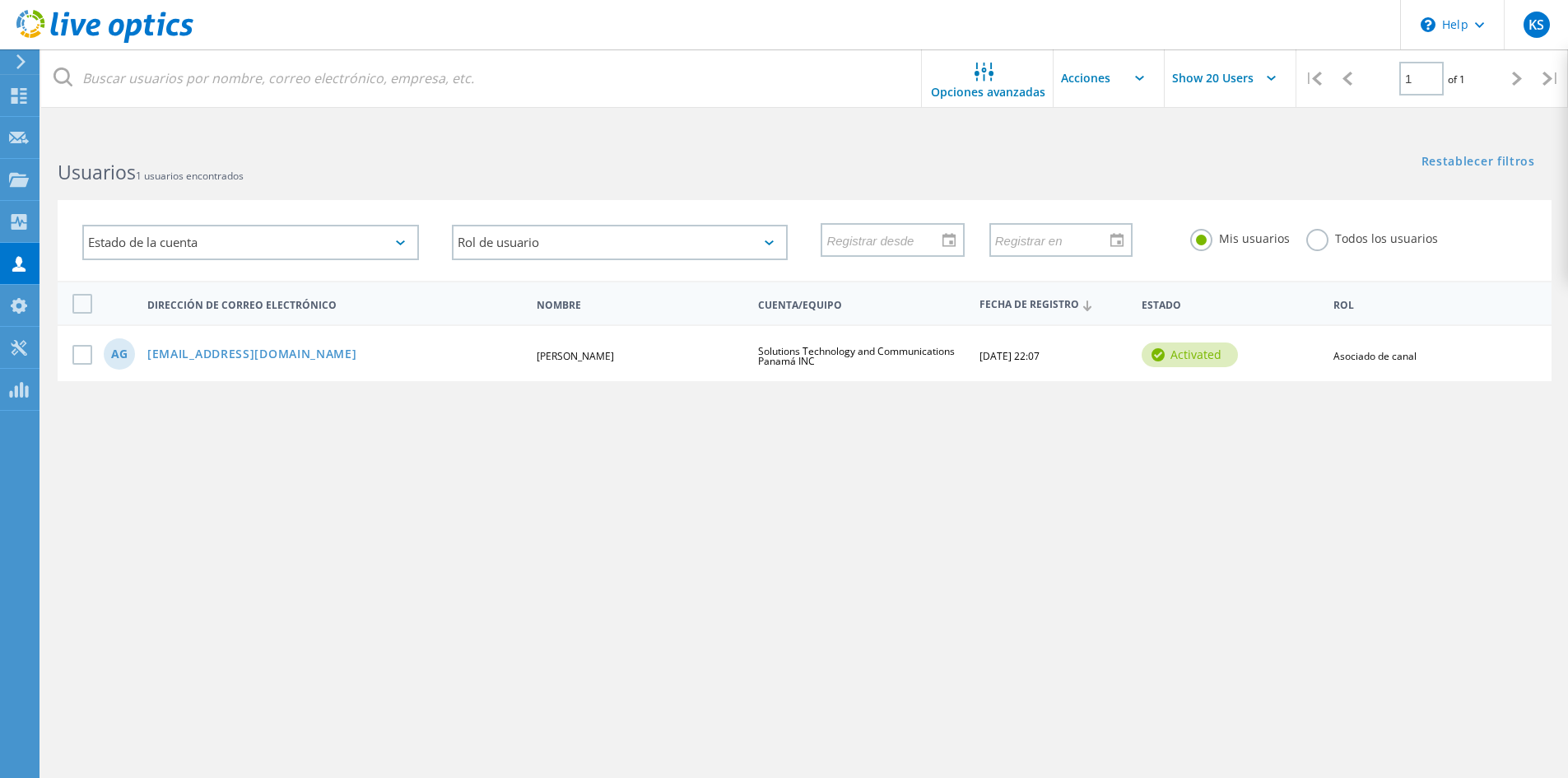
click at [27, 60] on icon at bounding box center [20, 62] width 12 height 15
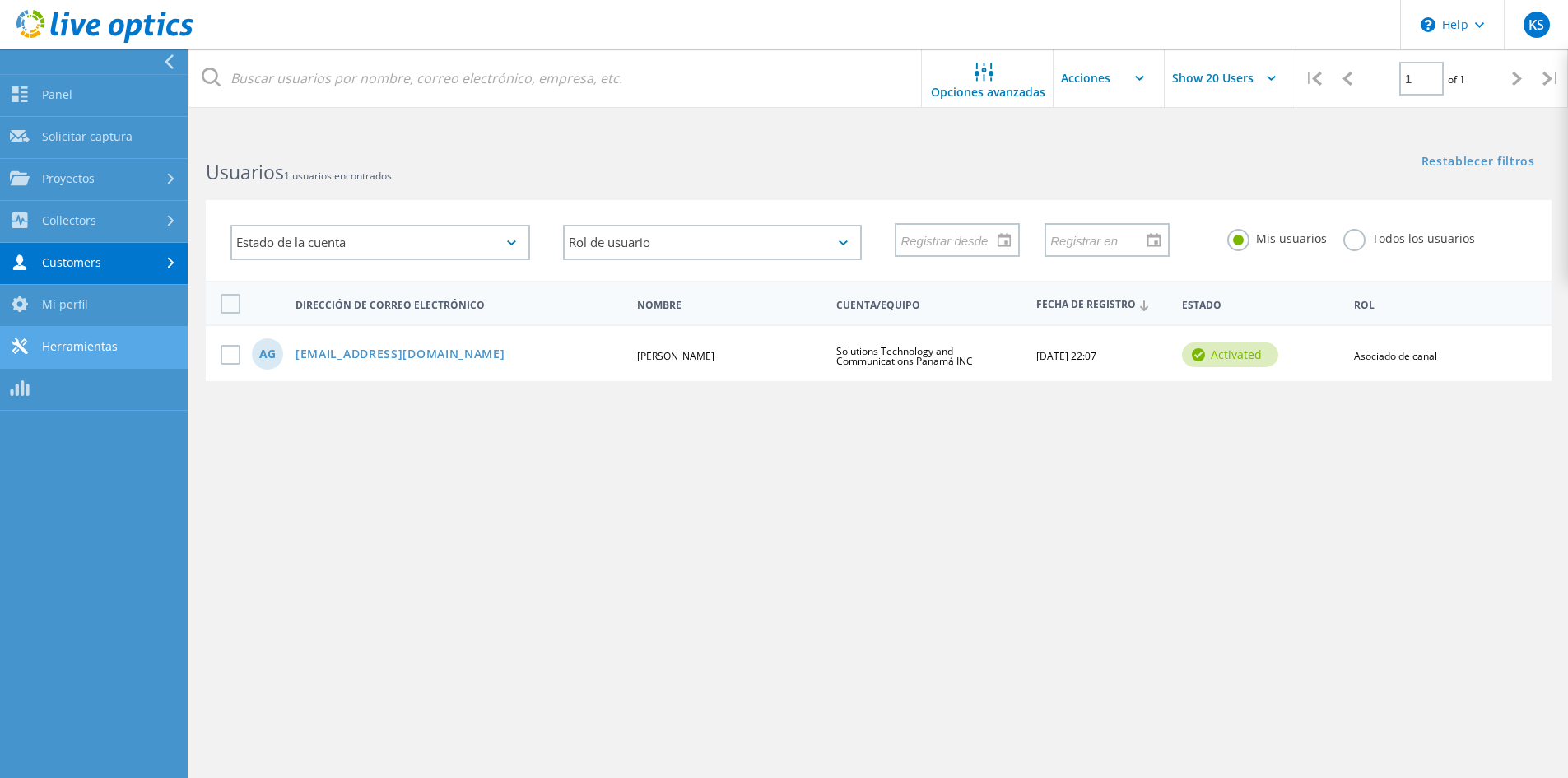
click at [124, 356] on link "Herramientas" at bounding box center [94, 348] width 187 height 42
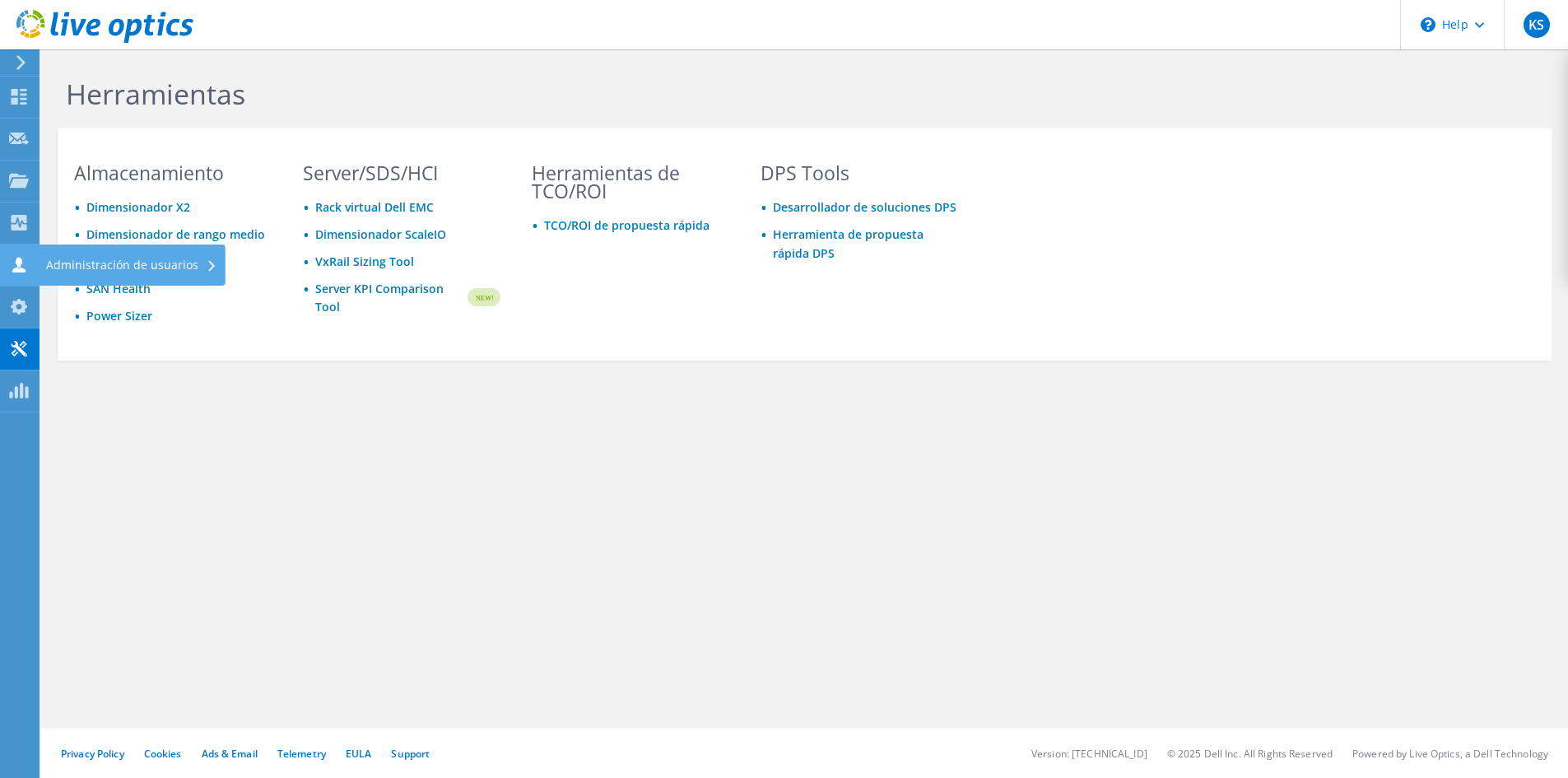
click at [95, 265] on div "Administración de usuarios" at bounding box center [131, 265] width 187 height 41
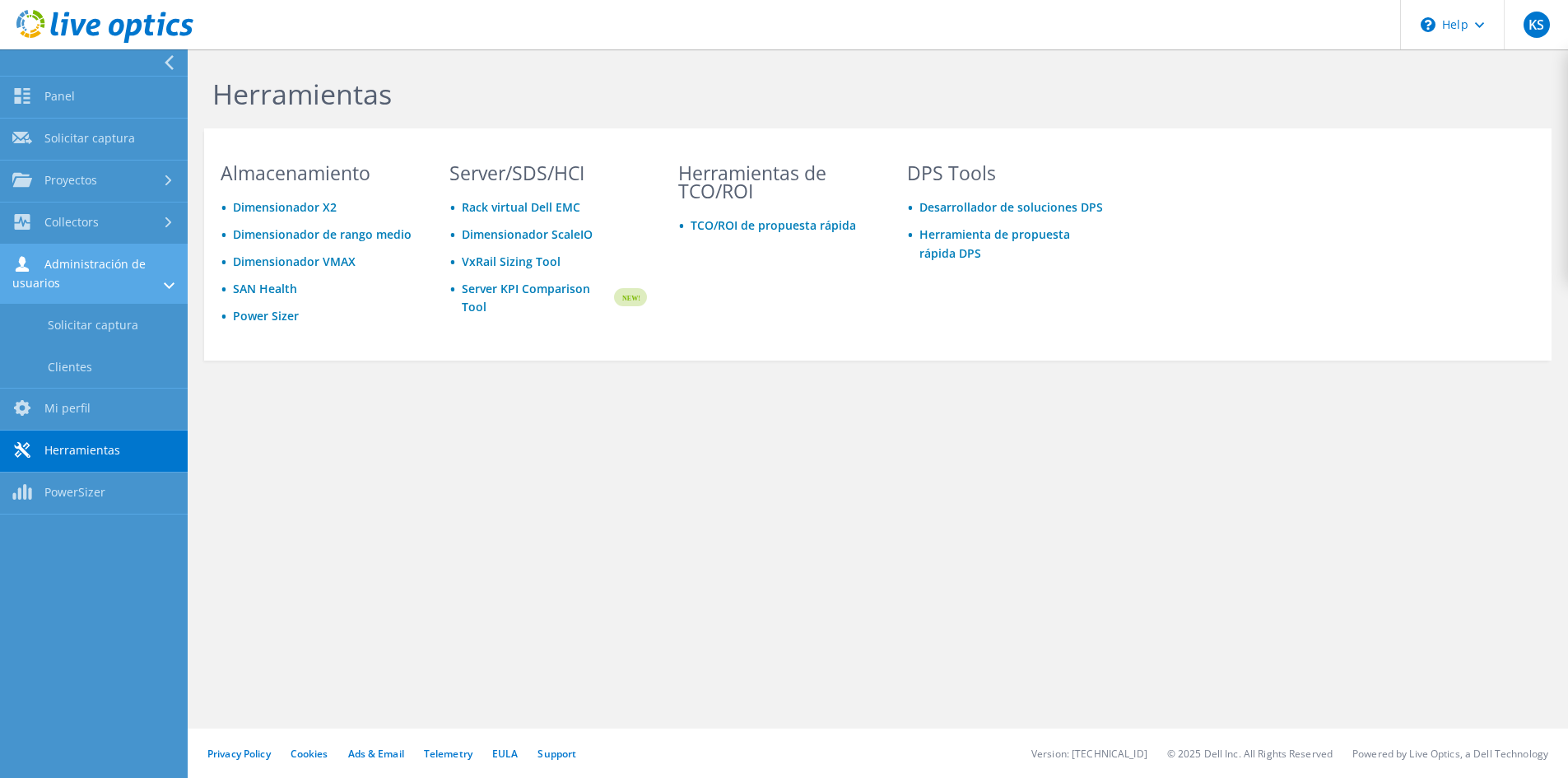
click at [170, 282] on icon at bounding box center [169, 285] width 11 height 6
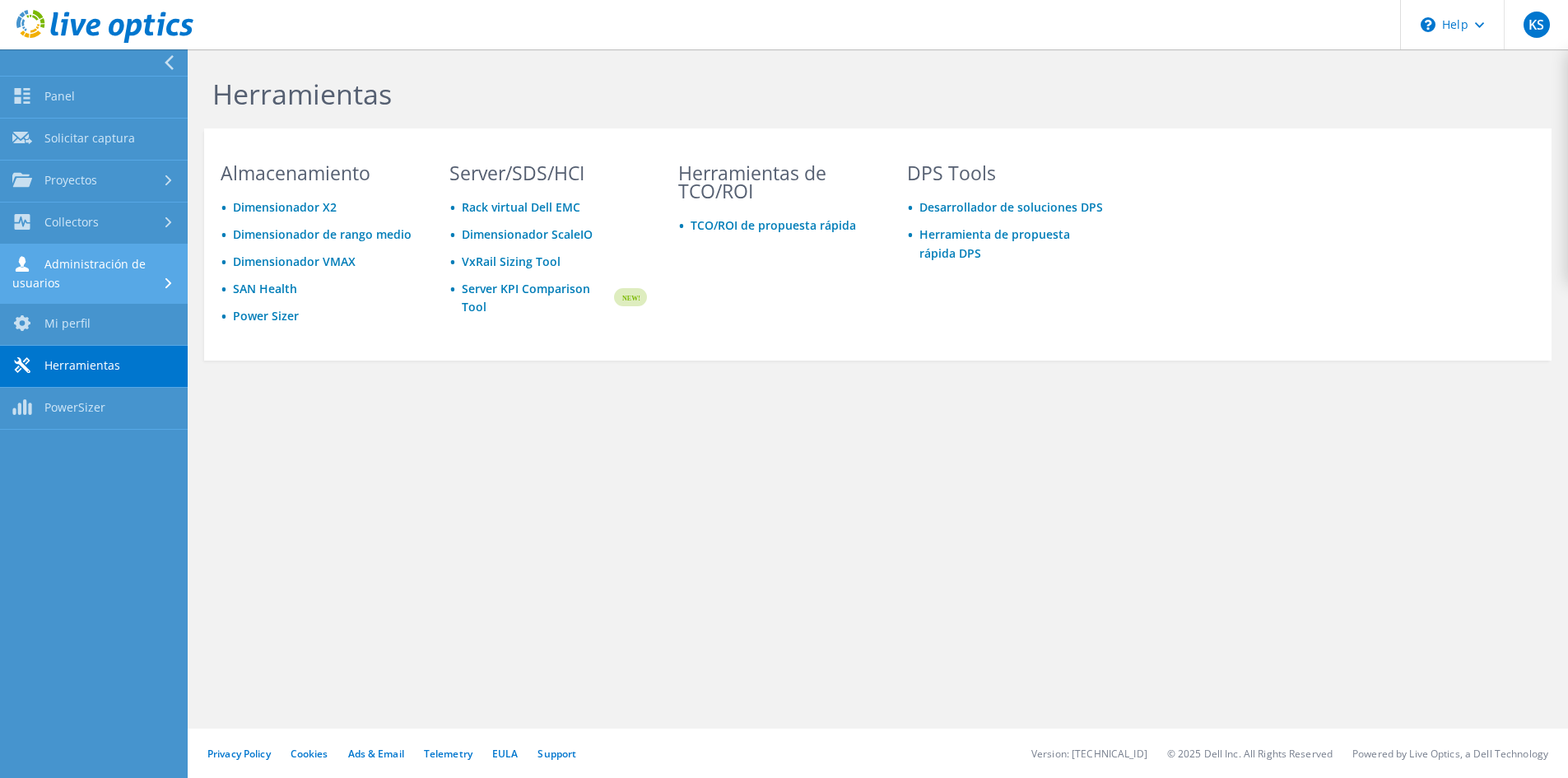
click at [170, 282] on use at bounding box center [168, 284] width 6 height 11
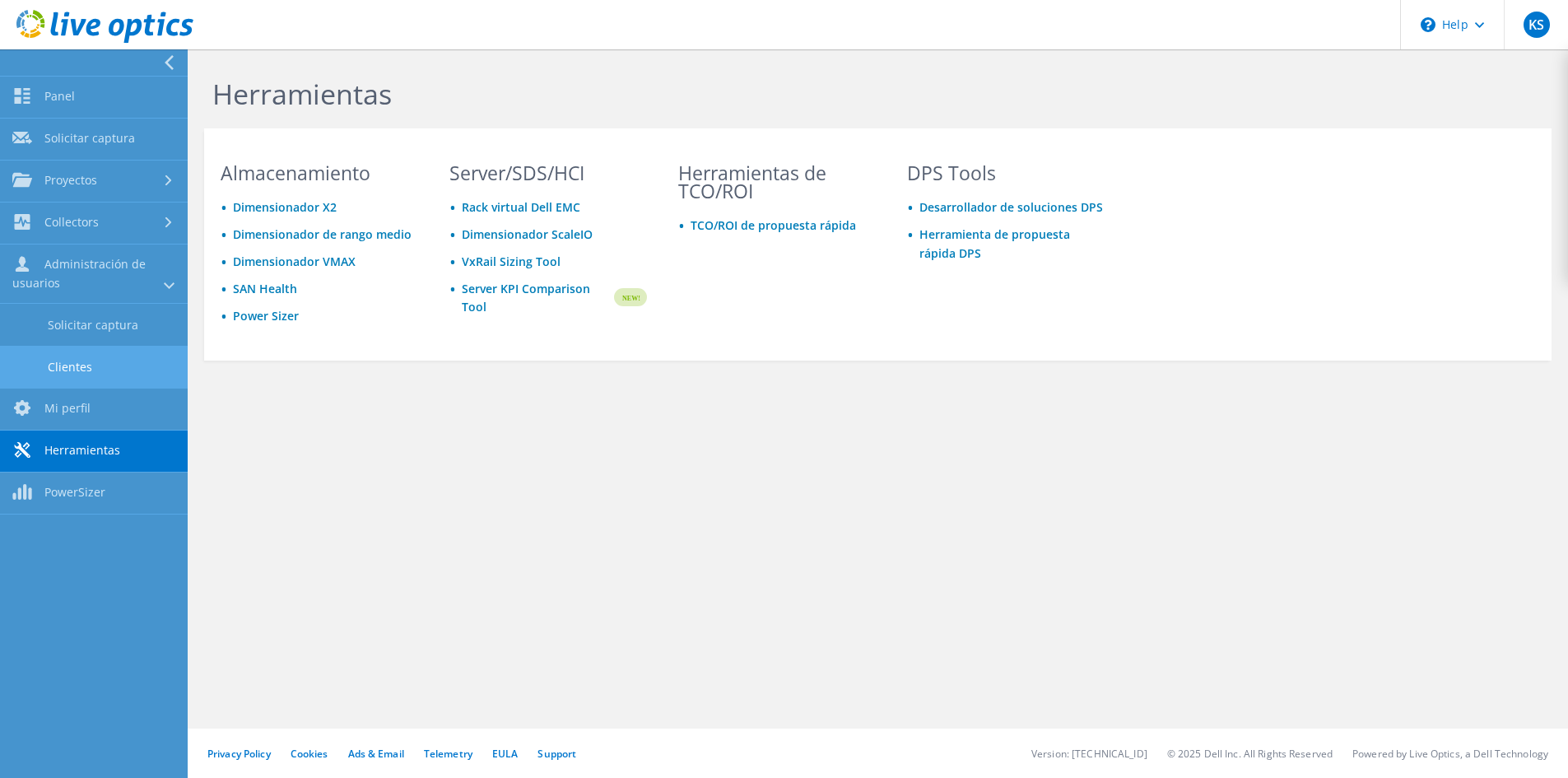
click at [74, 369] on link "Clientes" at bounding box center [94, 366] width 187 height 42
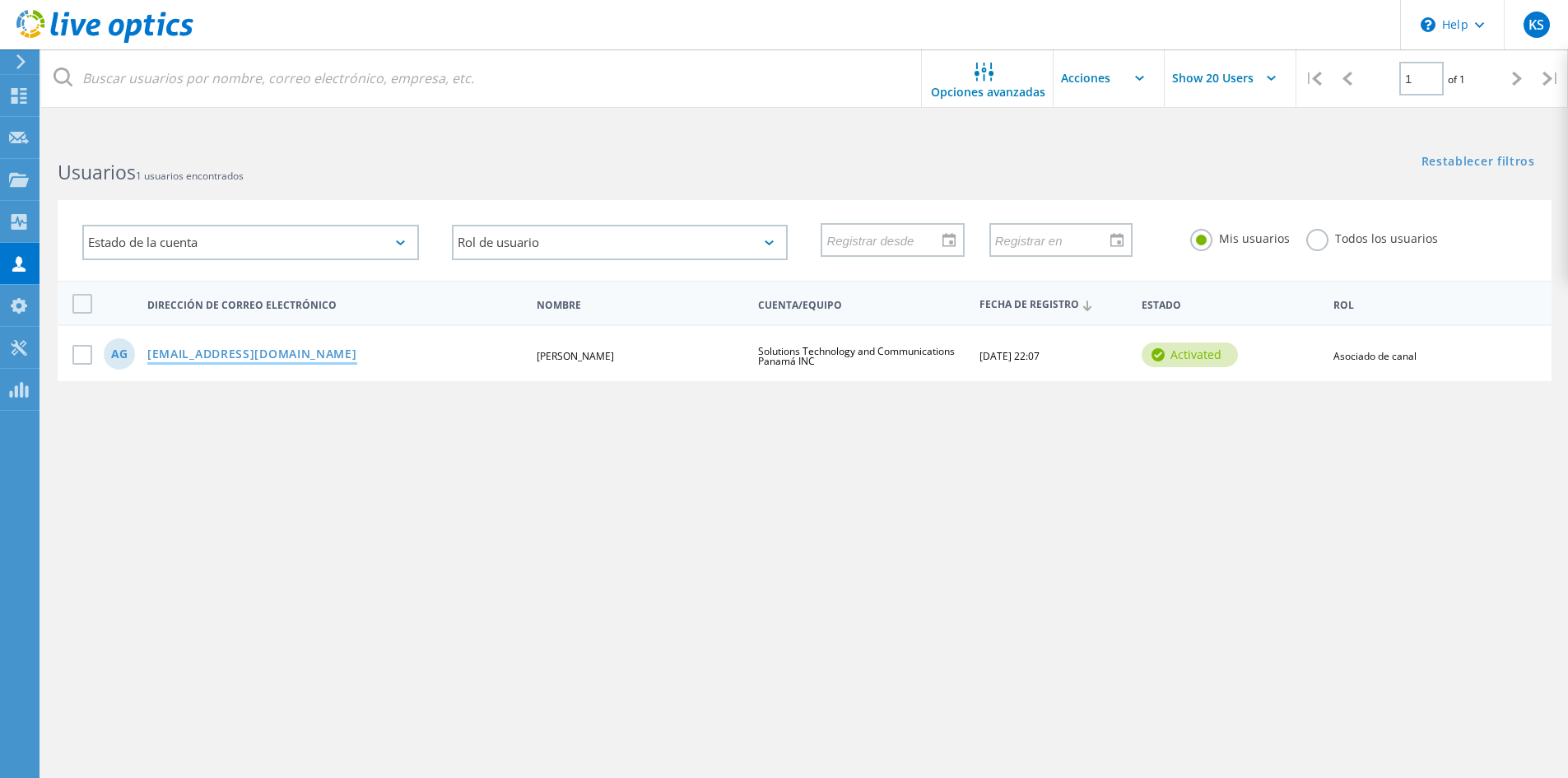
click at [340, 355] on link "[EMAIL_ADDRESS][DOMAIN_NAME]" at bounding box center [252, 355] width 210 height 14
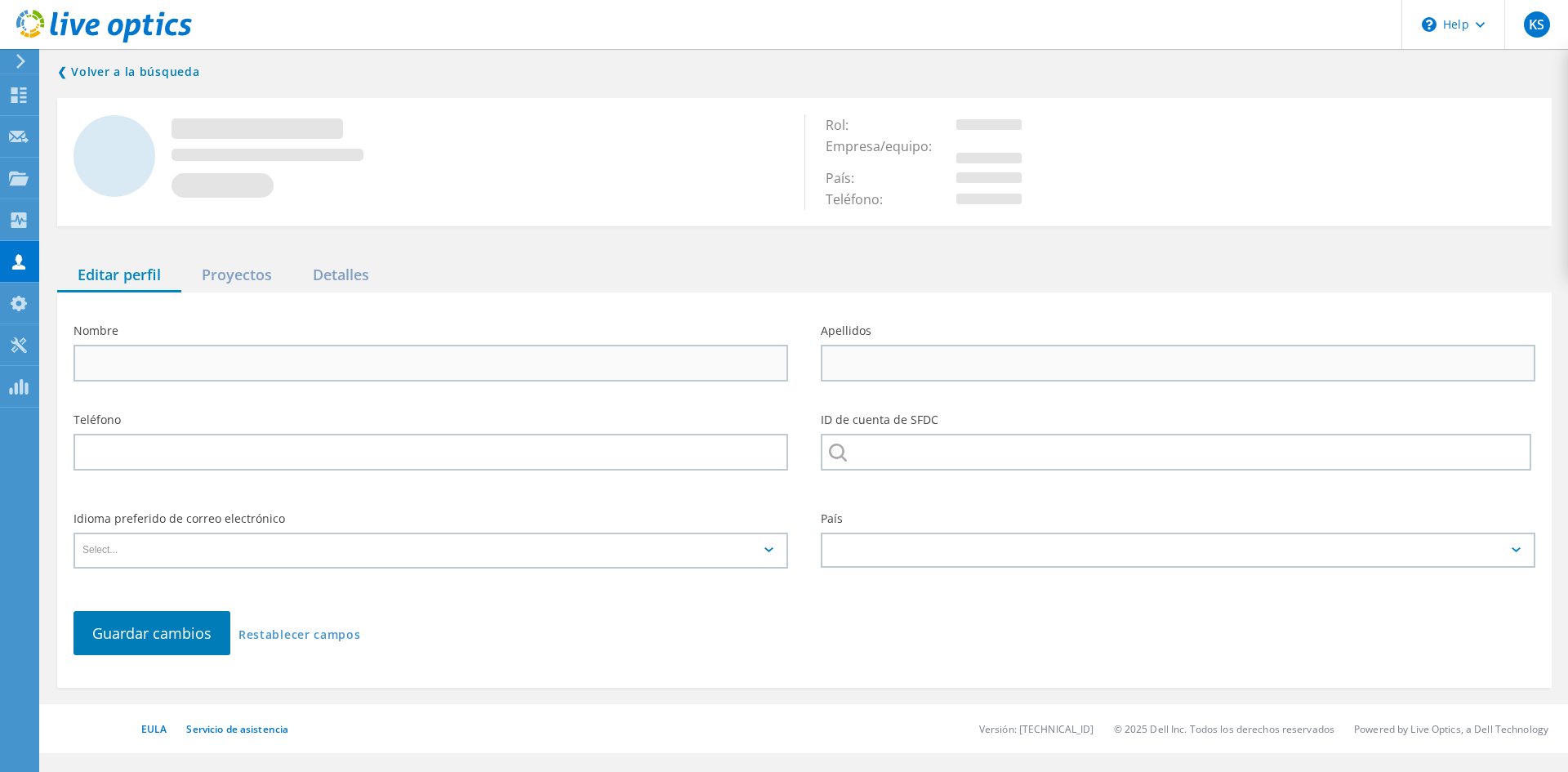
type input "Angel"
type input "[PERSON_NAME]"
type input "Solutions Technology and Communications Panamá INC"
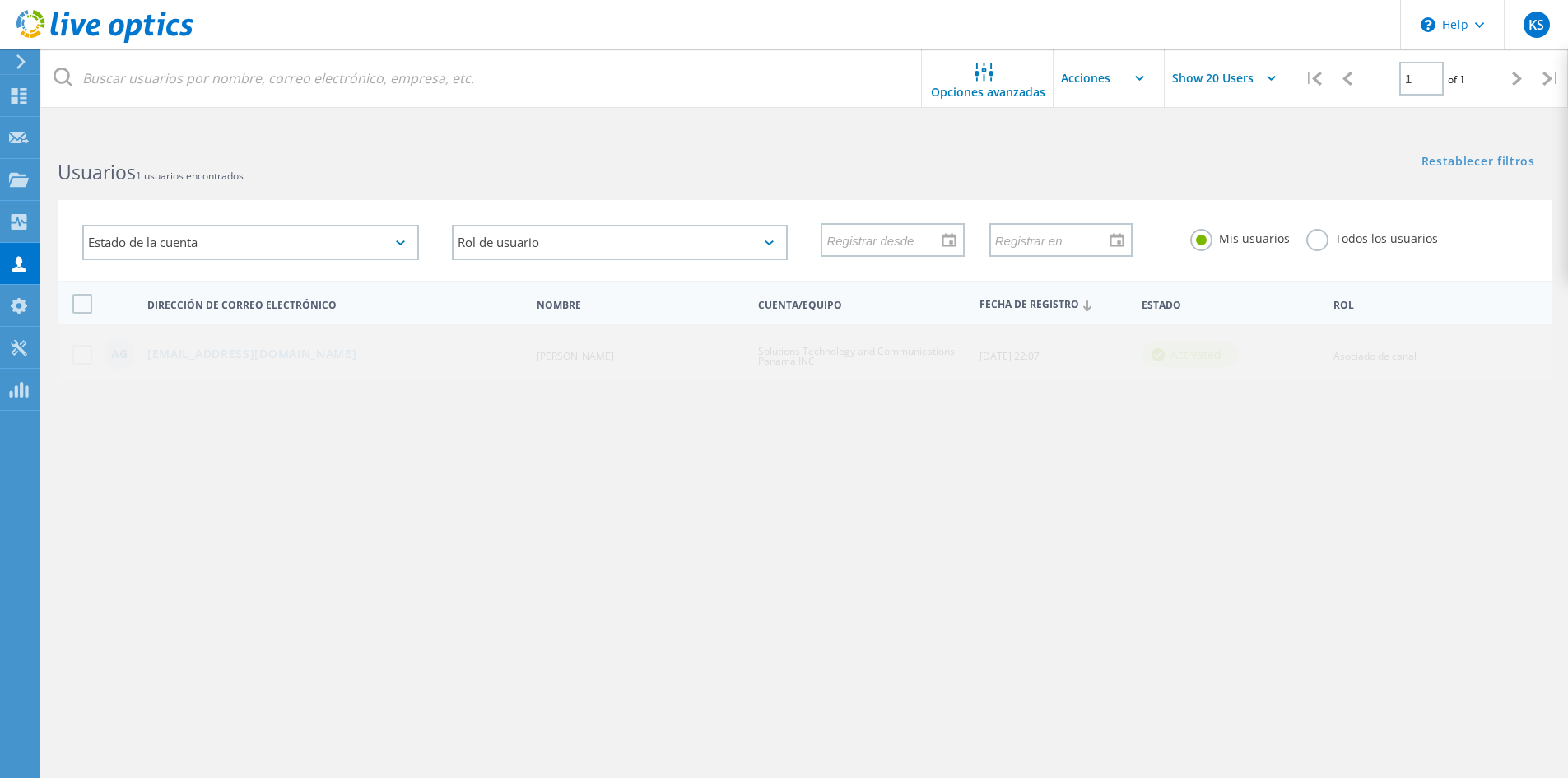
click at [1134, 64] on input "text" at bounding box center [1135, 78] width 164 height 58
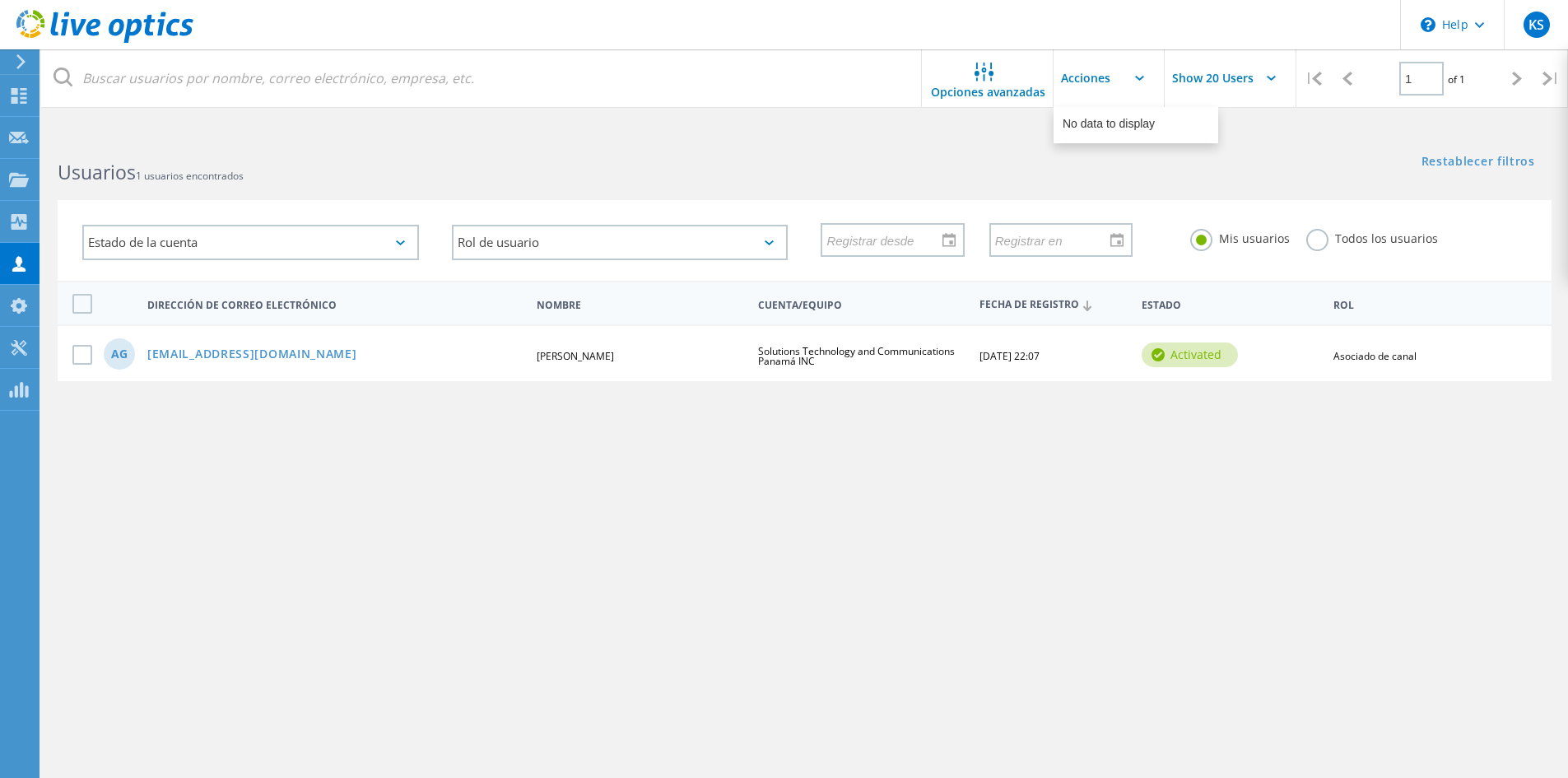
click at [1134, 64] on input "text" at bounding box center [1135, 78] width 164 height 58
click at [1032, 116] on html "\n Help Explore Helpful Articles Contact Support KS Asociado de canal [PERSON_N…" at bounding box center [784, 420] width 1568 height 840
click at [1024, 104] on div "Opciones avanzadas" at bounding box center [987, 78] width 131 height 58
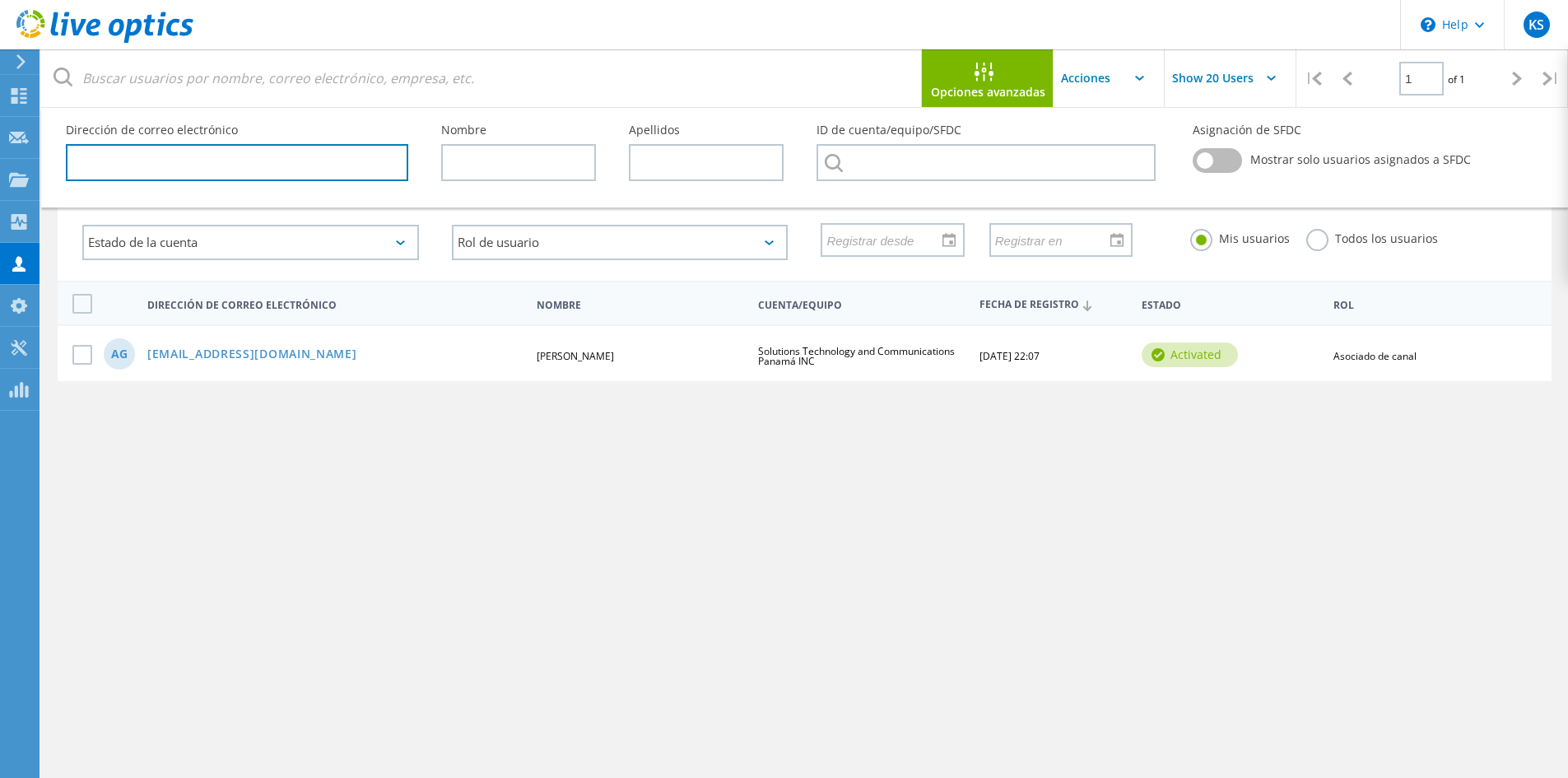
click at [245, 162] on input "text" at bounding box center [237, 163] width 342 height 37
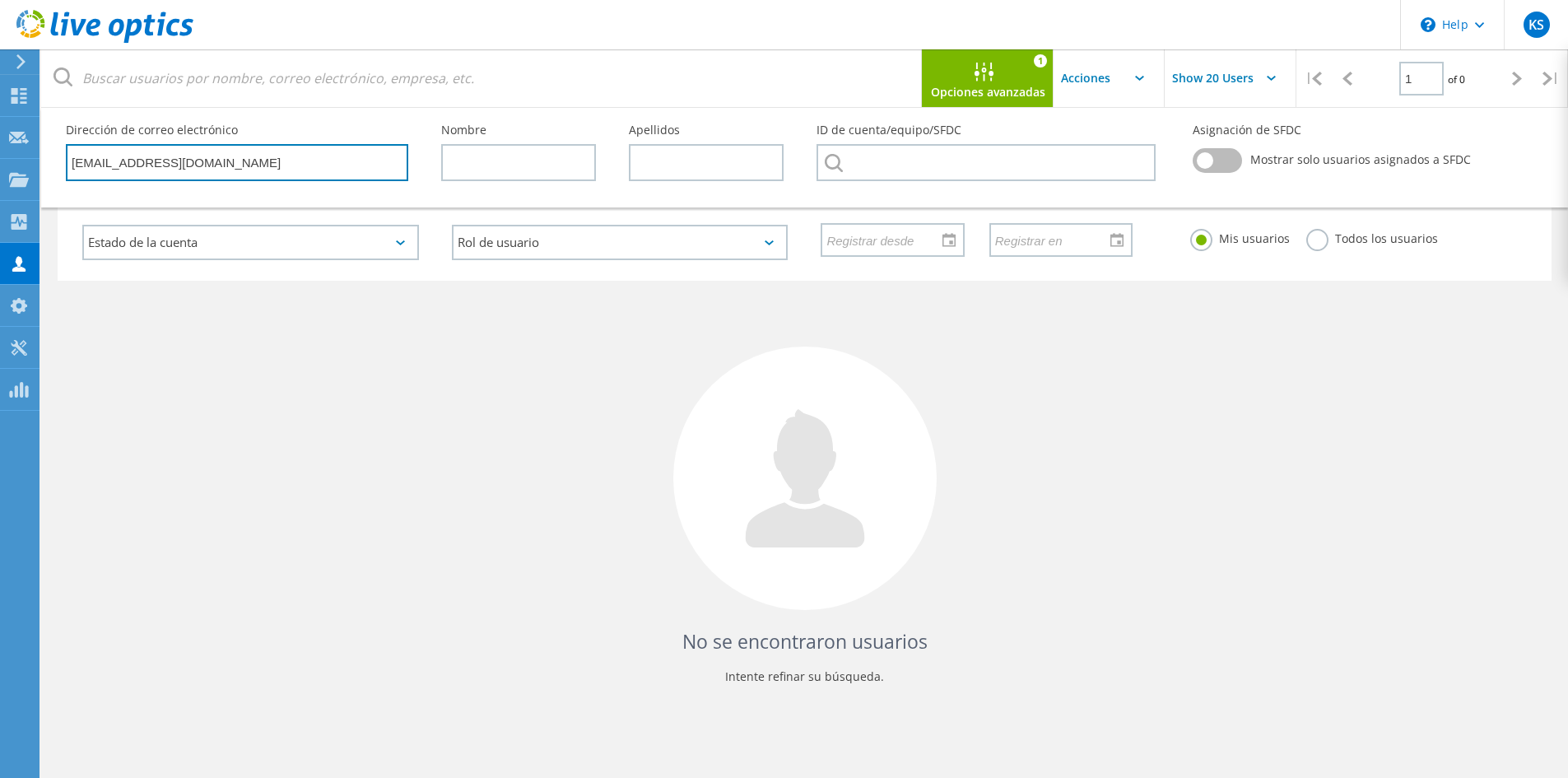
type input "[EMAIL_ADDRESS][DOMAIN_NAME]"
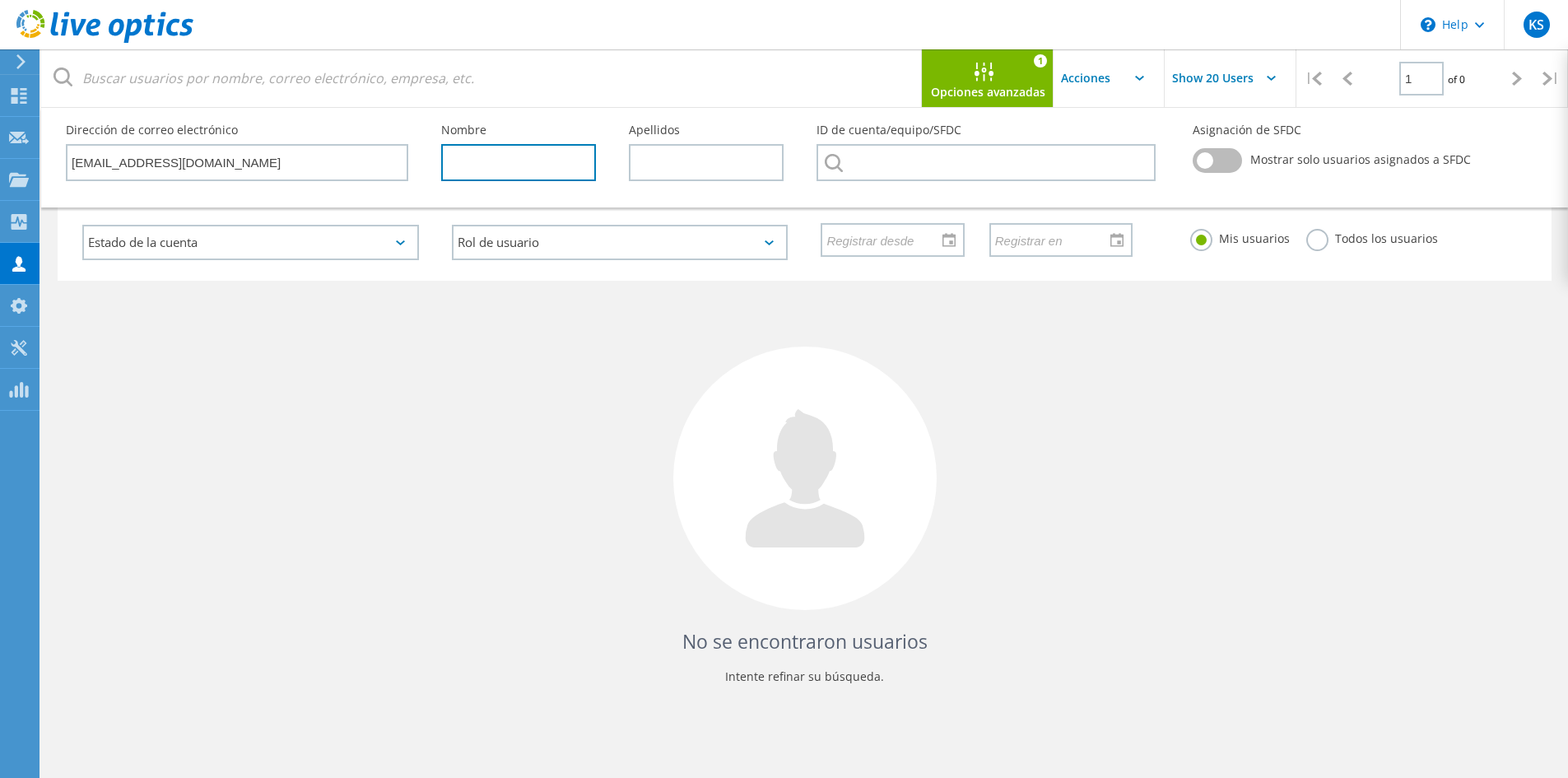
click at [507, 173] on input "text" at bounding box center [518, 163] width 155 height 37
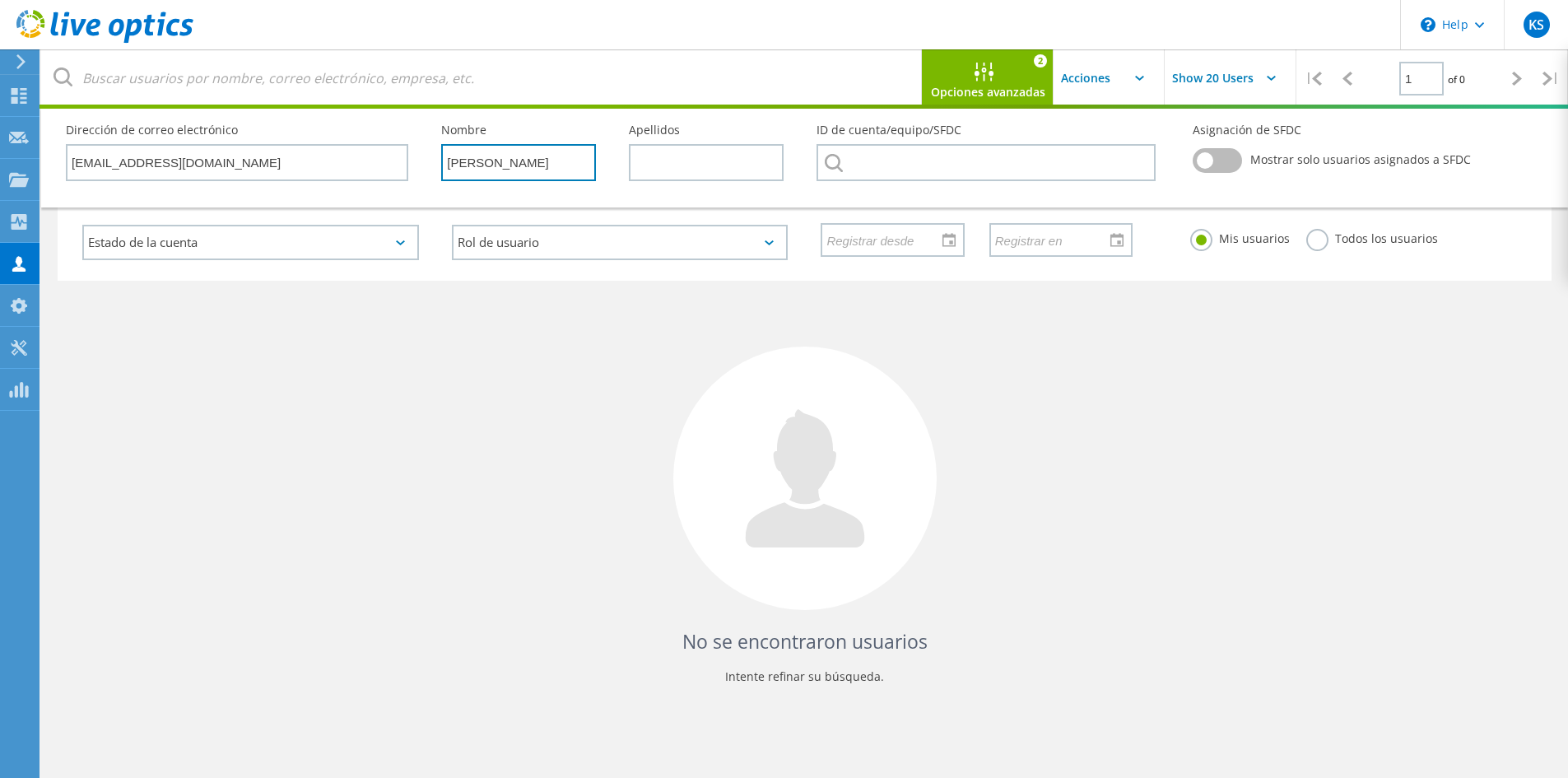
type input "[PERSON_NAME]"
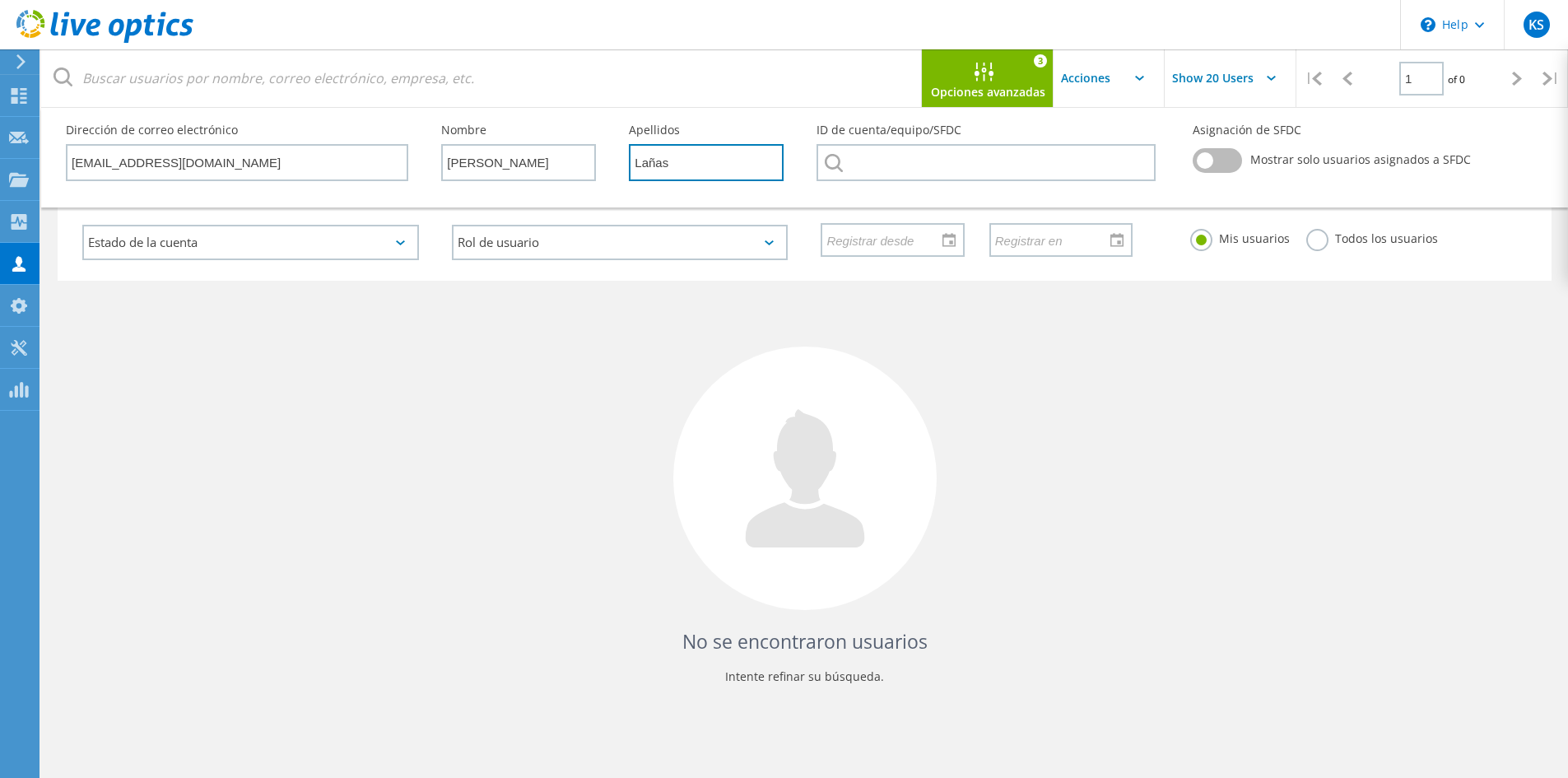
type input "Lañas"
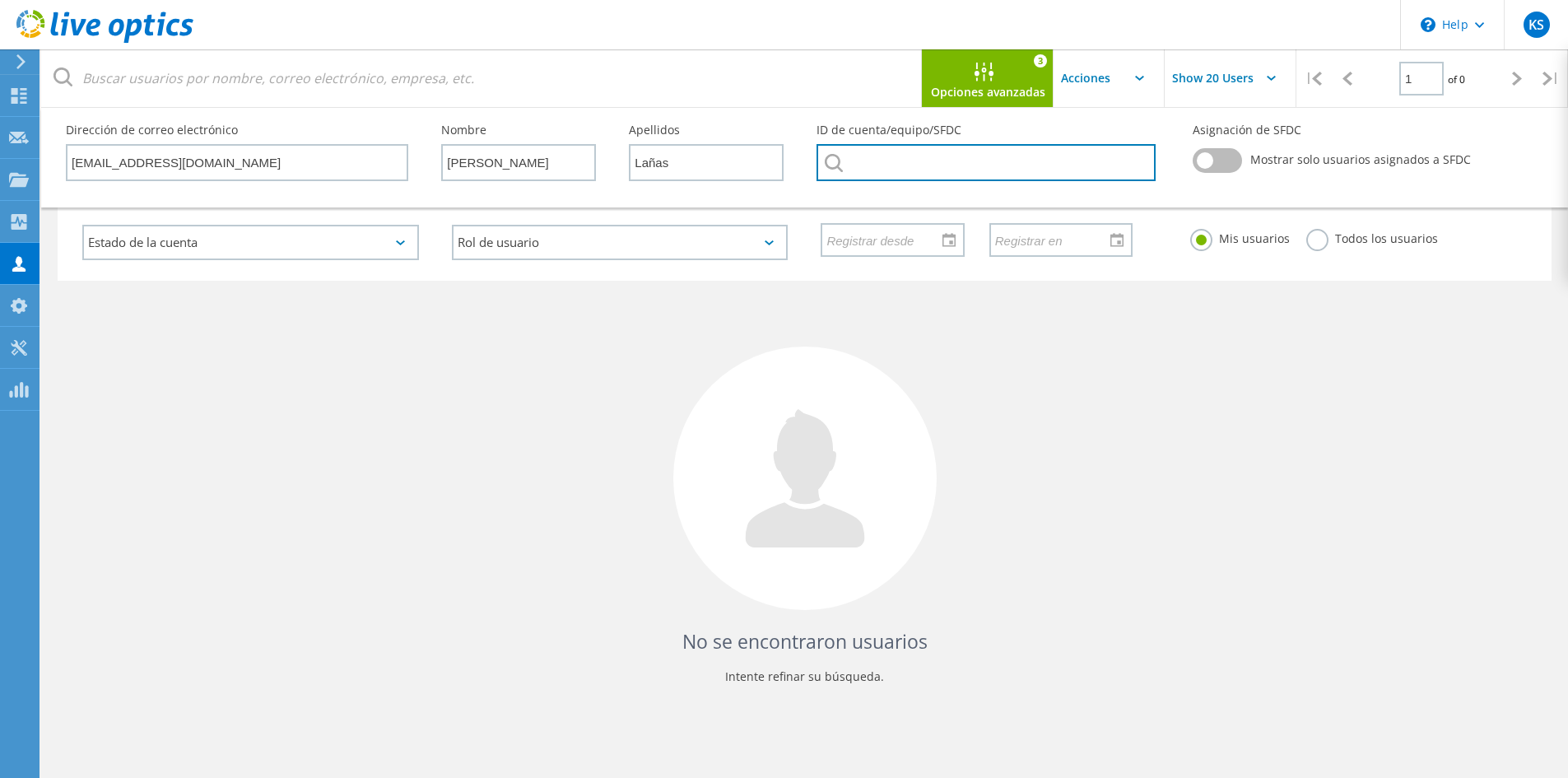
click at [952, 164] on input "text" at bounding box center [985, 163] width 338 height 37
click at [1025, 175] on input "text" at bounding box center [985, 163] width 338 height 37
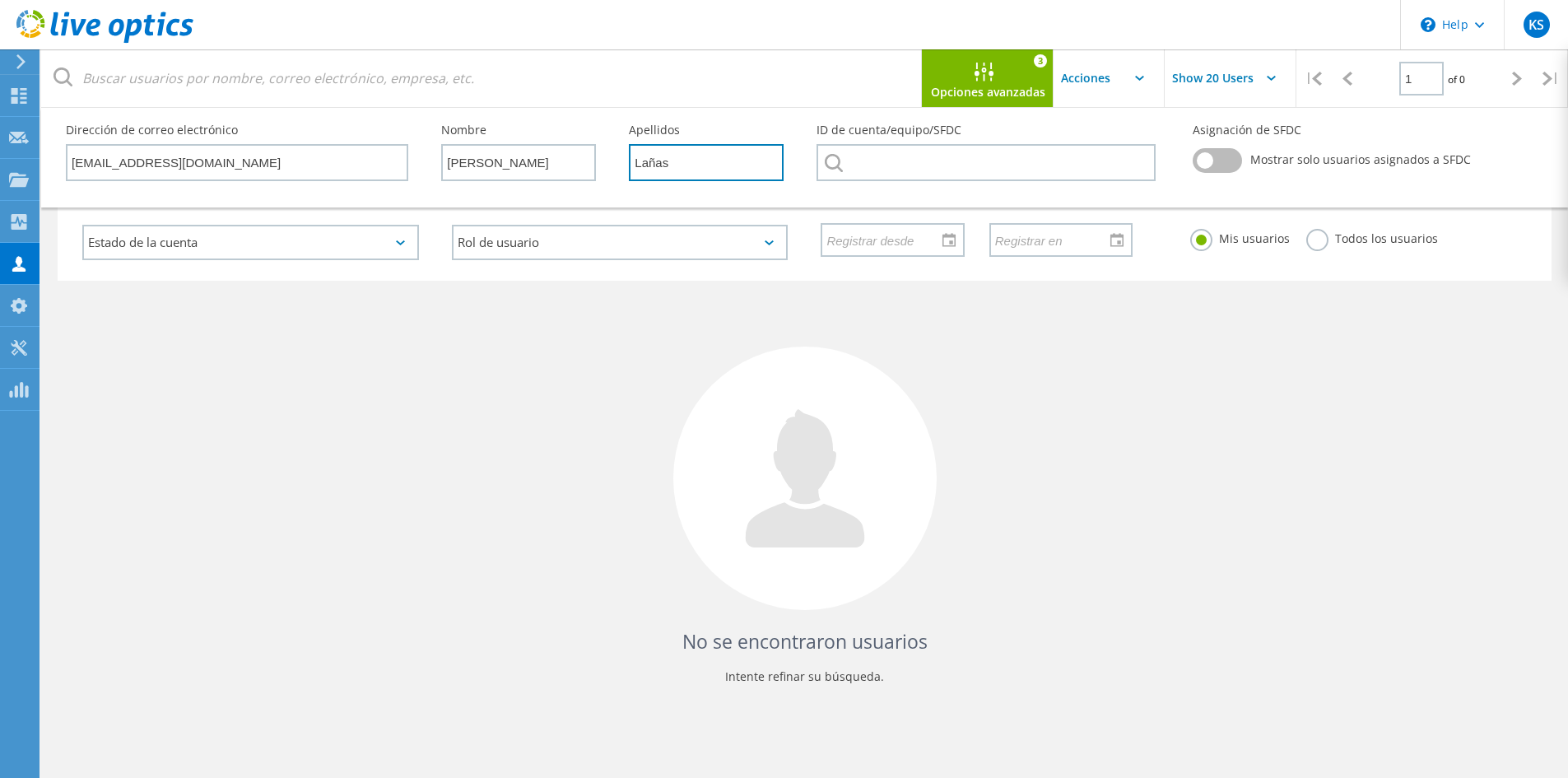
drag, startPoint x: 721, startPoint y: 157, endPoint x: 575, endPoint y: 159, distance: 146.0
click at [575, 107] on div "Nombre Nicolas Apellidos Lañas" at bounding box center [612, 107] width 375 height 0
drag, startPoint x: 490, startPoint y: 159, endPoint x: 439, endPoint y: 166, distance: 51.5
click at [439, 166] on div "Nombre Nicolas" at bounding box center [519, 152] width 187 height 90
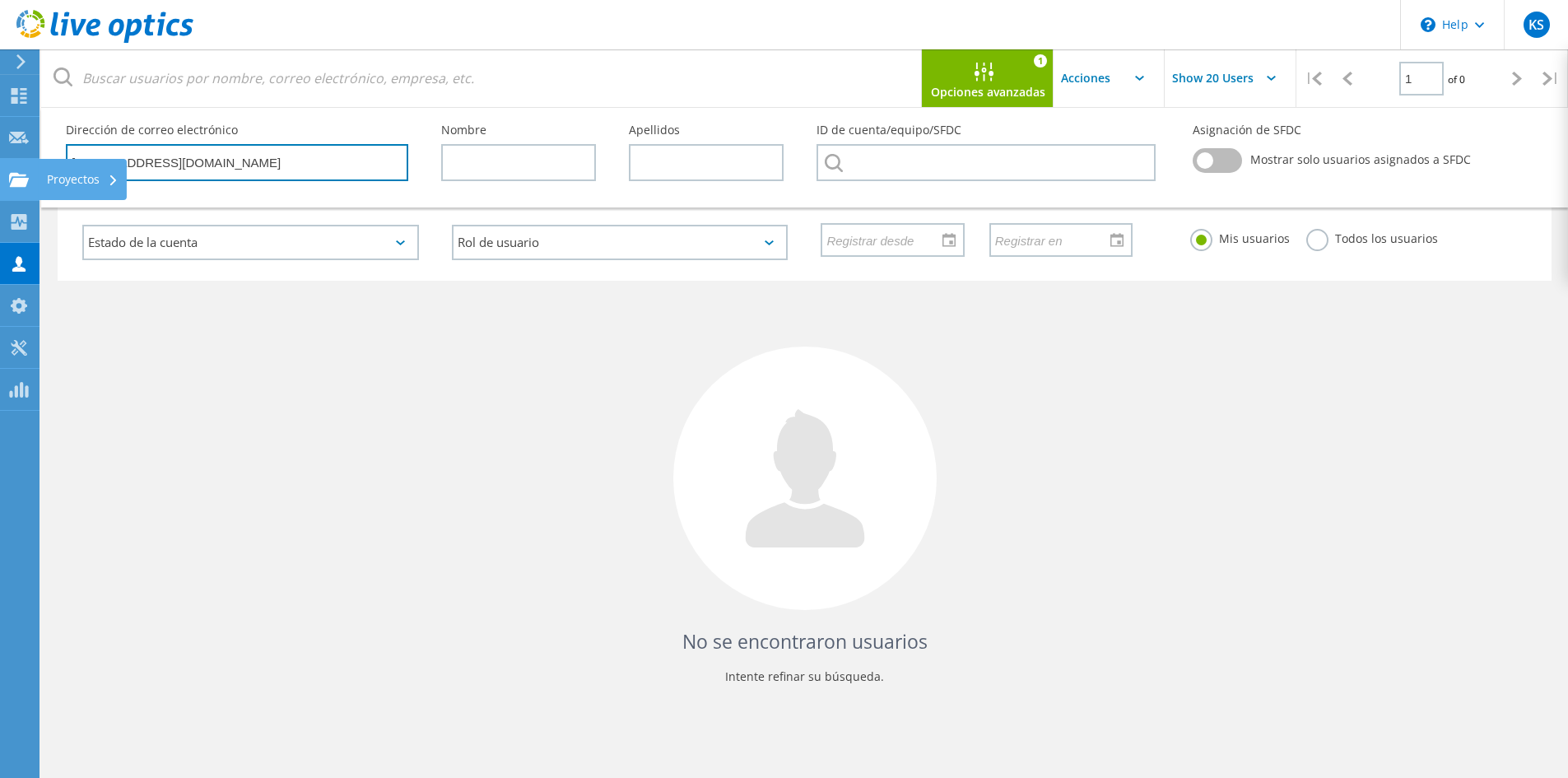
drag, startPoint x: 32, startPoint y: 172, endPoint x: 16, endPoint y: 171, distance: 16.0
click at [16, 171] on div "\n Help Explore Helpful Articles Contact Support KS Asociado de canal Kevin San…" at bounding box center [784, 488] width 1568 height 704
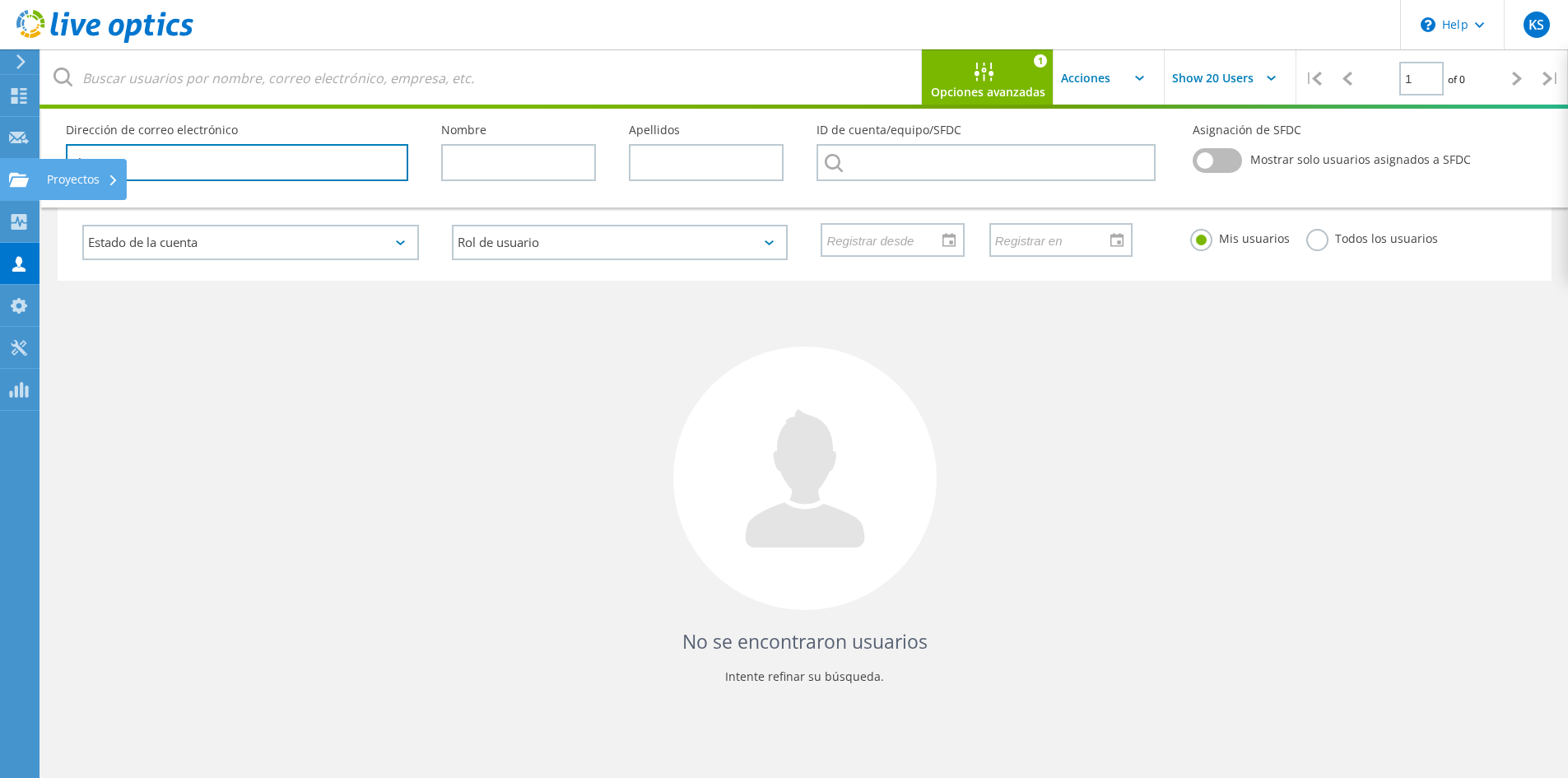
type input "n"
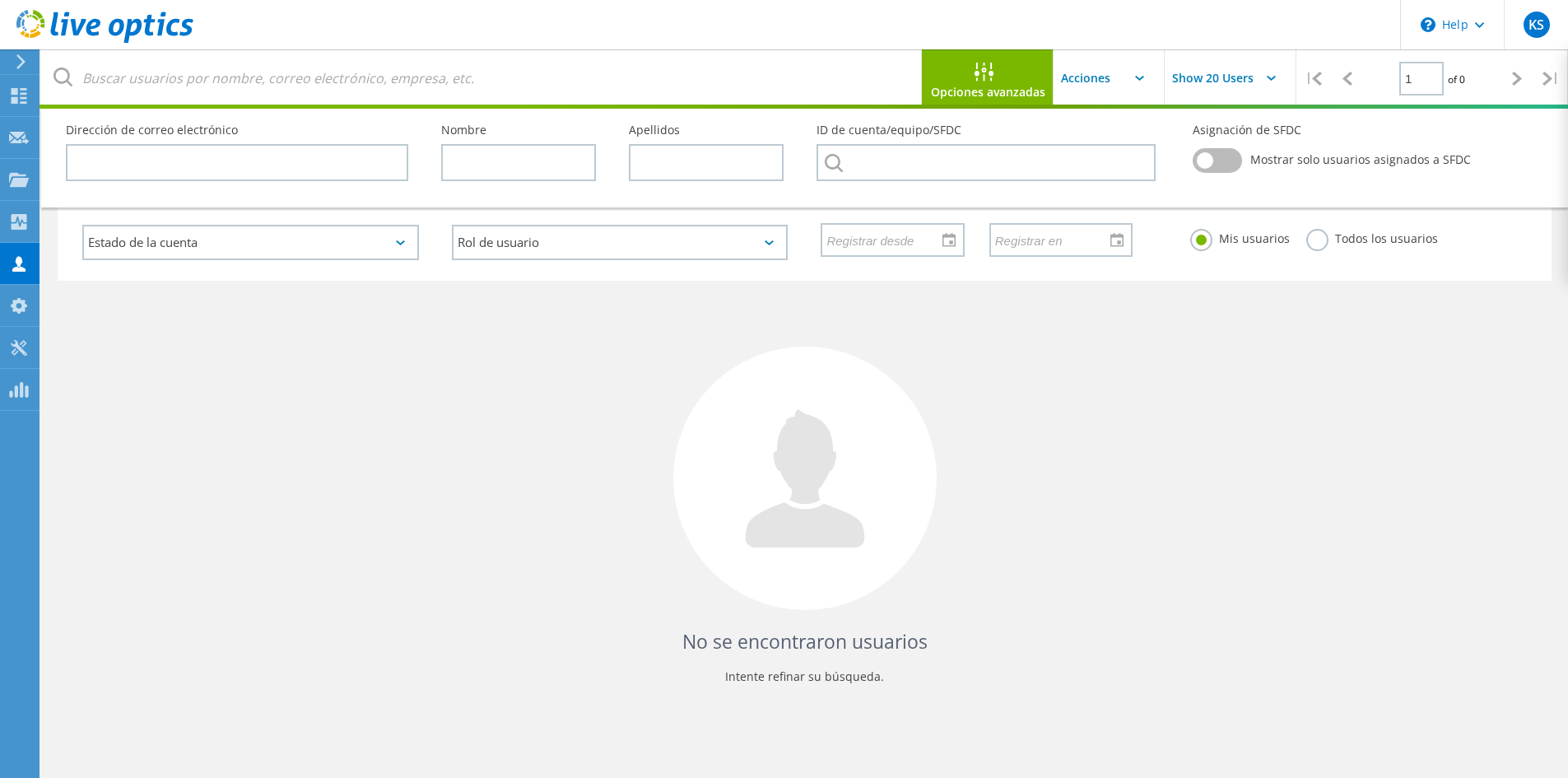
click at [444, 403] on div "No se encontraron usuarios Intente refinar su búsqueda." at bounding box center [804, 498] width 1494 height 434
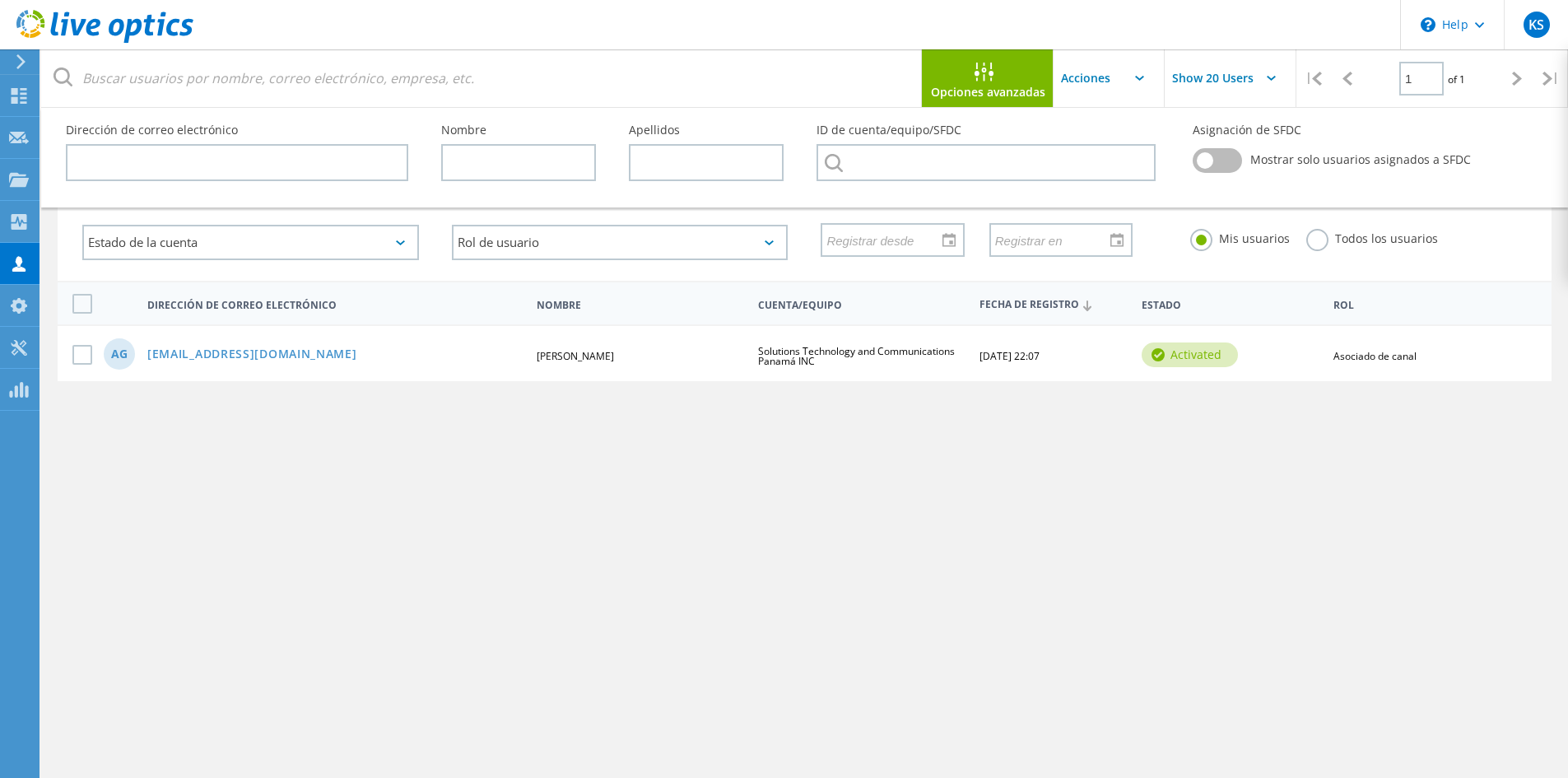
click at [1222, 170] on label at bounding box center [1217, 160] width 50 height 25
click at [0, 0] on input "checkbox" at bounding box center [0, 0] width 0 height 0
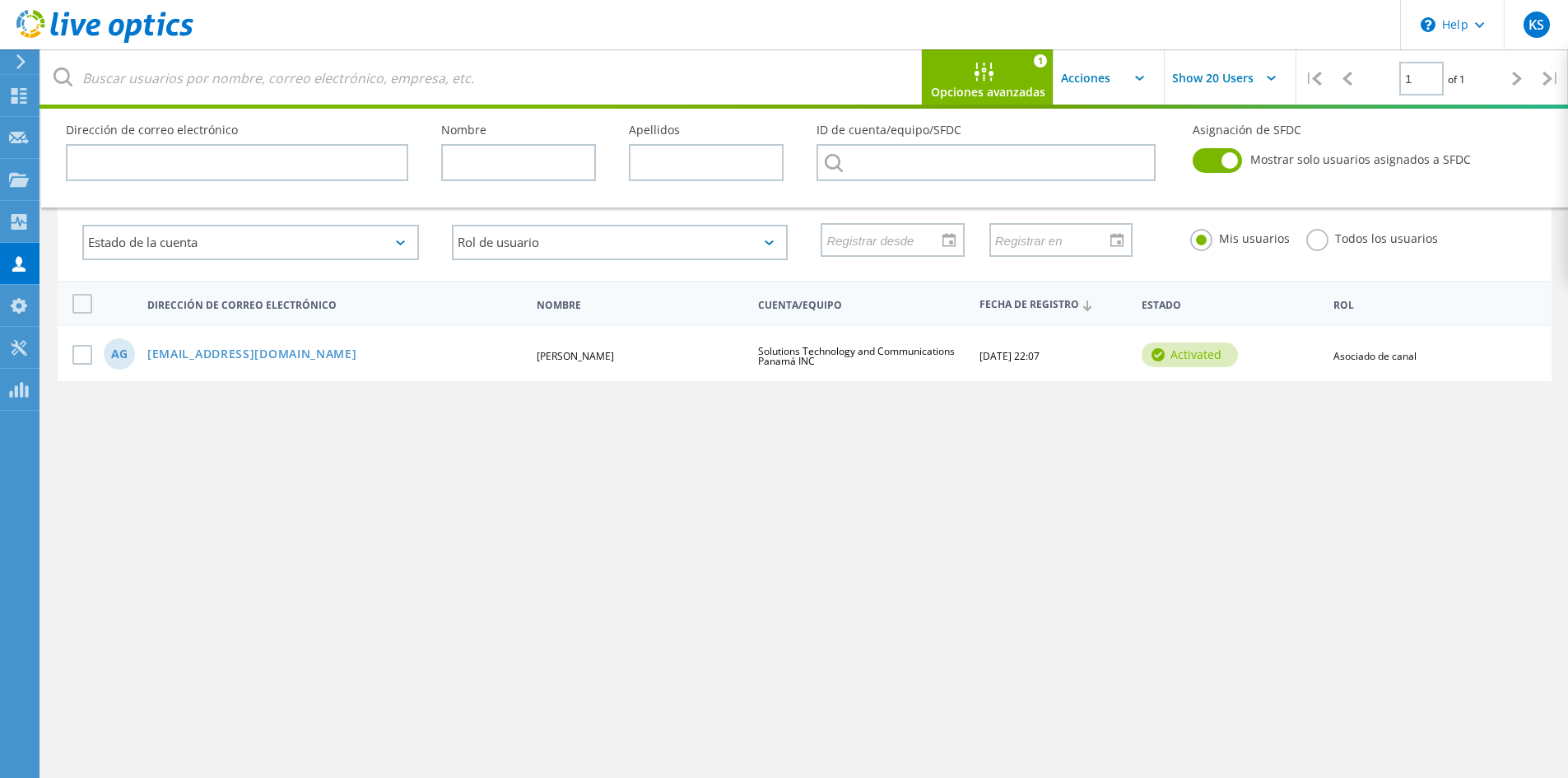
click at [1222, 170] on label at bounding box center [1217, 160] width 50 height 25
click at [0, 0] on input "checkbox" at bounding box center [0, 0] width 0 height 0
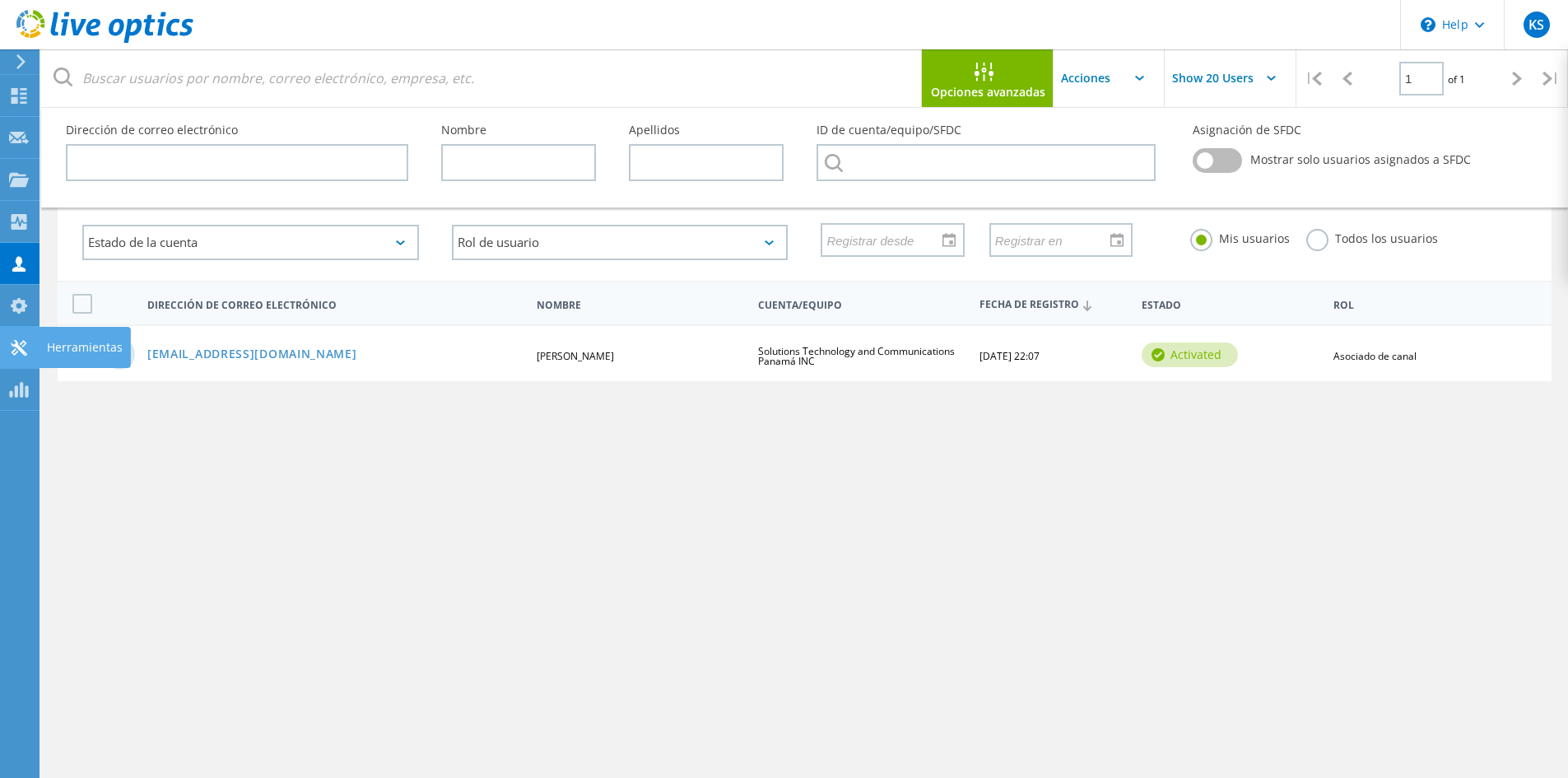
click at [28, 344] on icon at bounding box center [19, 347] width 20 height 16
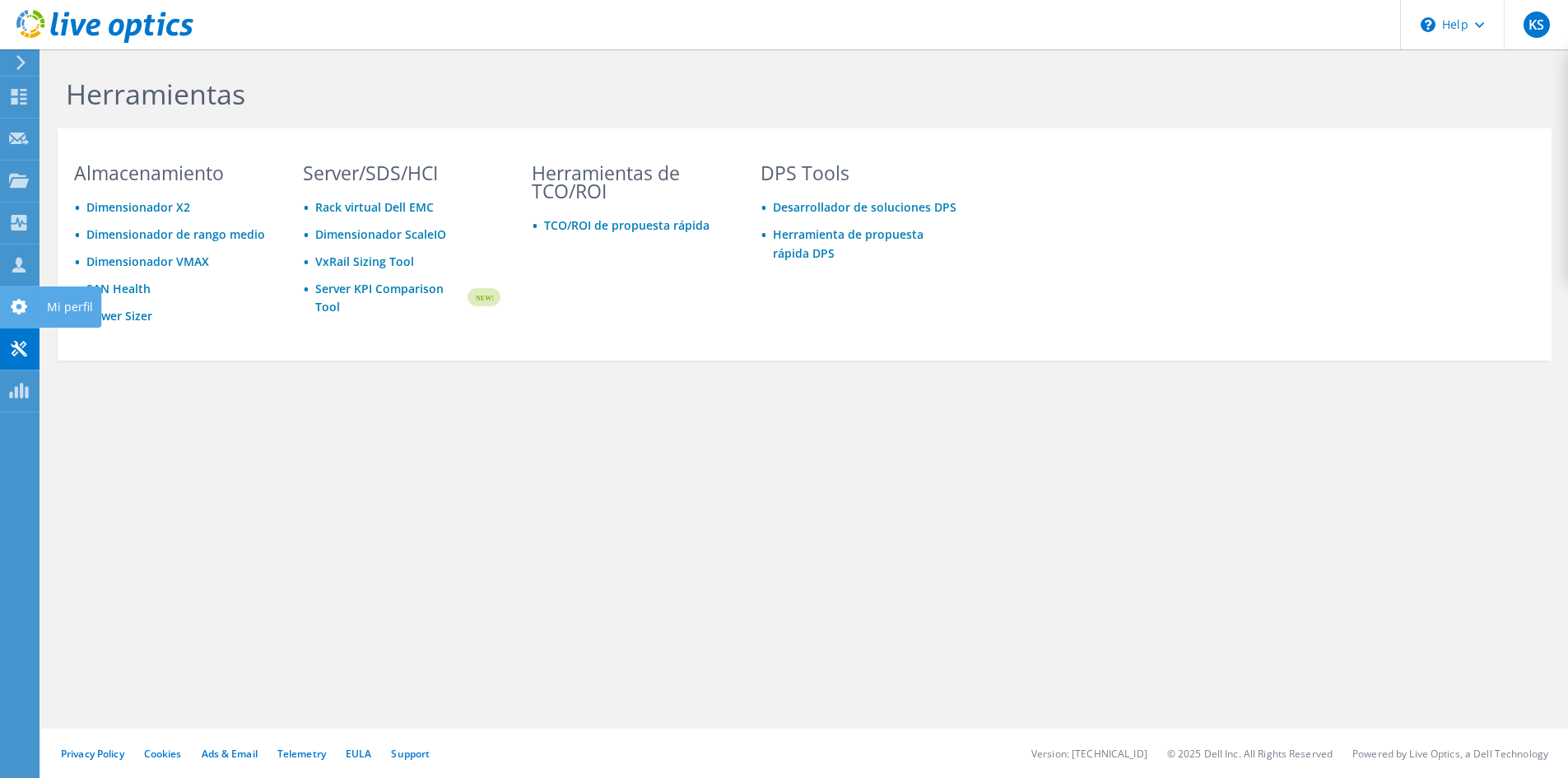
click at [28, 306] on use at bounding box center [19, 306] width 17 height 16
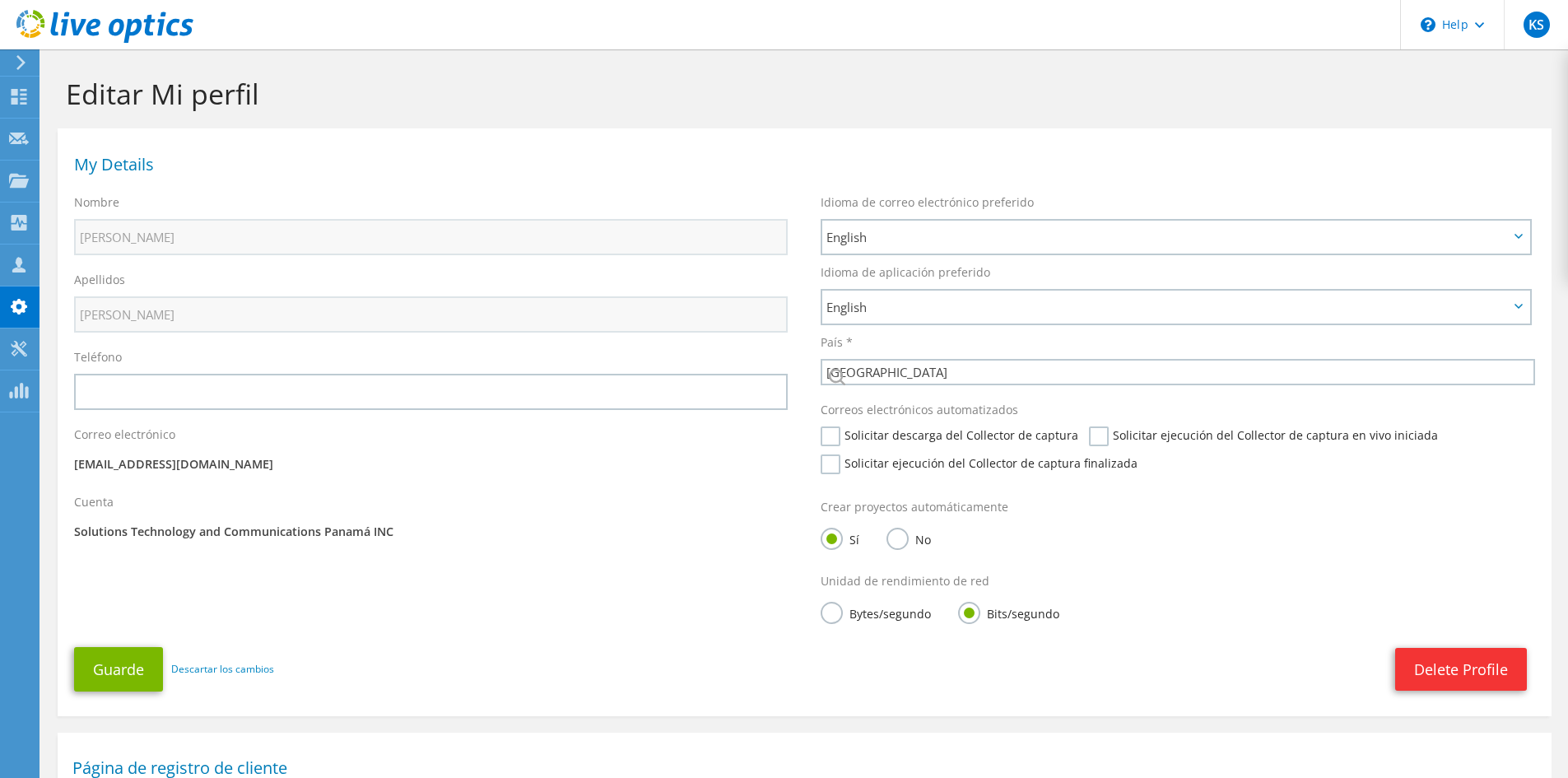
select select "167"
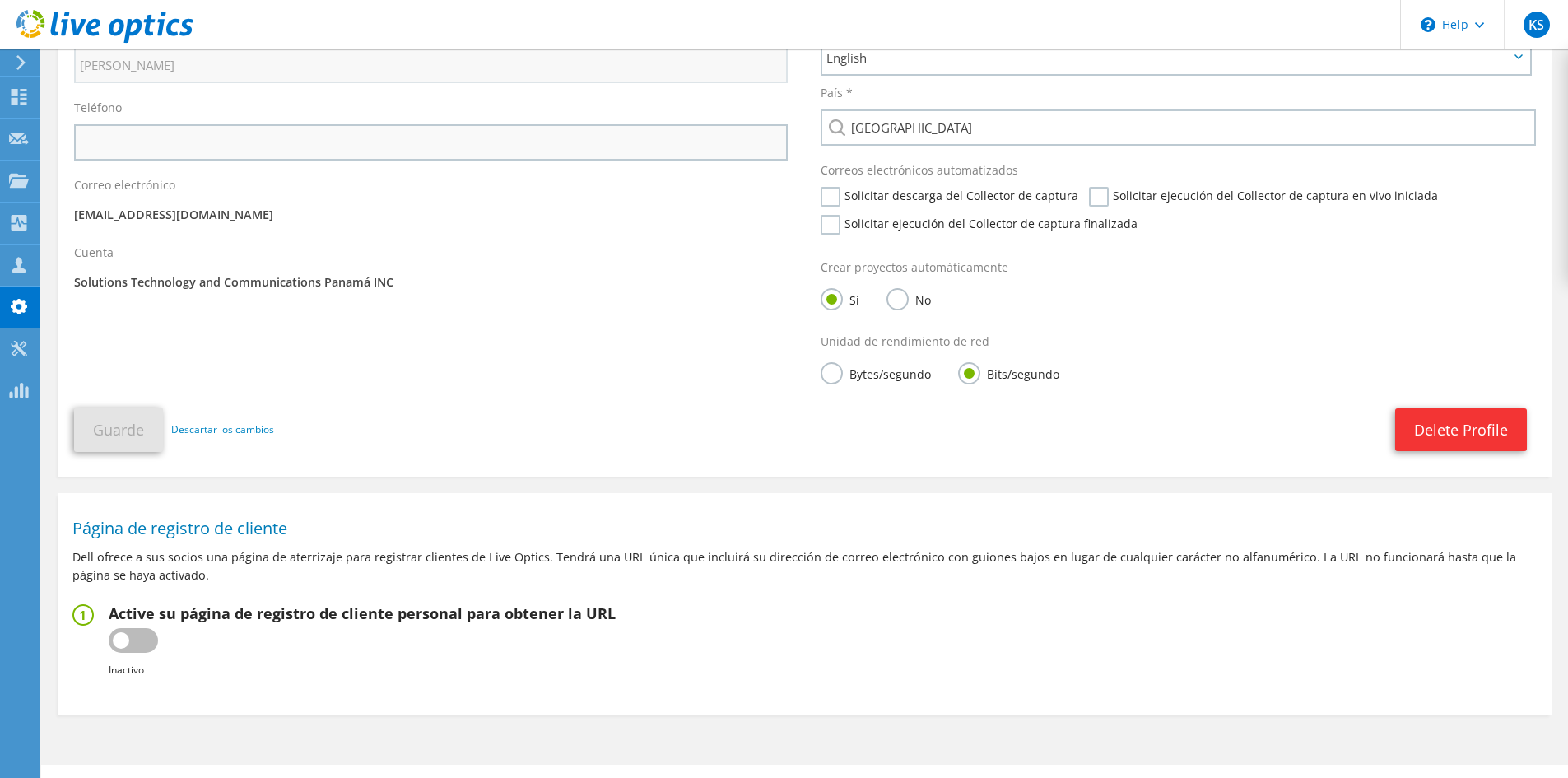
scroll to position [286, 0]
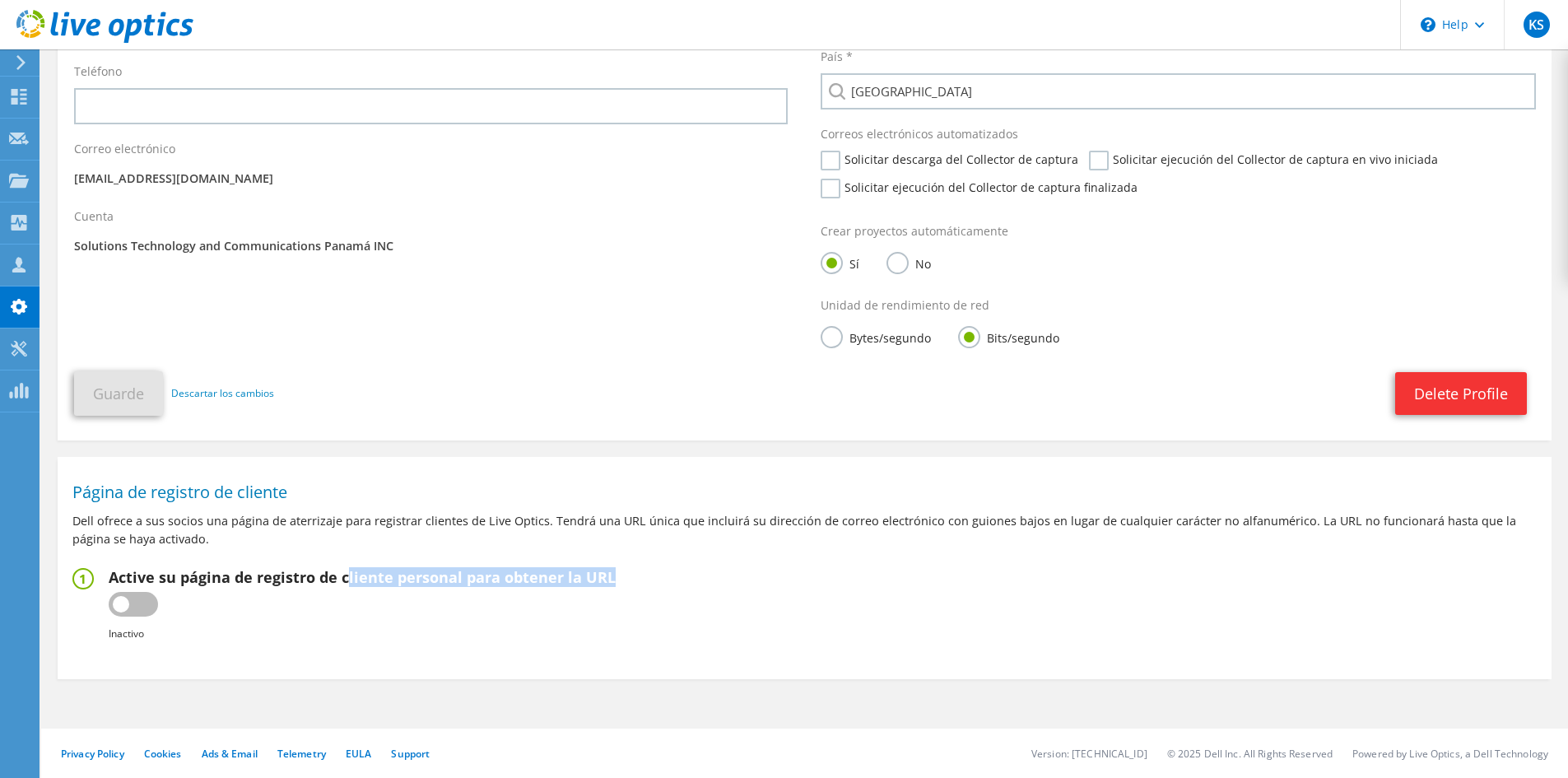
drag, startPoint x: 349, startPoint y: 576, endPoint x: 579, endPoint y: 592, distance: 230.6
click at [579, 592] on div "Active su página de registro de cliente personal para obtener la URL Inactivo A…" at bounding box center [362, 605] width 507 height 75
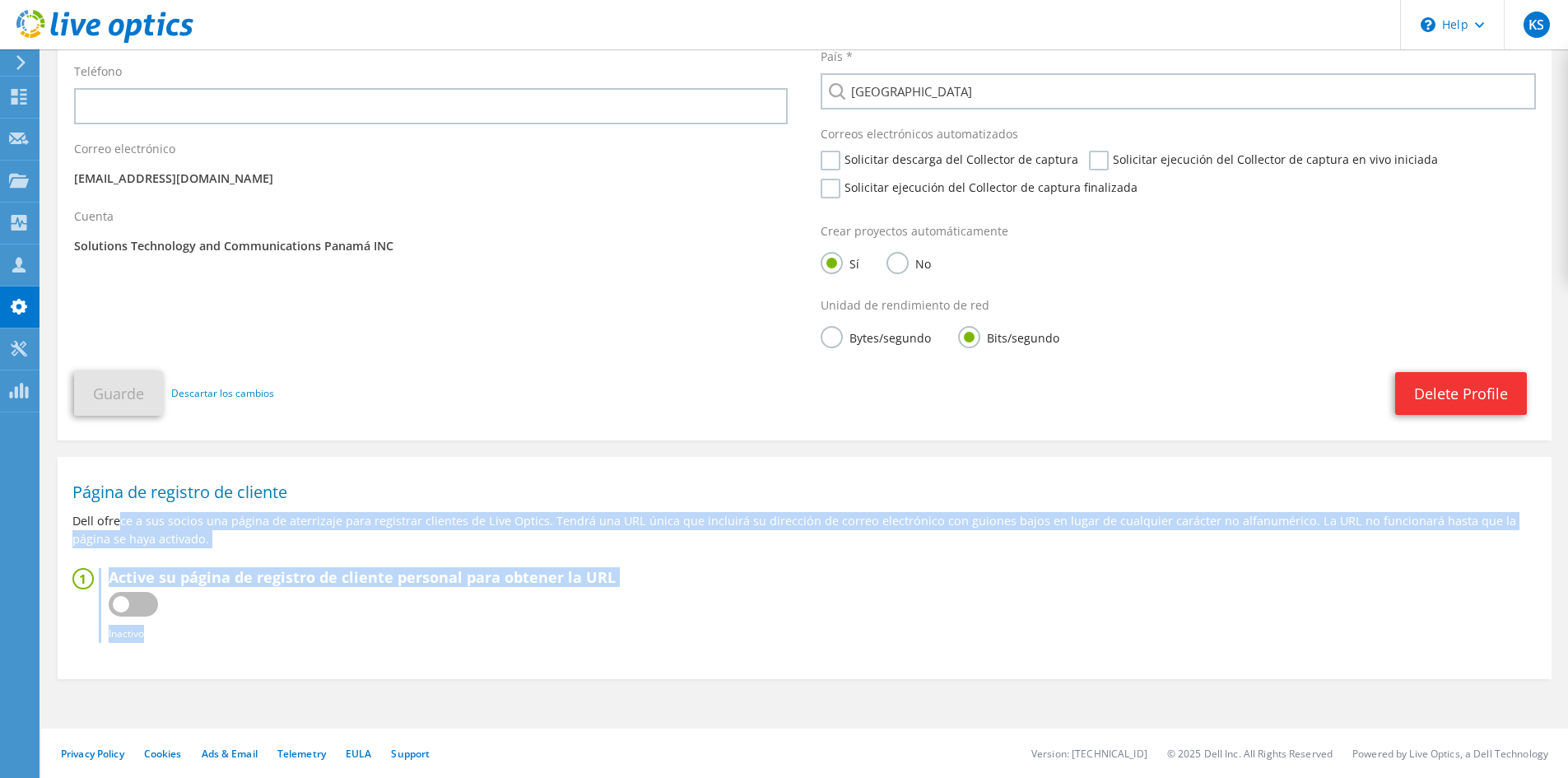
drag, startPoint x: 121, startPoint y: 520, endPoint x: 789, endPoint y: 581, distance: 670.8
click at [789, 581] on section "Página de registro de cliente Dell ofrece a sus socios una página de aterrizaje…" at bounding box center [804, 563] width 1494 height 197
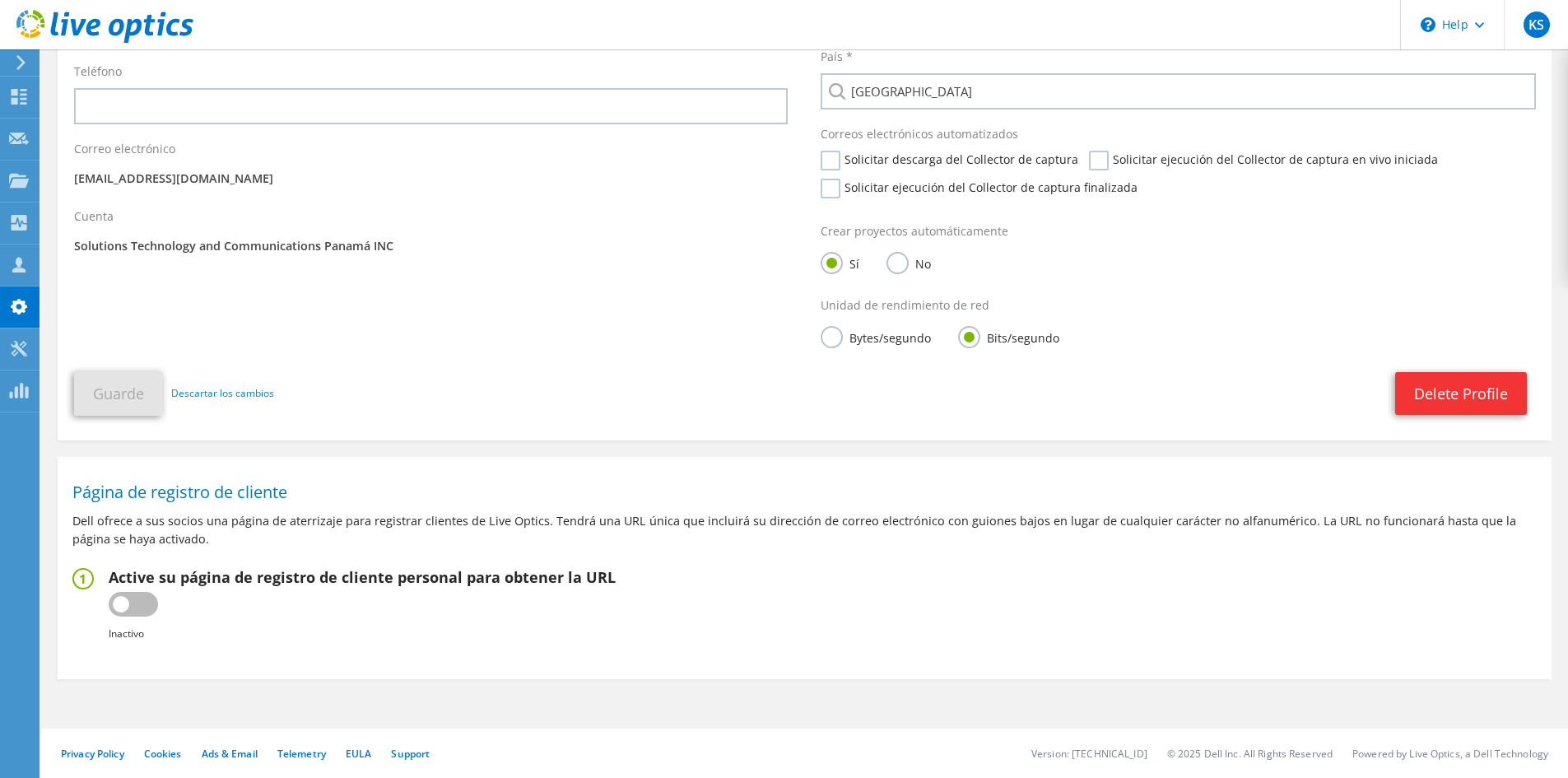
click at [789, 581] on fieldset "Active su página de registro de cliente personal para obtener la URL Inactivo A…" at bounding box center [804, 605] width 1464 height 75
click at [73, 224] on div "Collectors" at bounding box center [84, 223] width 90 height 41
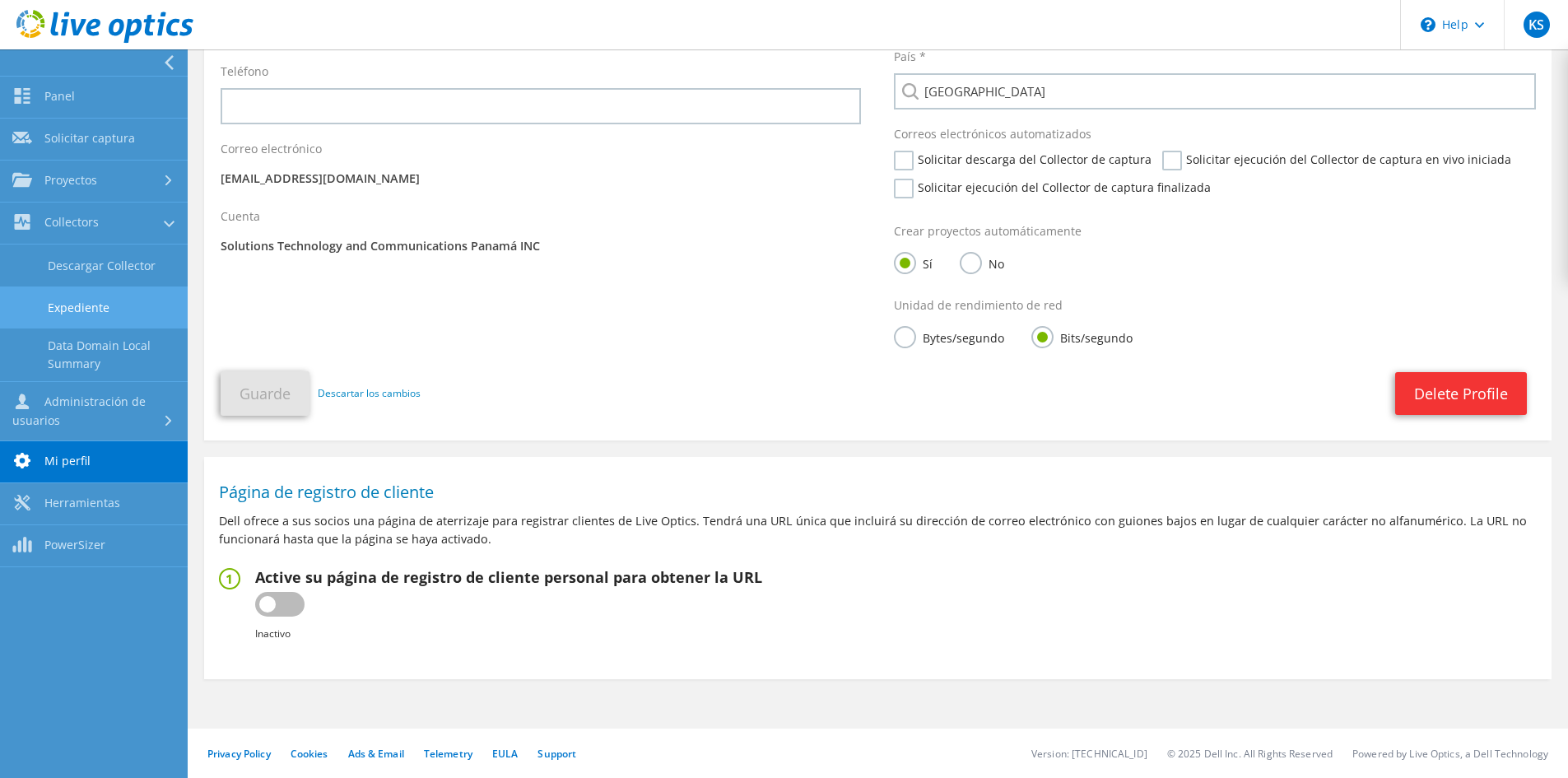
click at [109, 308] on link "Expediente" at bounding box center [94, 308] width 187 height 42
